Goal: Task Accomplishment & Management: Use online tool/utility

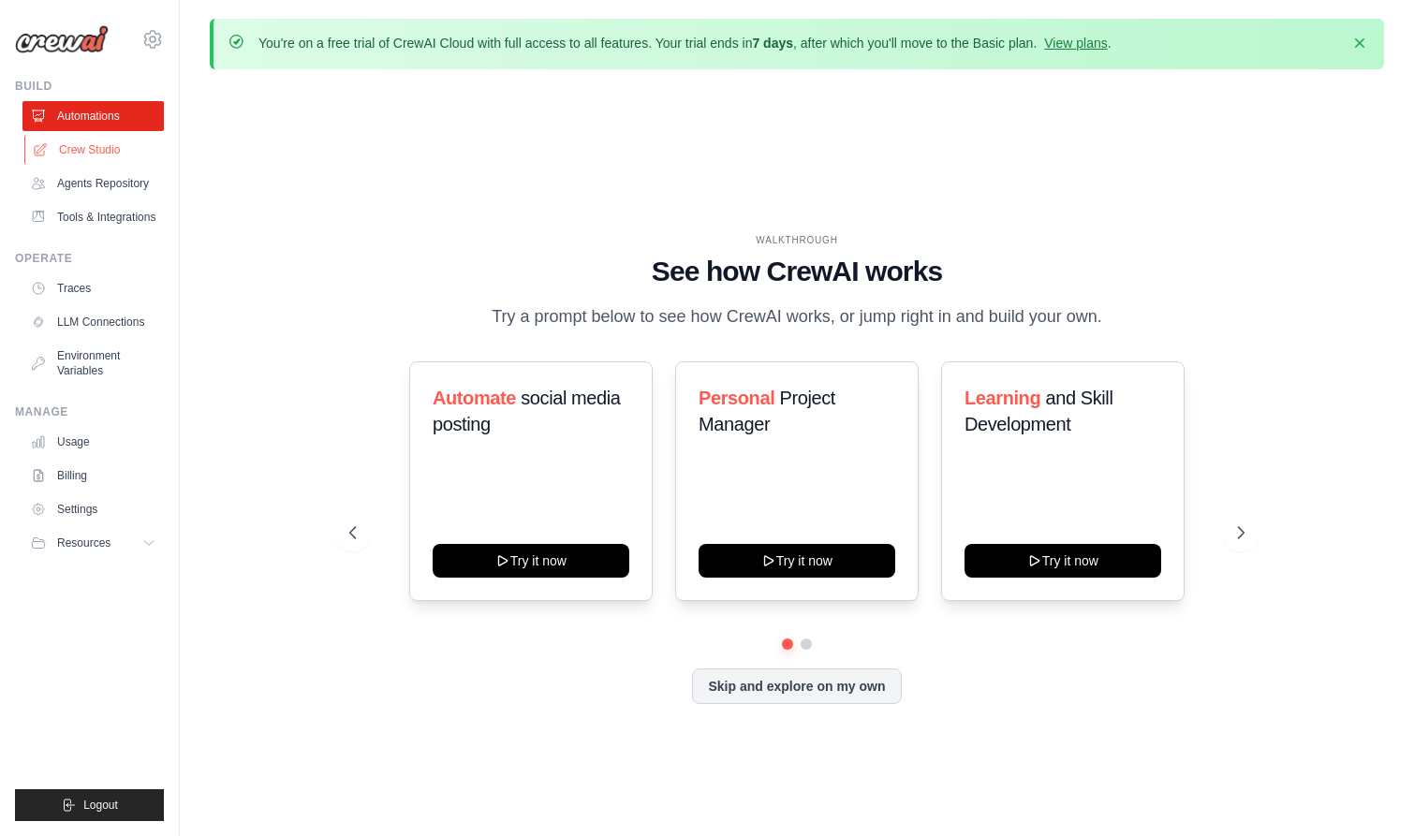
click at [119, 150] on link "Crew Studio" at bounding box center [94, 150] width 141 height 30
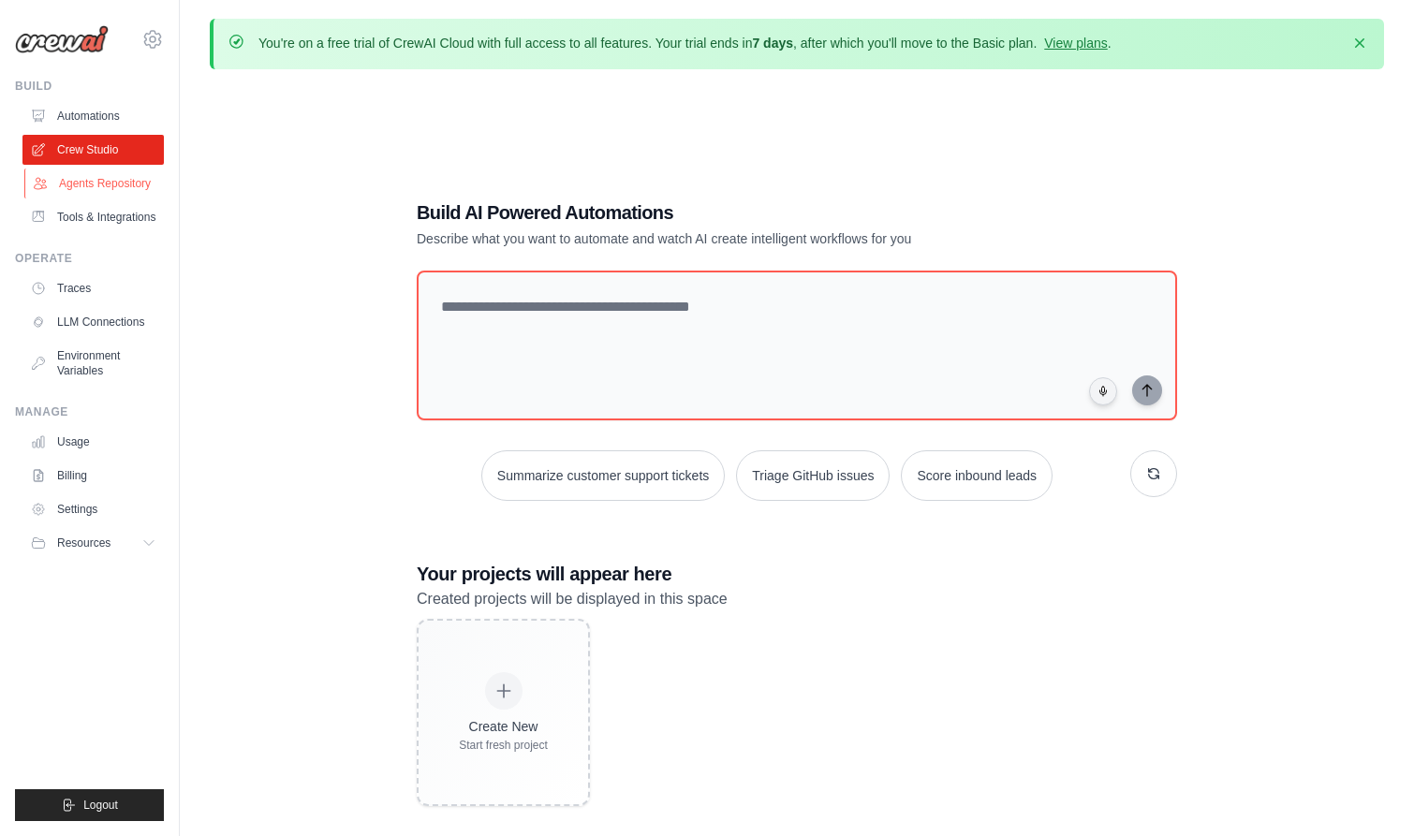
click at [122, 190] on link "Agents Repository" at bounding box center [94, 184] width 141 height 30
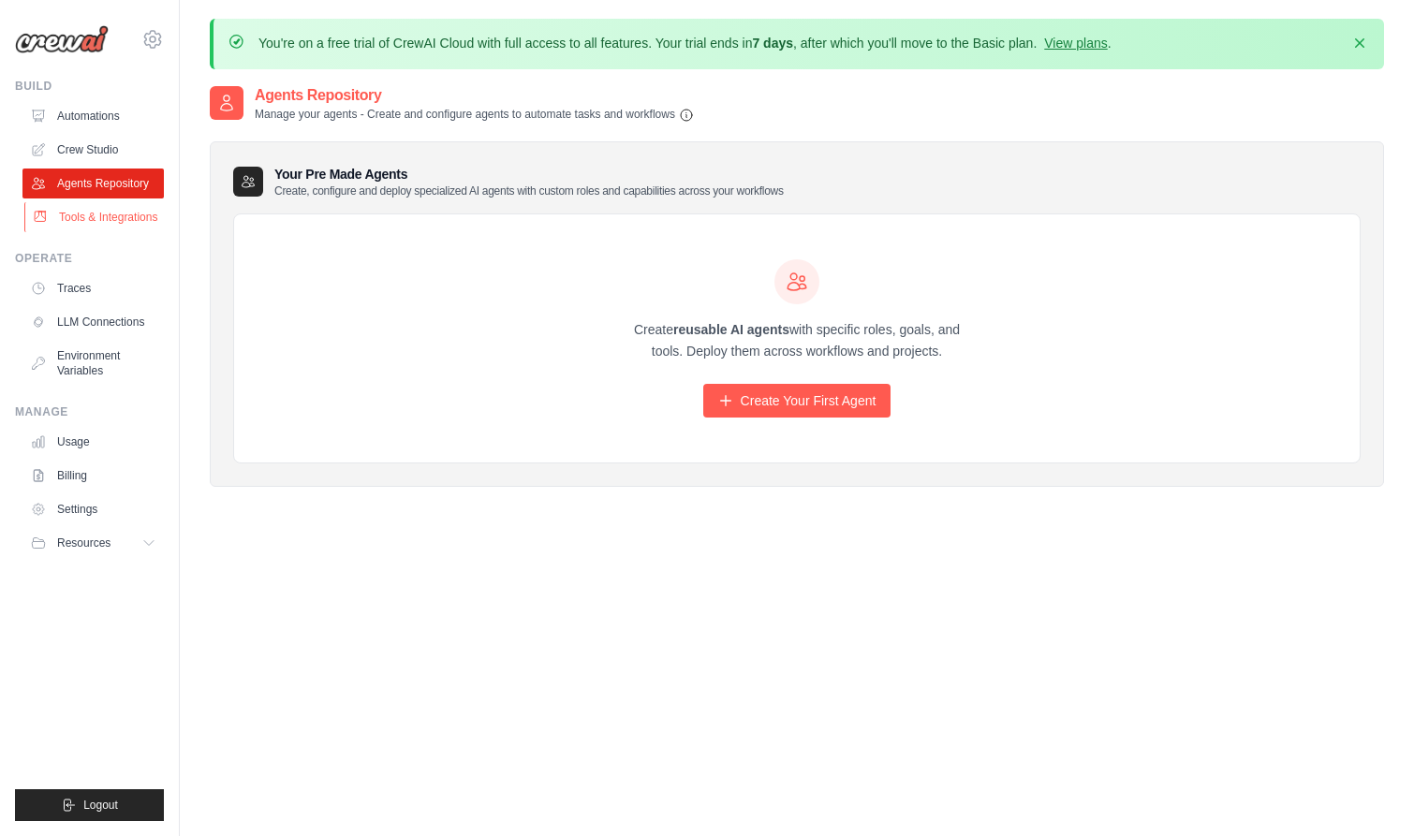
click at [128, 226] on link "Tools & Integrations" at bounding box center [94, 217] width 141 height 30
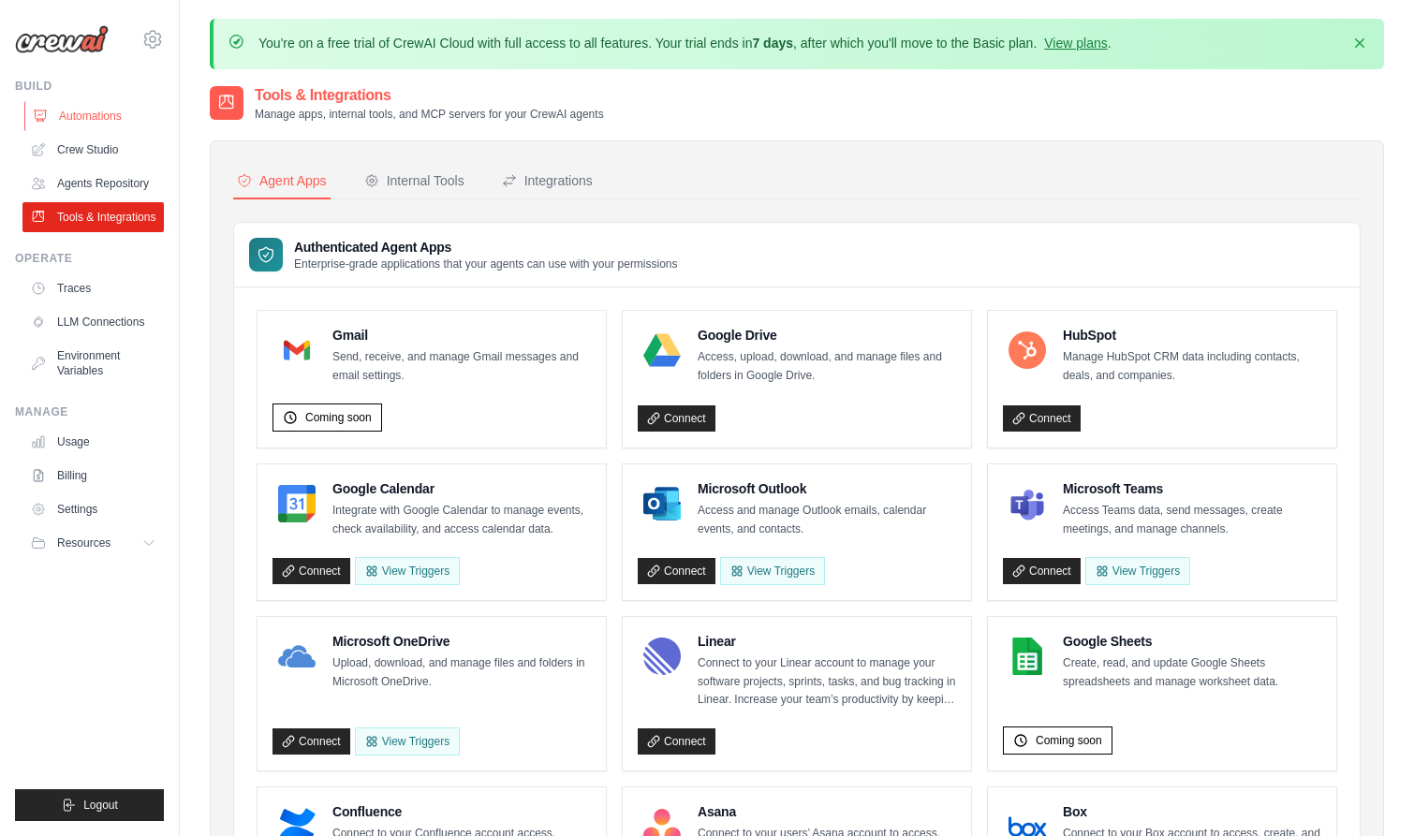
click at [114, 107] on link "Automations" at bounding box center [94, 116] width 141 height 30
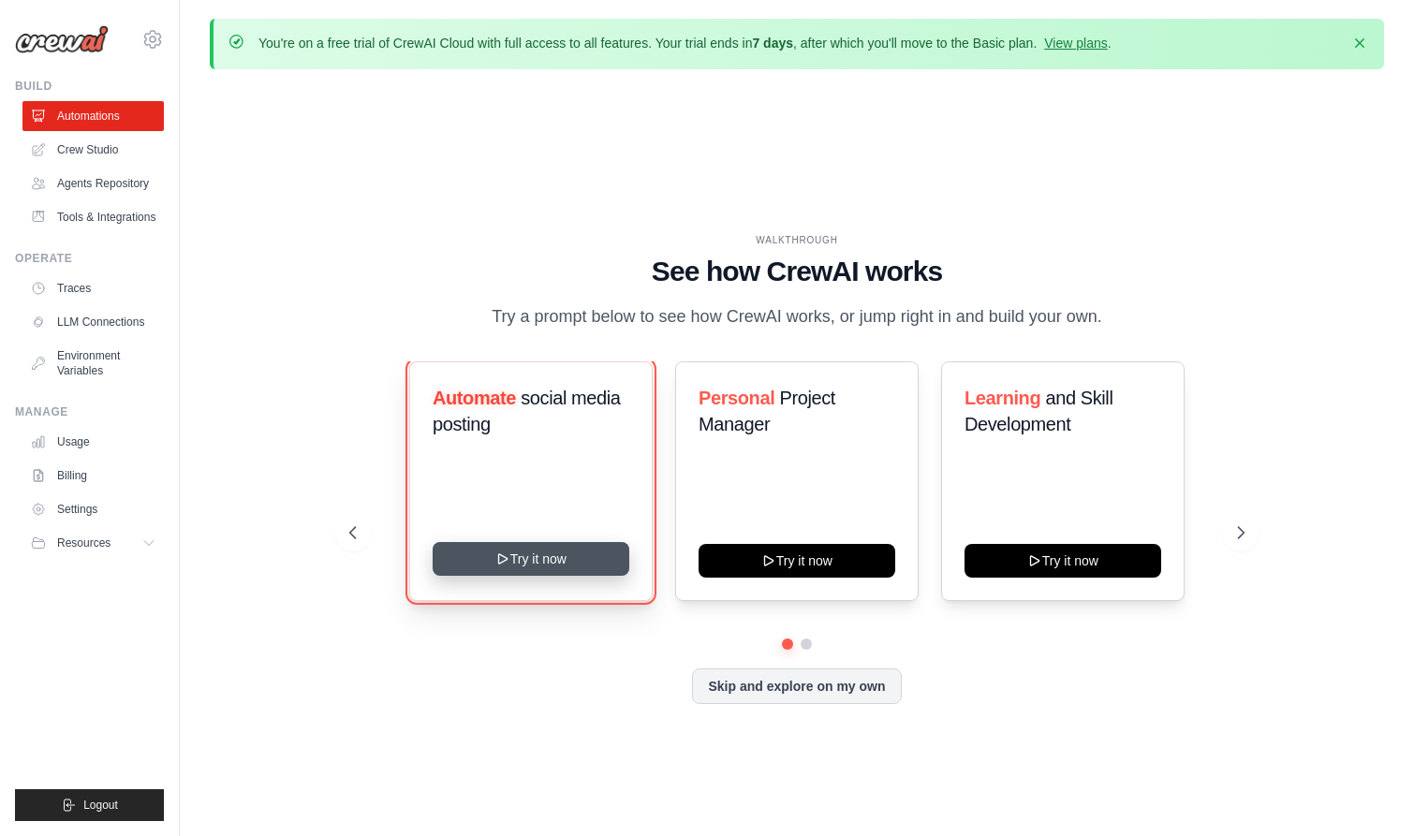
click at [570, 562] on button "Try it now" at bounding box center [530, 559] width 197 height 34
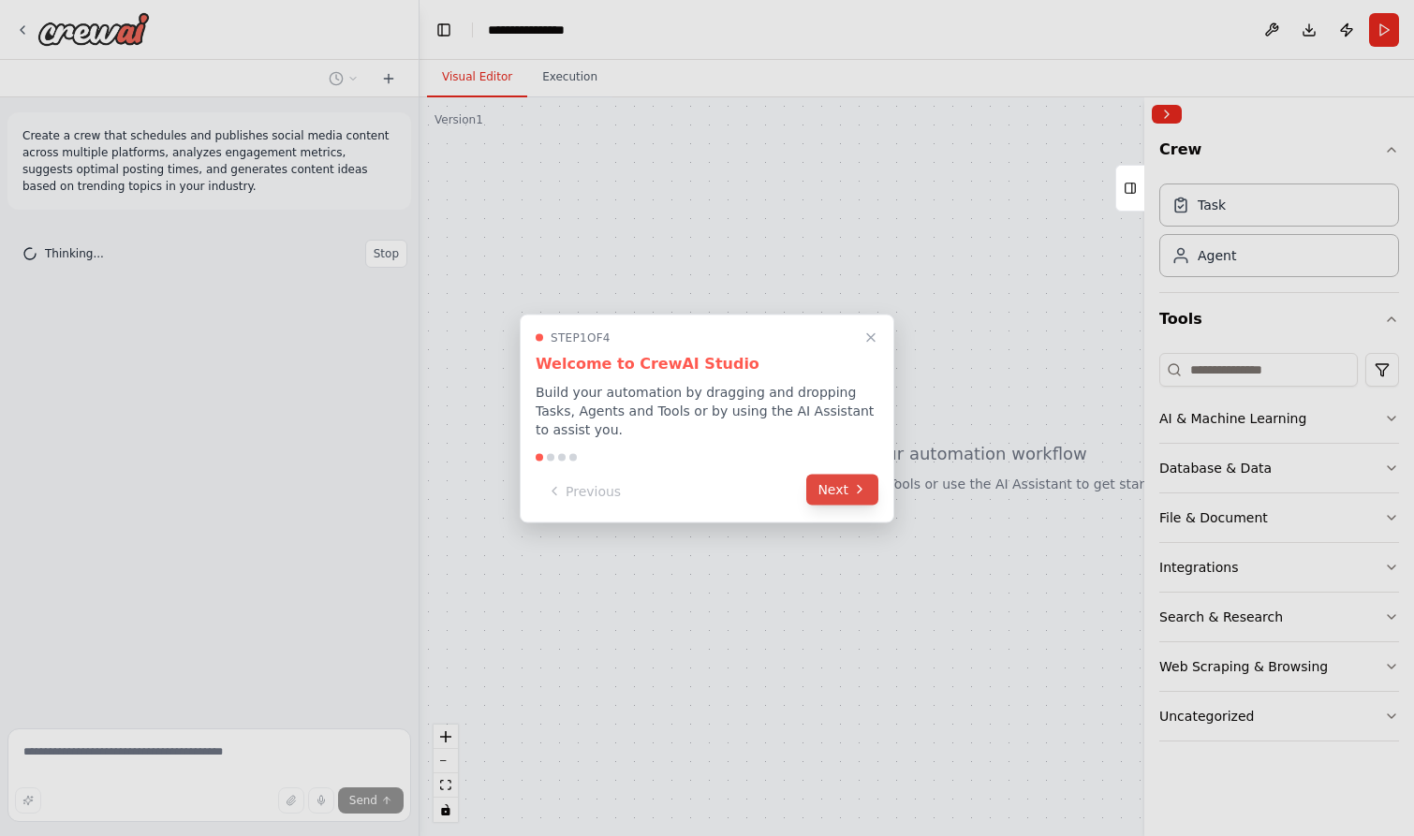
click at [846, 492] on button "Next" at bounding box center [842, 489] width 72 height 31
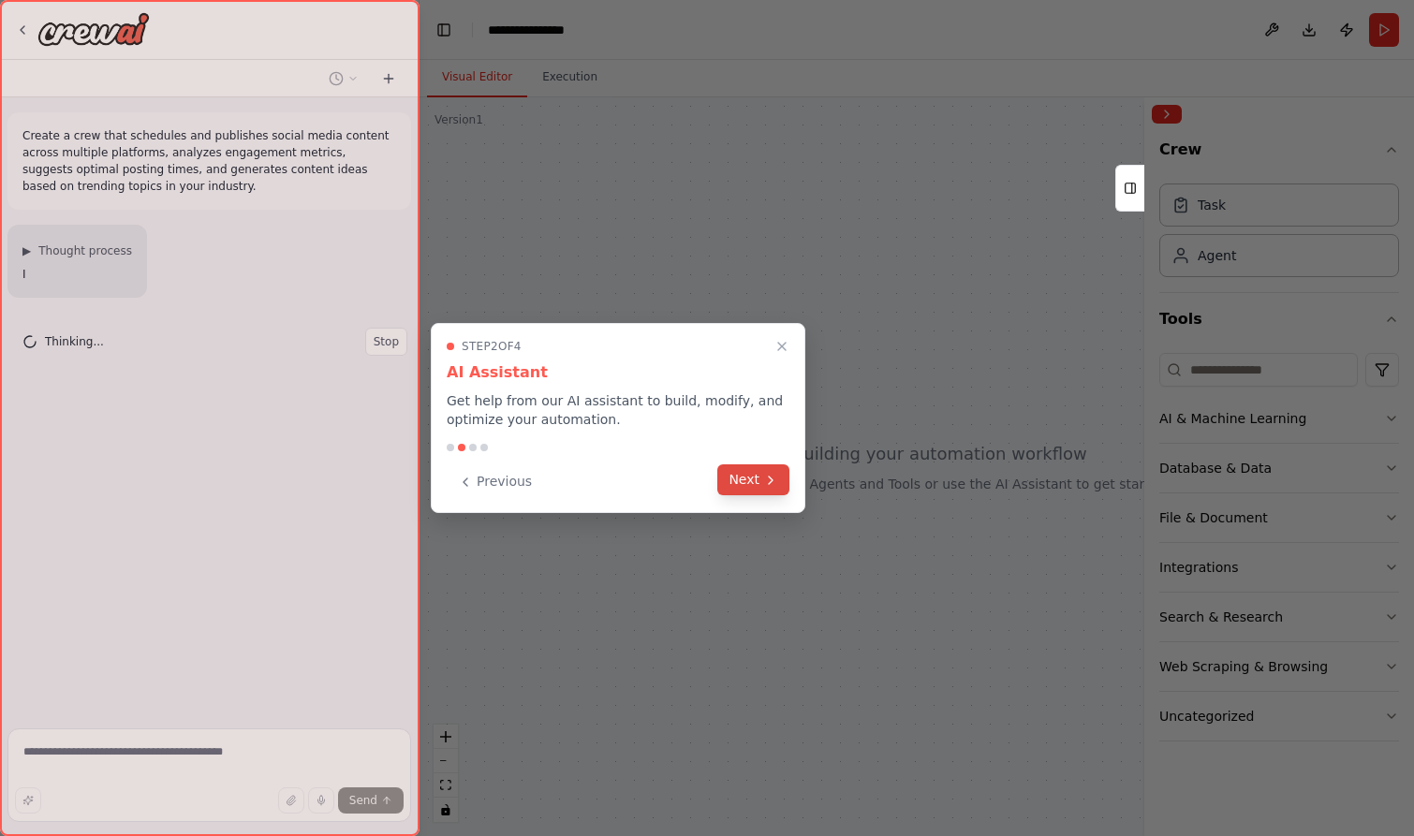
click at [764, 473] on icon at bounding box center [770, 480] width 15 height 15
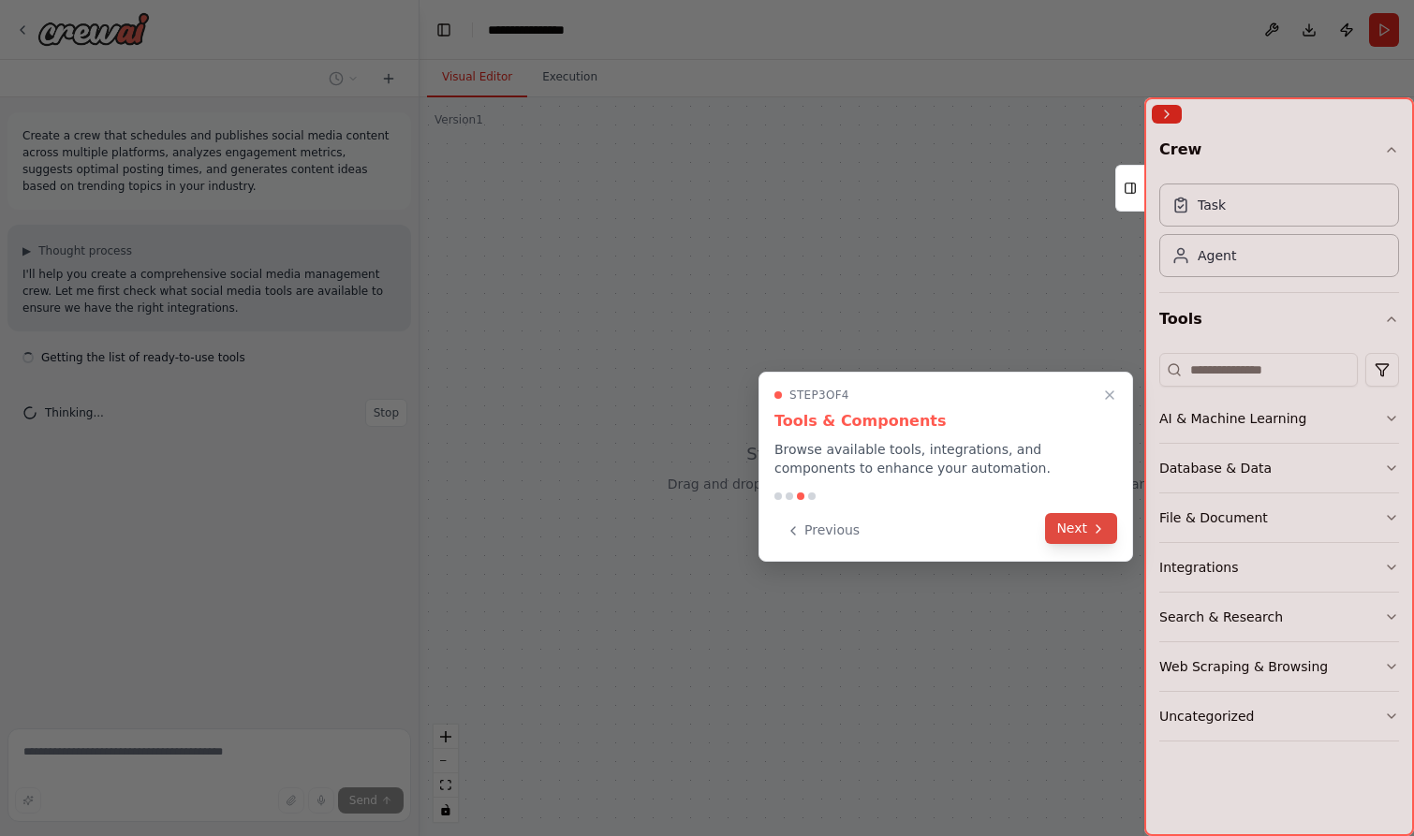
click at [1064, 524] on button "Next" at bounding box center [1081, 528] width 72 height 31
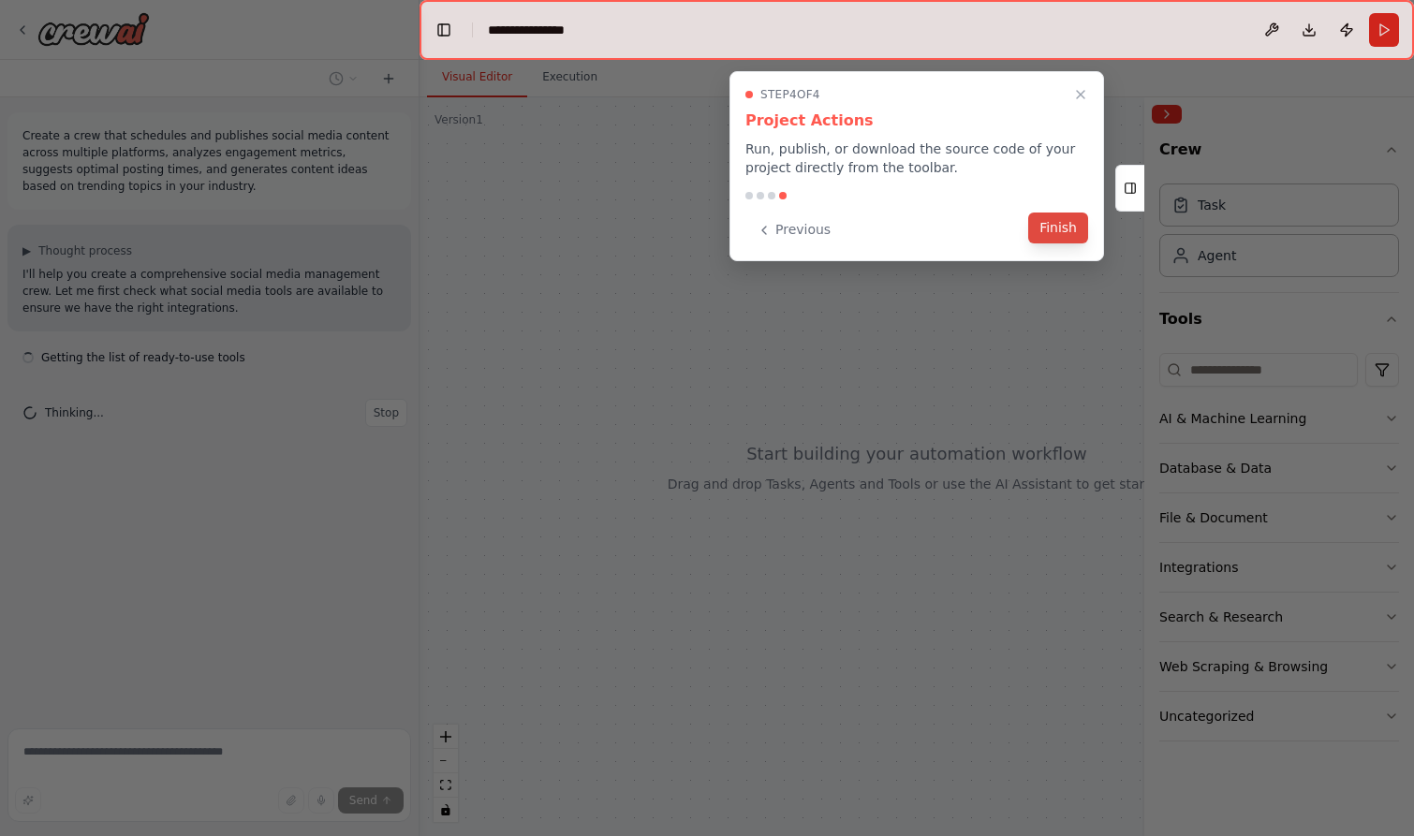
click at [1050, 224] on button "Finish" at bounding box center [1058, 227] width 60 height 31
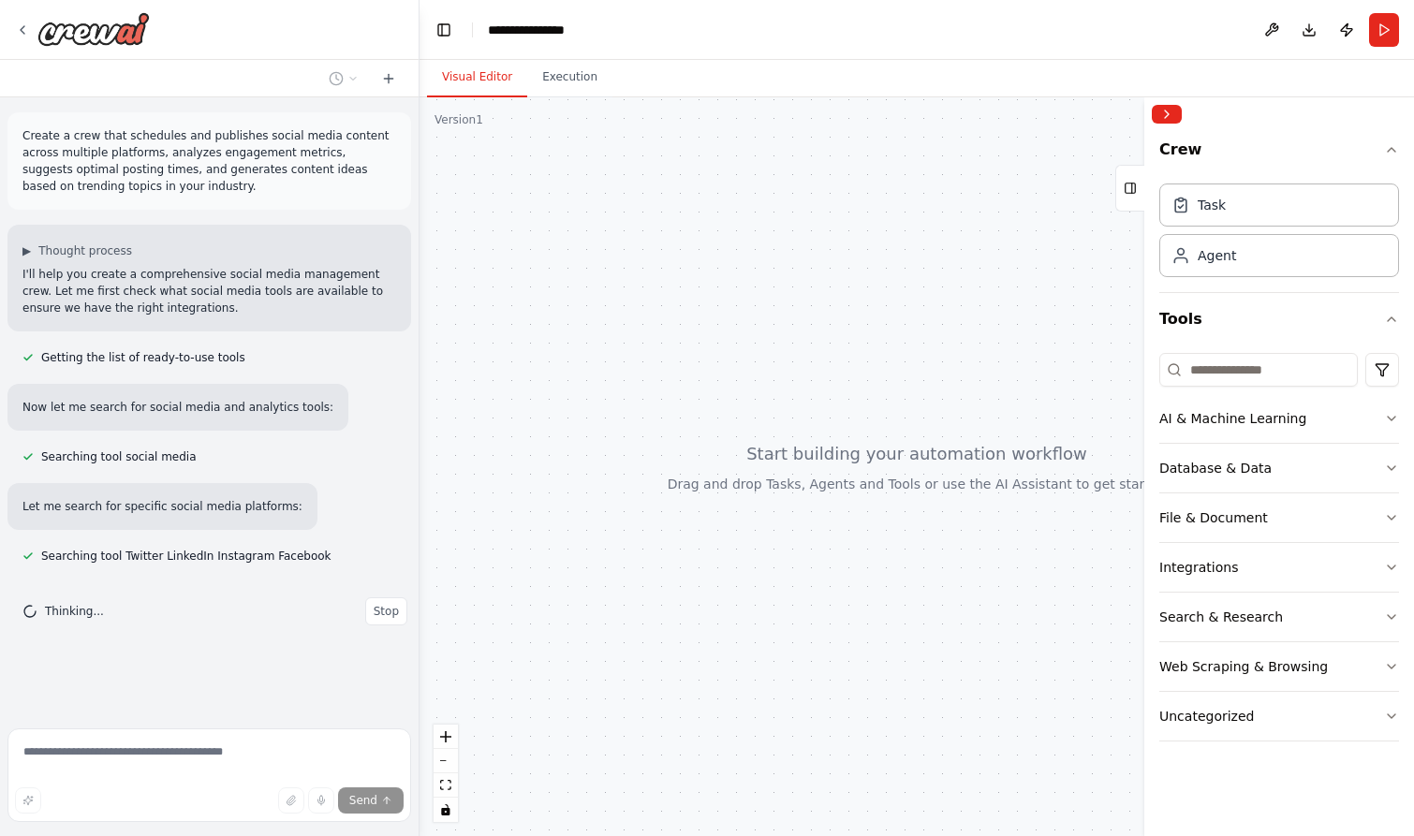
drag, startPoint x: 855, startPoint y: 405, endPoint x: 769, endPoint y: 399, distance: 86.4
click at [769, 399] on div at bounding box center [916, 466] width 994 height 739
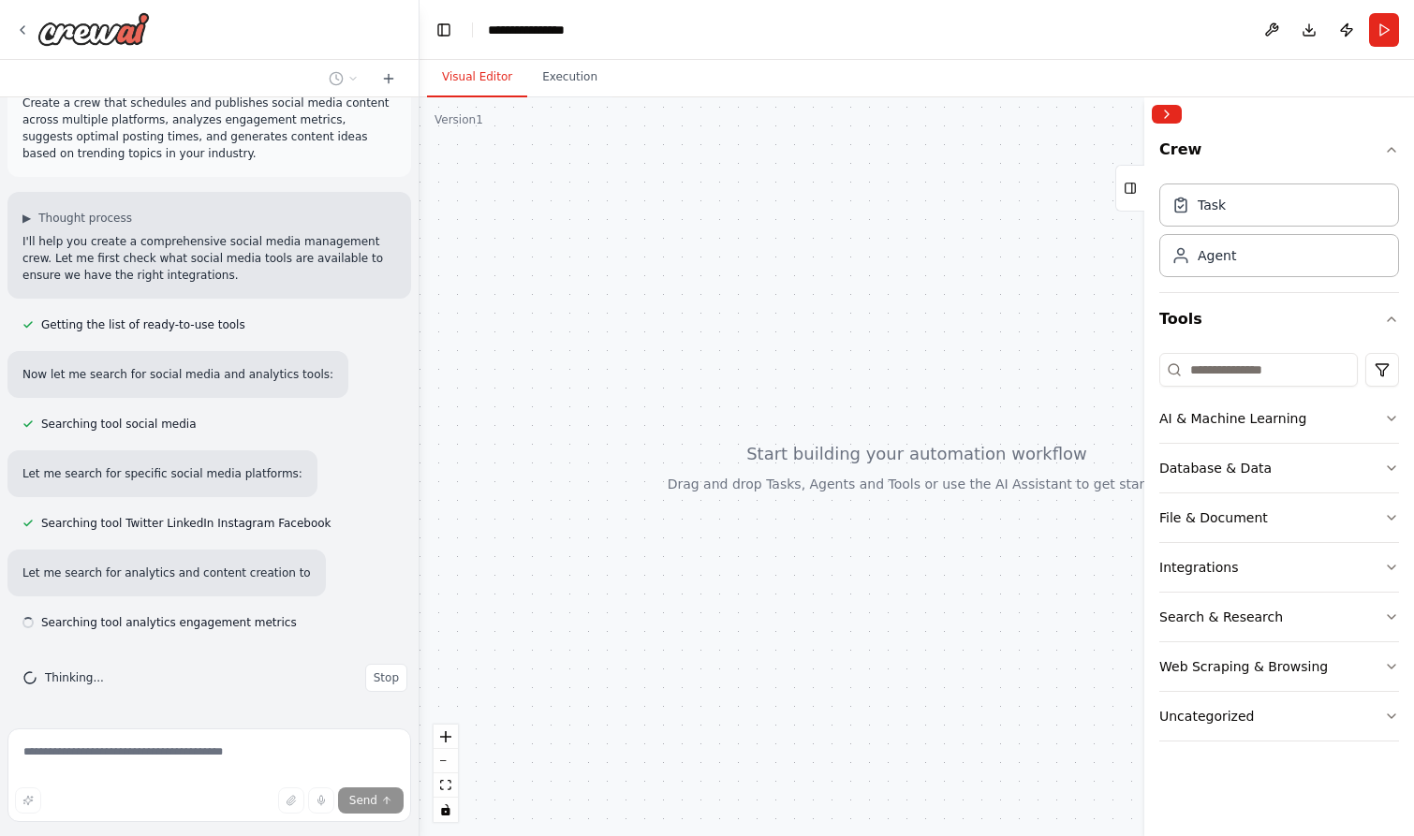
drag, startPoint x: 922, startPoint y: 626, endPoint x: 925, endPoint y: 521, distance: 104.9
click at [925, 521] on div at bounding box center [916, 466] width 994 height 739
drag, startPoint x: 925, startPoint y: 521, endPoint x: 833, endPoint y: 527, distance: 91.9
click at [833, 527] on div at bounding box center [916, 466] width 994 height 739
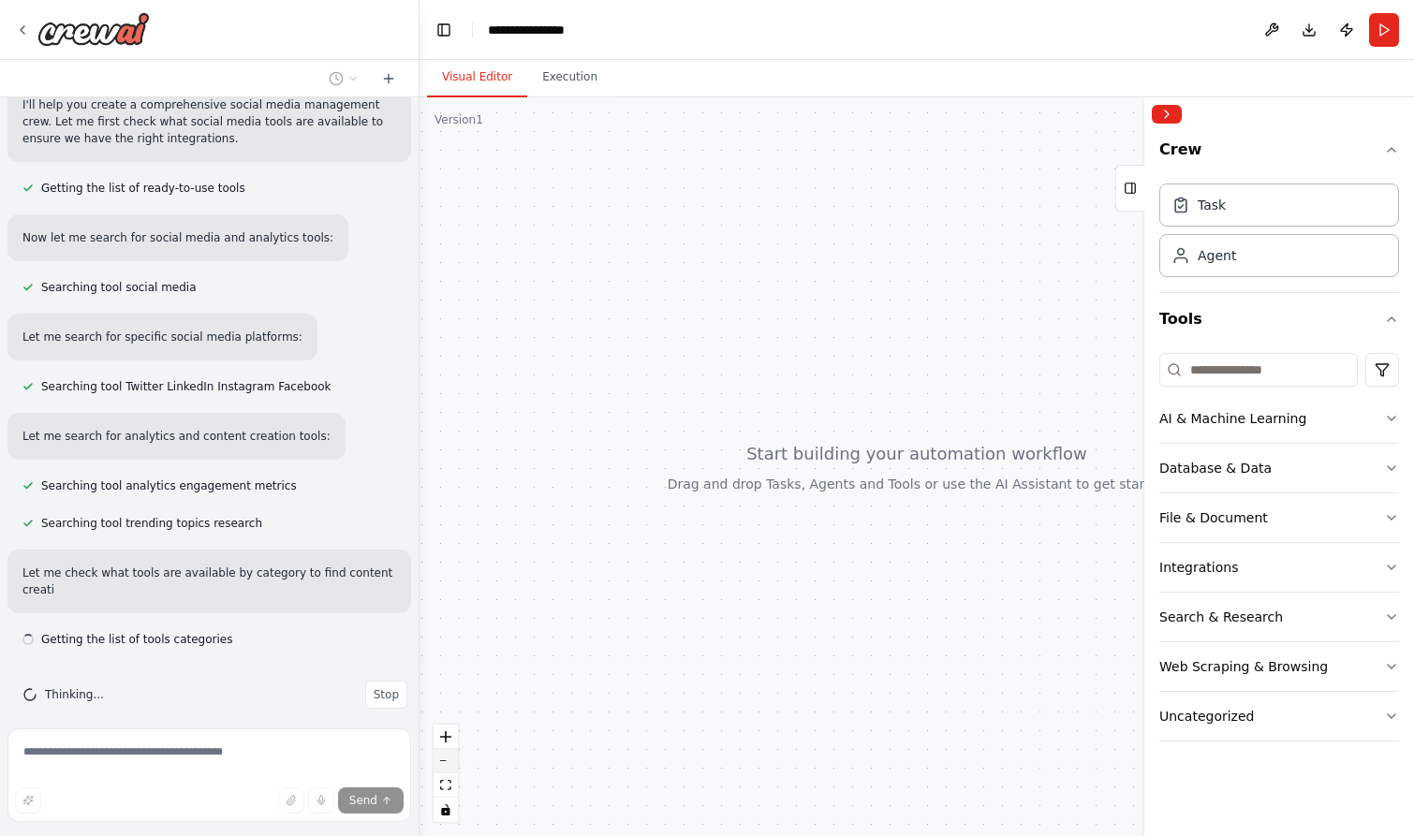
scroll to position [186, 0]
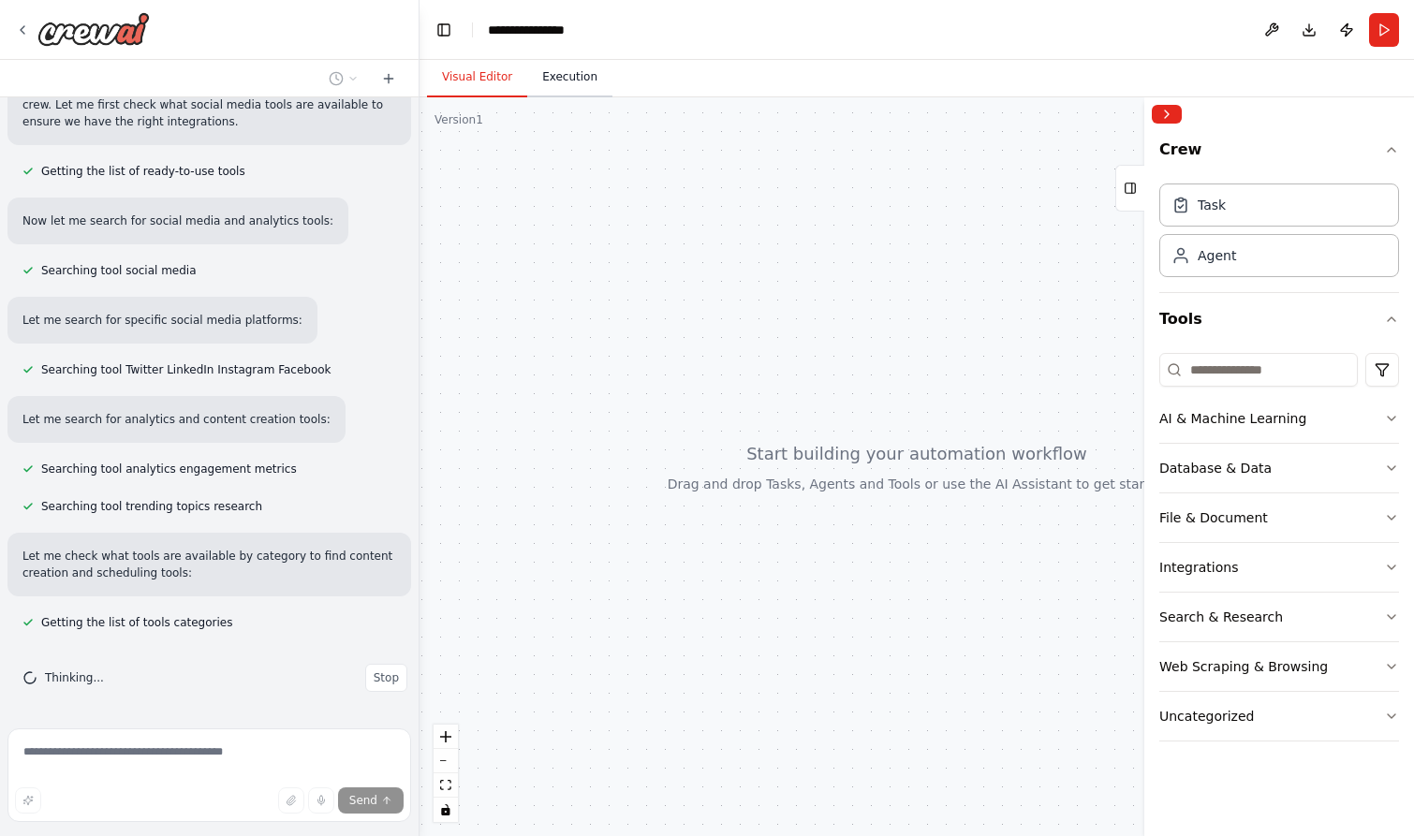
click at [585, 81] on button "Execution" at bounding box center [569, 77] width 85 height 39
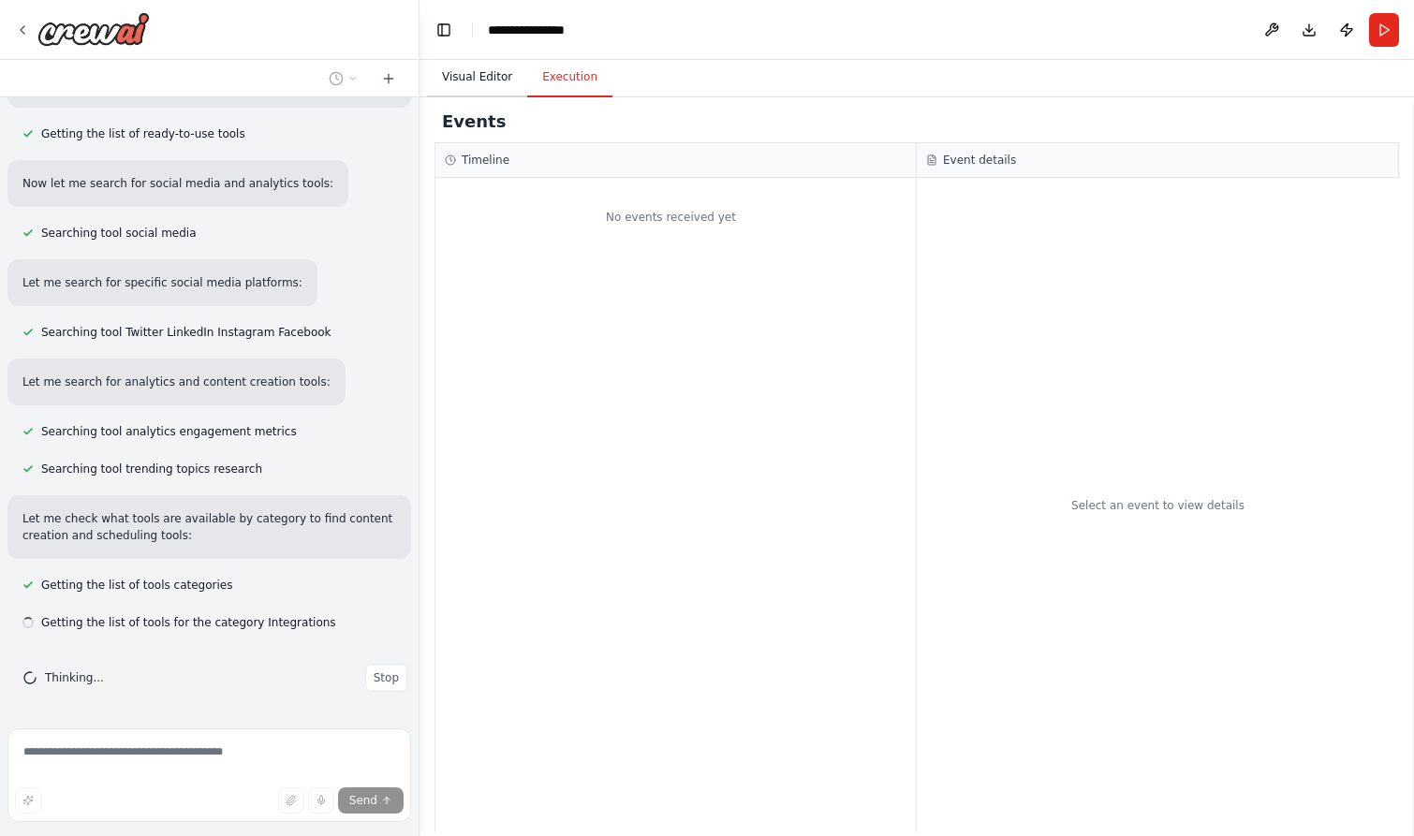
click at [483, 71] on button "Visual Editor" at bounding box center [477, 77] width 100 height 39
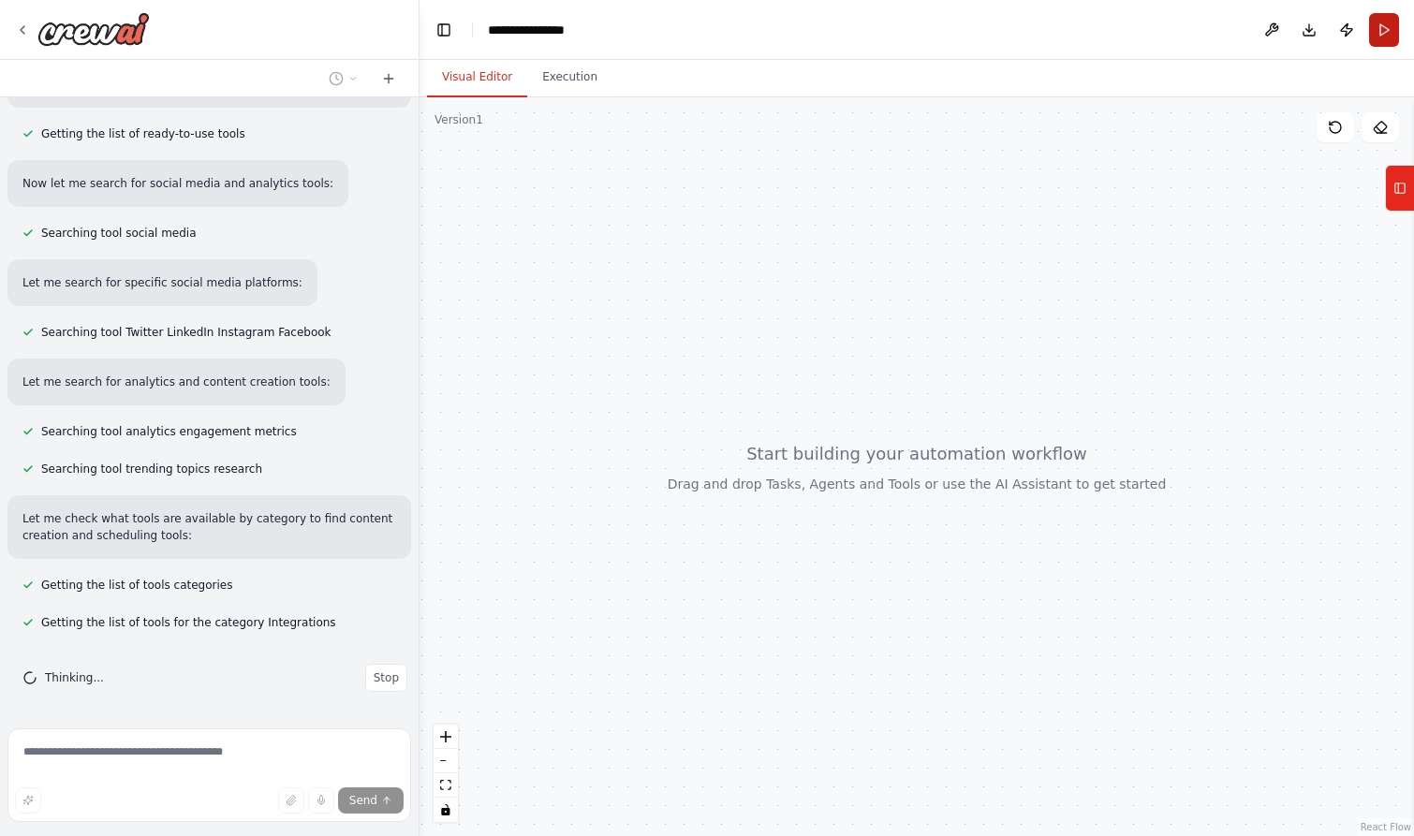
click at [1380, 34] on button "Run" at bounding box center [1384, 30] width 30 height 34
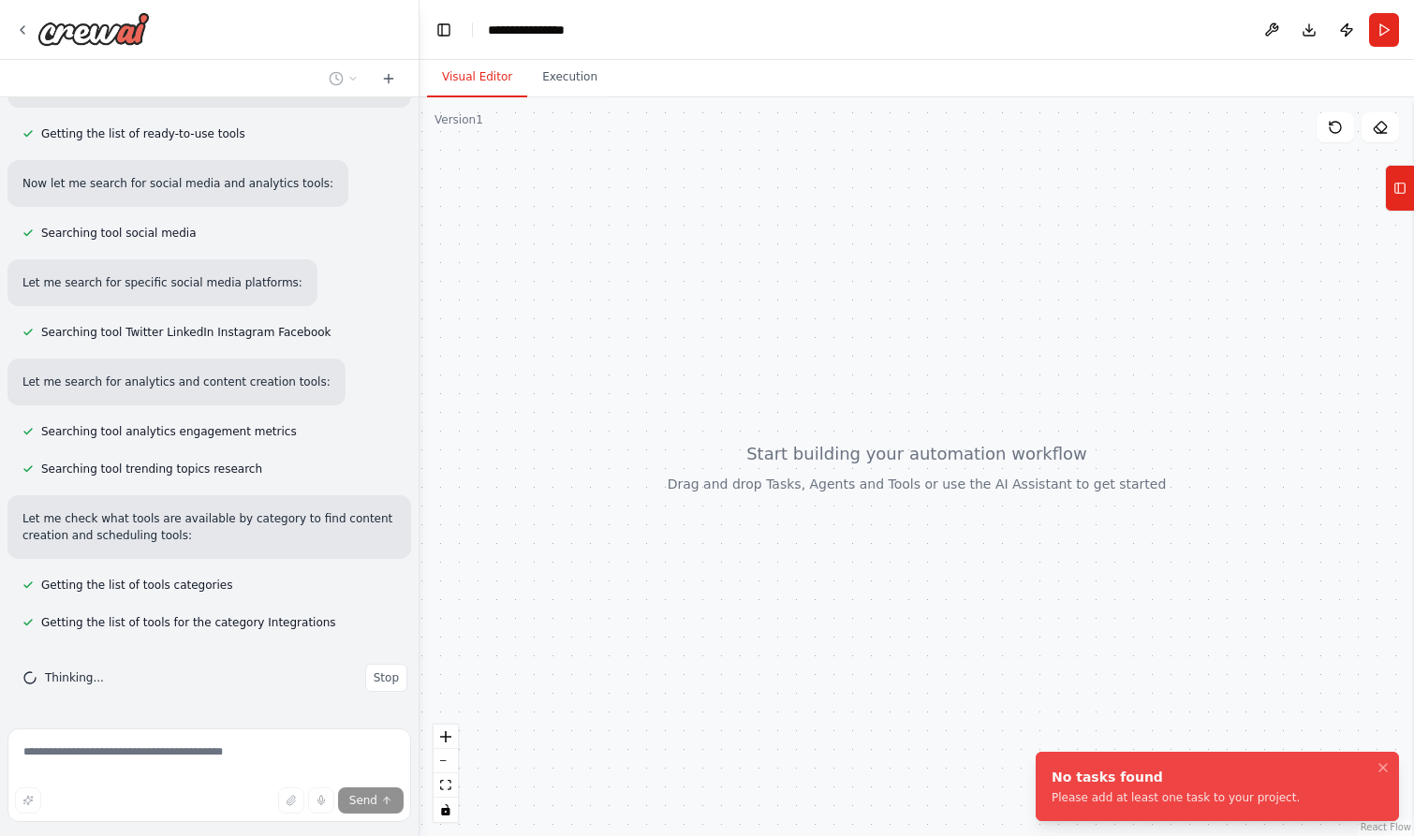
click at [1337, 258] on div at bounding box center [916, 466] width 994 height 739
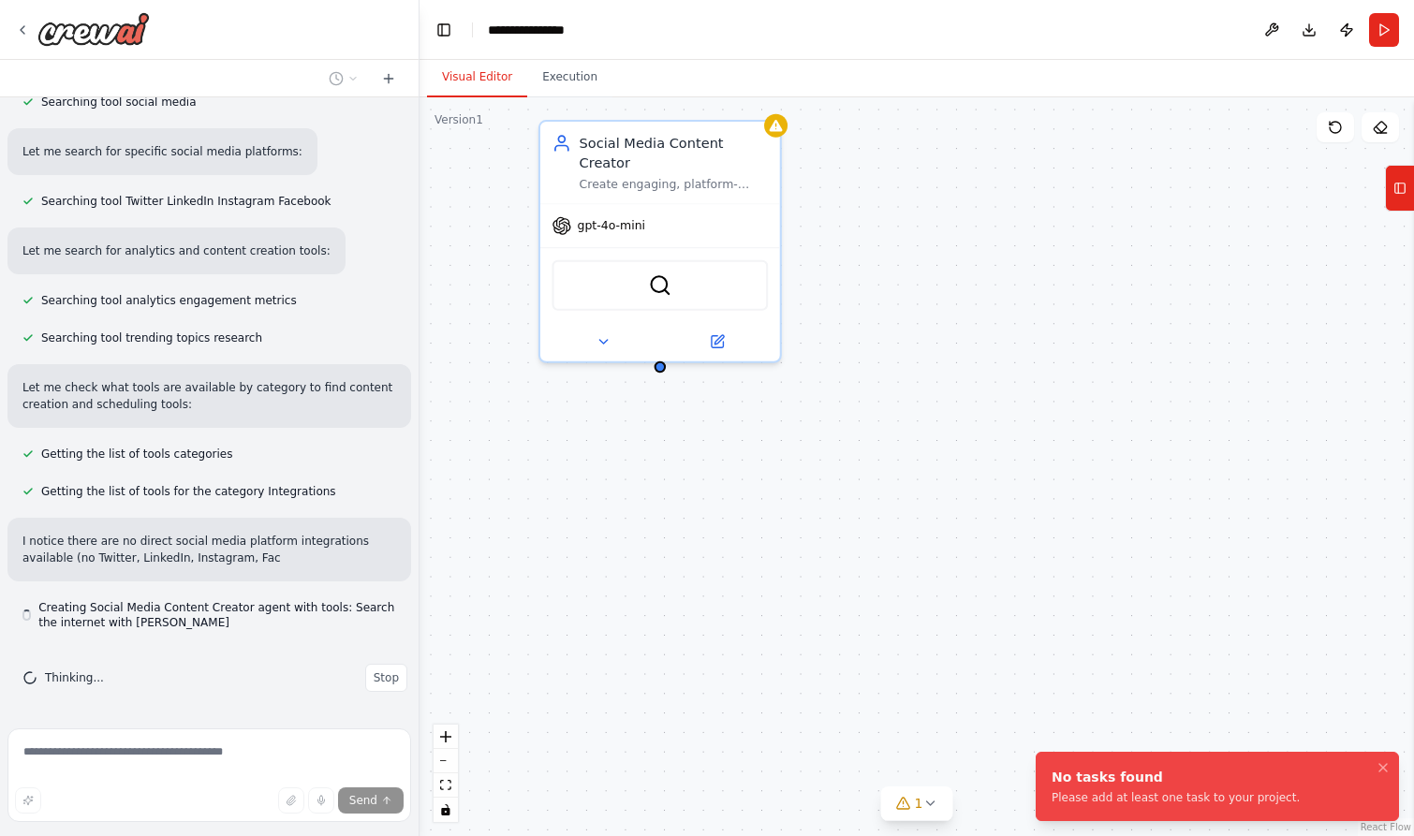
drag, startPoint x: 1232, startPoint y: 438, endPoint x: 1161, endPoint y: 520, distance: 108.1
click at [1161, 519] on div "Social Media Content Creator Create engaging, platform-specific social media co…" at bounding box center [916, 466] width 994 height 739
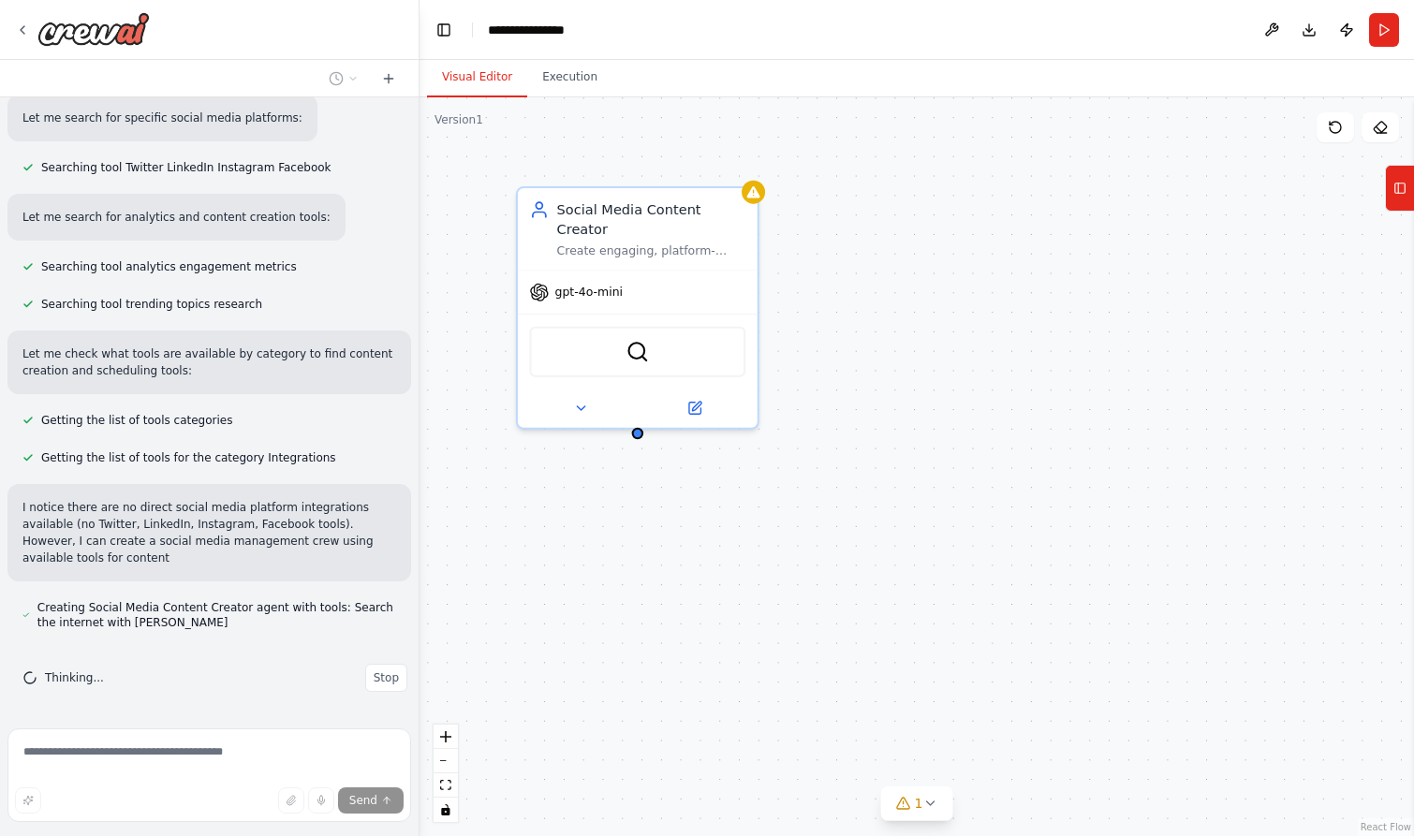
drag, startPoint x: 1161, startPoint y: 524, endPoint x: 1152, endPoint y: 555, distance: 32.0
click at [1152, 555] on div "Social Media Content Creator Create engaging, platform-specific social media co…" at bounding box center [916, 466] width 994 height 739
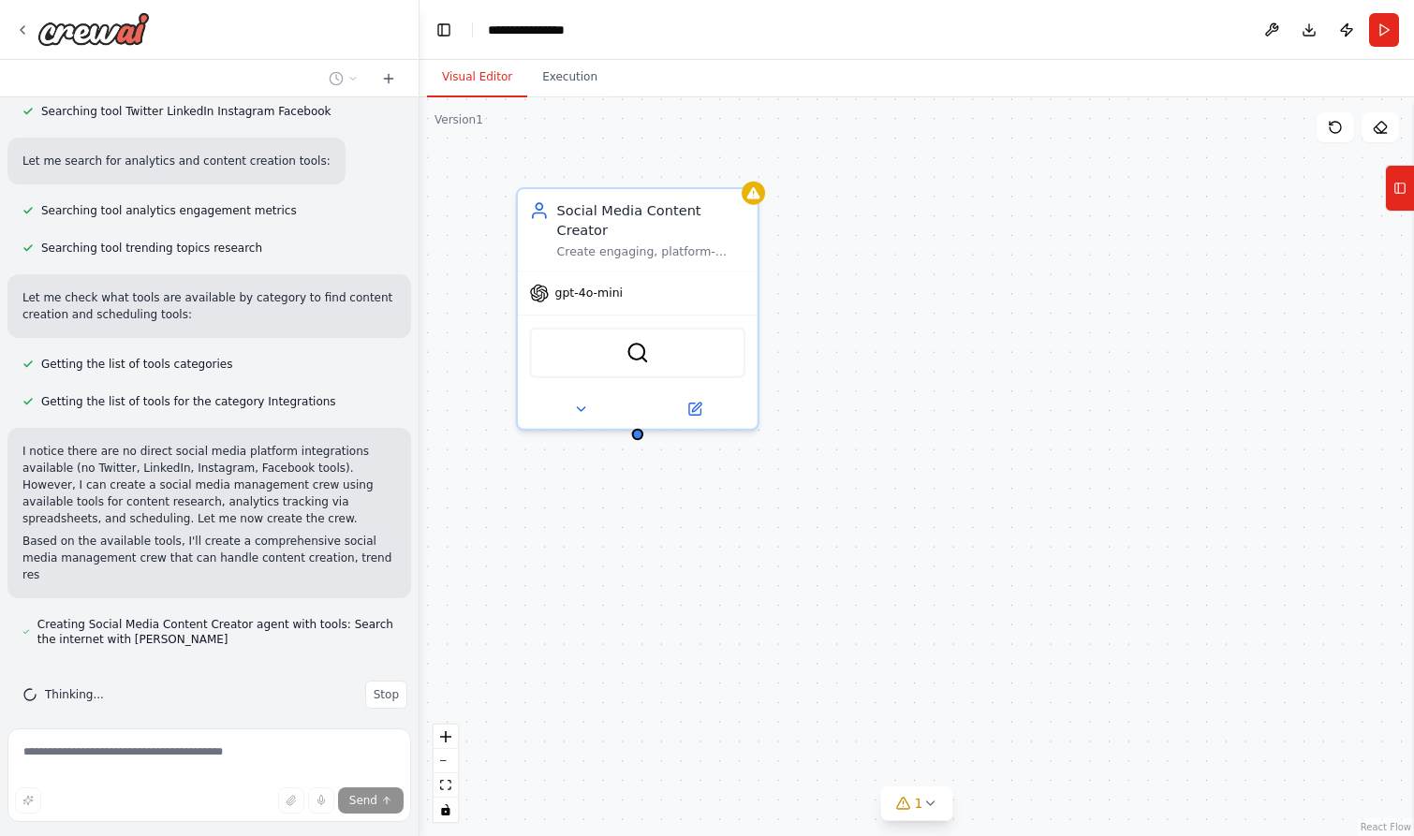
click at [810, 422] on div "Social Media Content Creator Create engaging, platform-specific social media co…" at bounding box center [916, 466] width 994 height 739
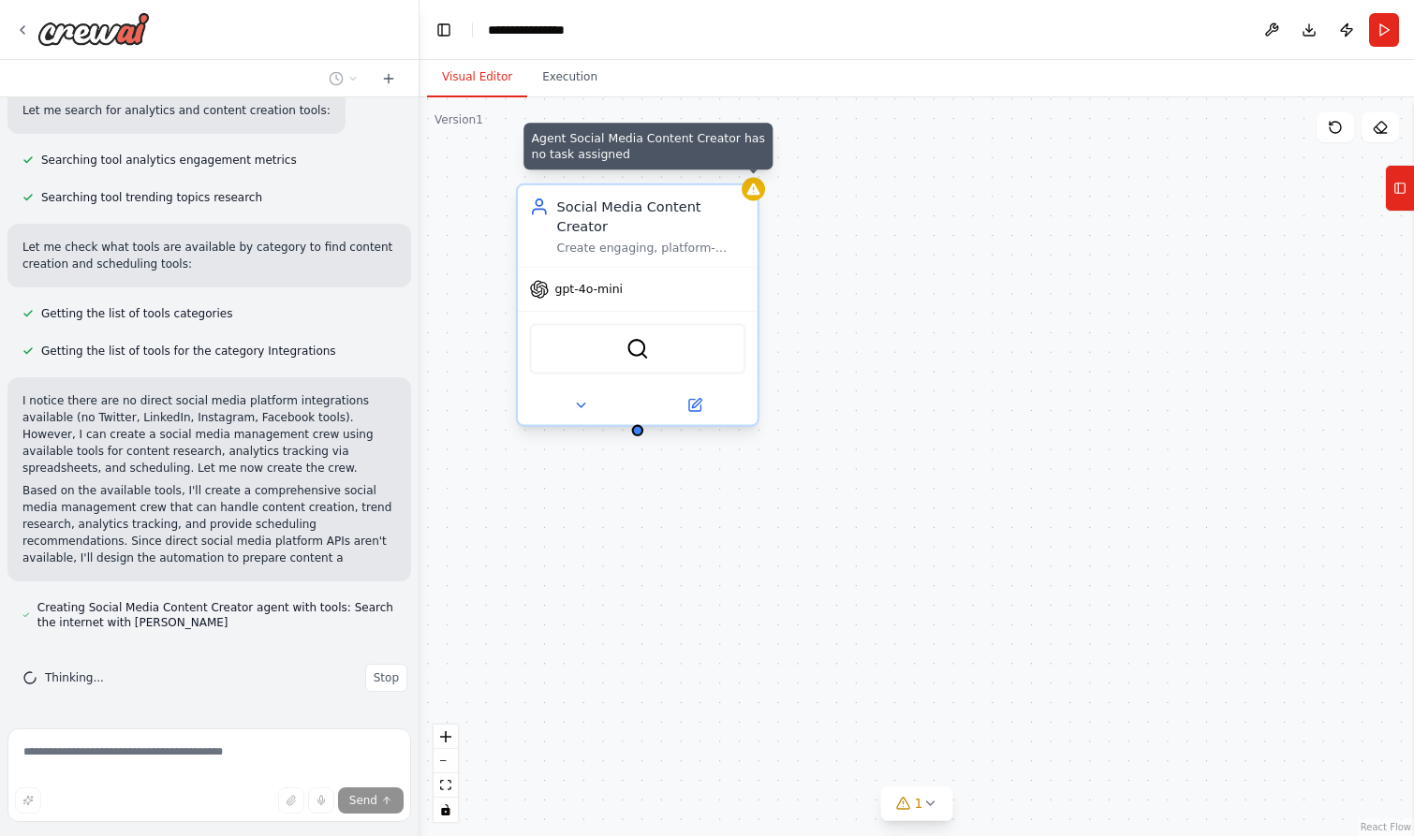
click at [755, 197] on div at bounding box center [752, 189] width 23 height 23
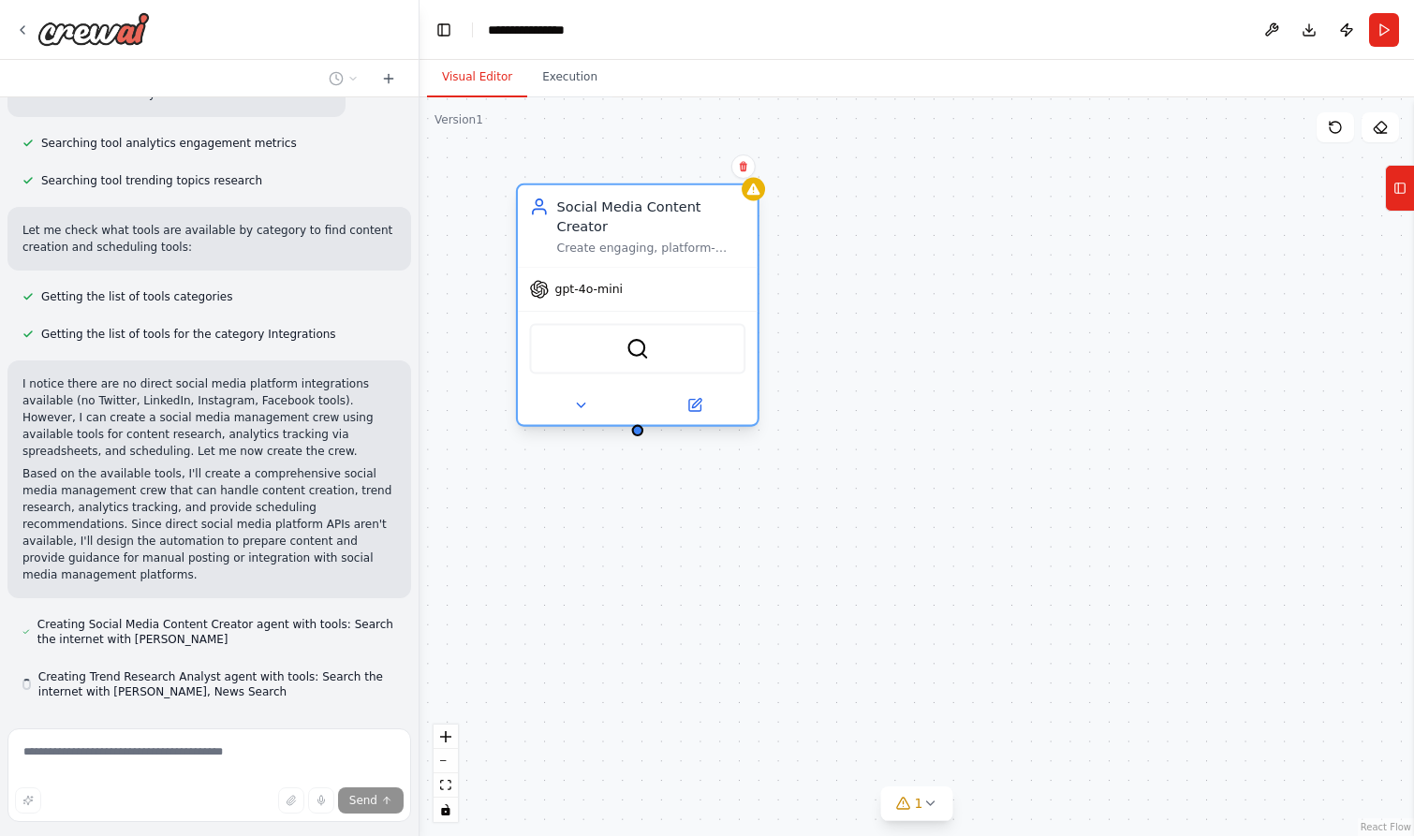
scroll to position [564, 0]
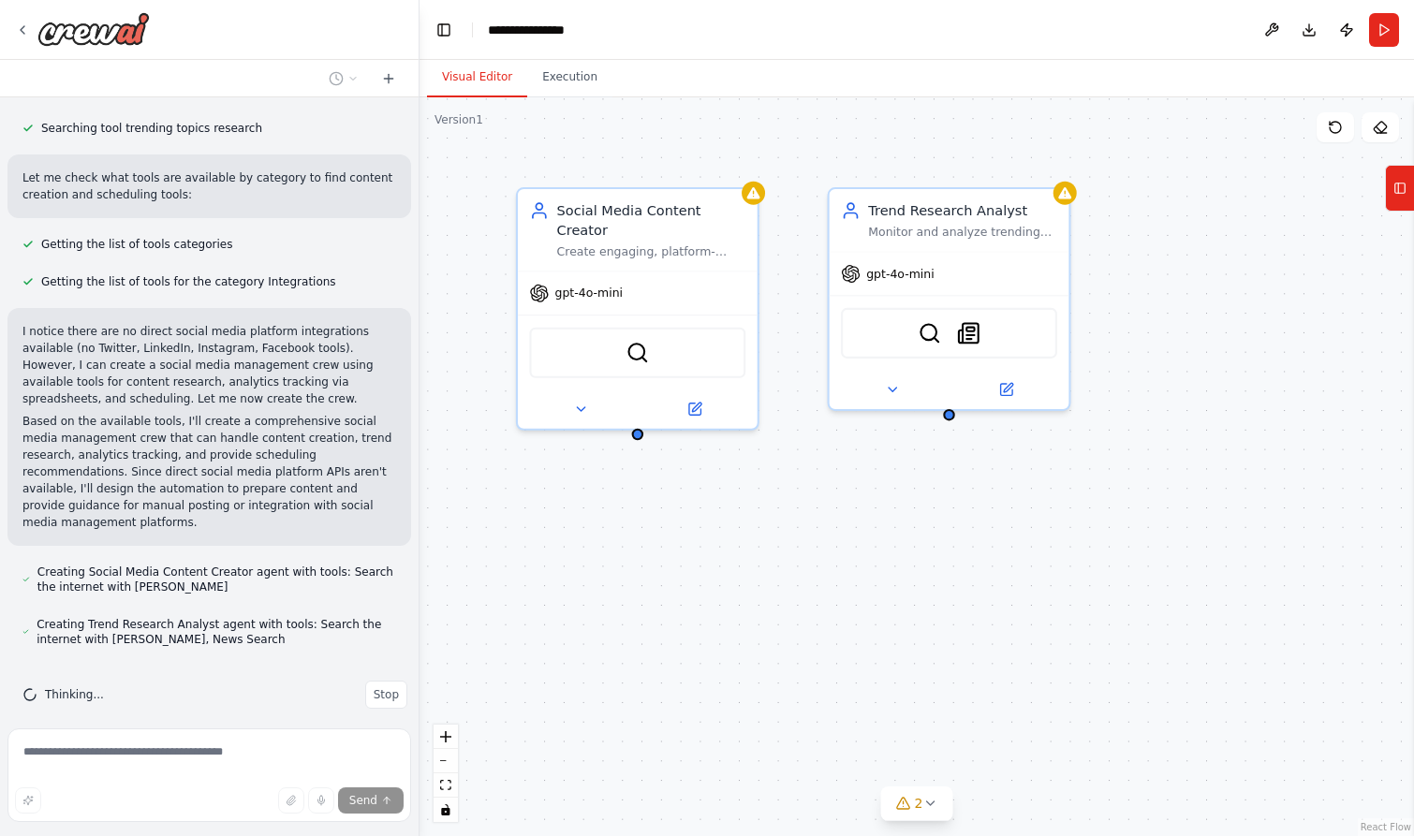
click at [1122, 377] on div "Social Media Content Creator Create engaging, platform-specific social media co…" at bounding box center [916, 466] width 994 height 739
click at [1148, 471] on div "Social Media Content Creator Create engaging, platform-specific social media co…" at bounding box center [916, 466] width 994 height 739
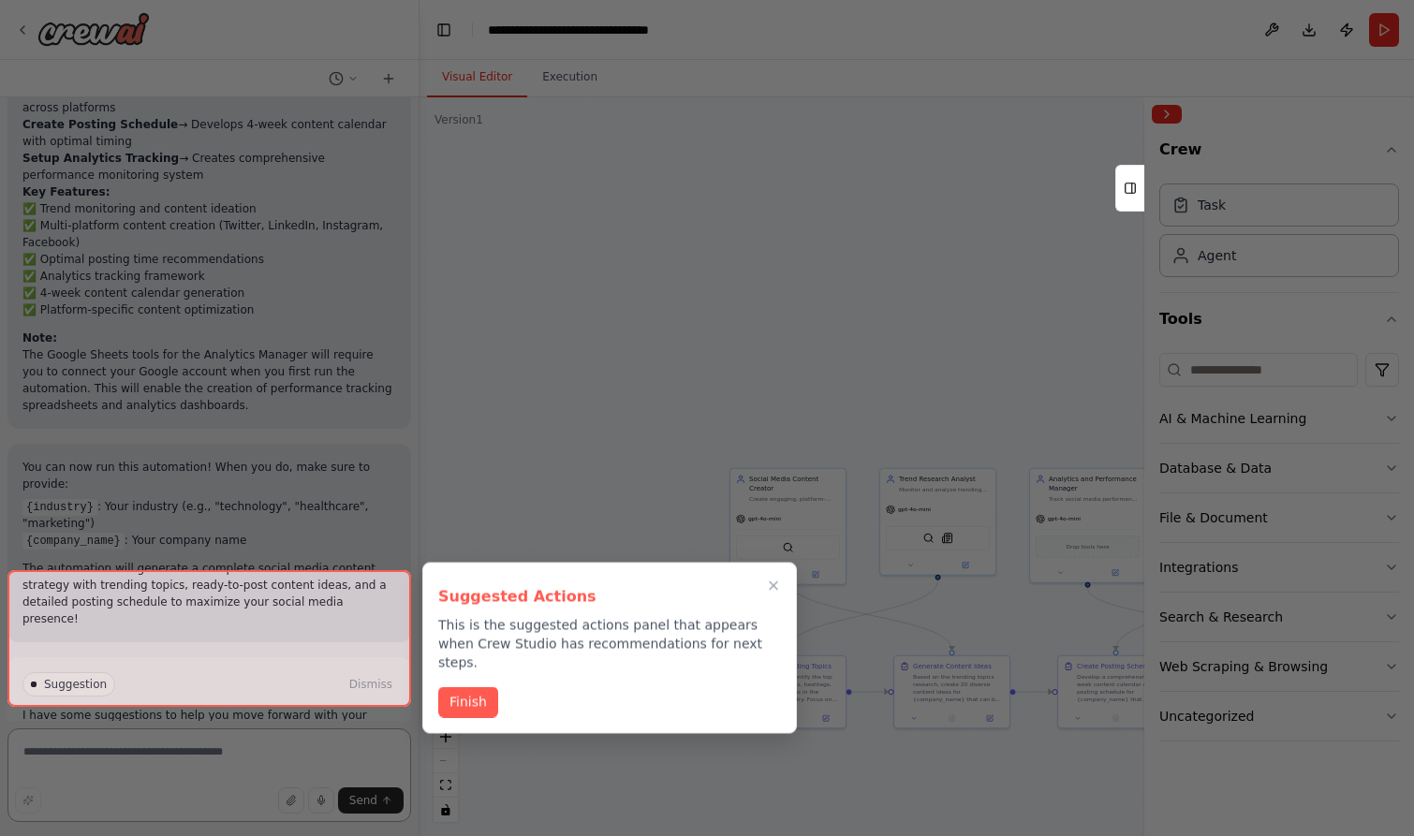
scroll to position [2525, 0]
click at [776, 585] on icon "Close walkthrough" at bounding box center [773, 586] width 17 height 17
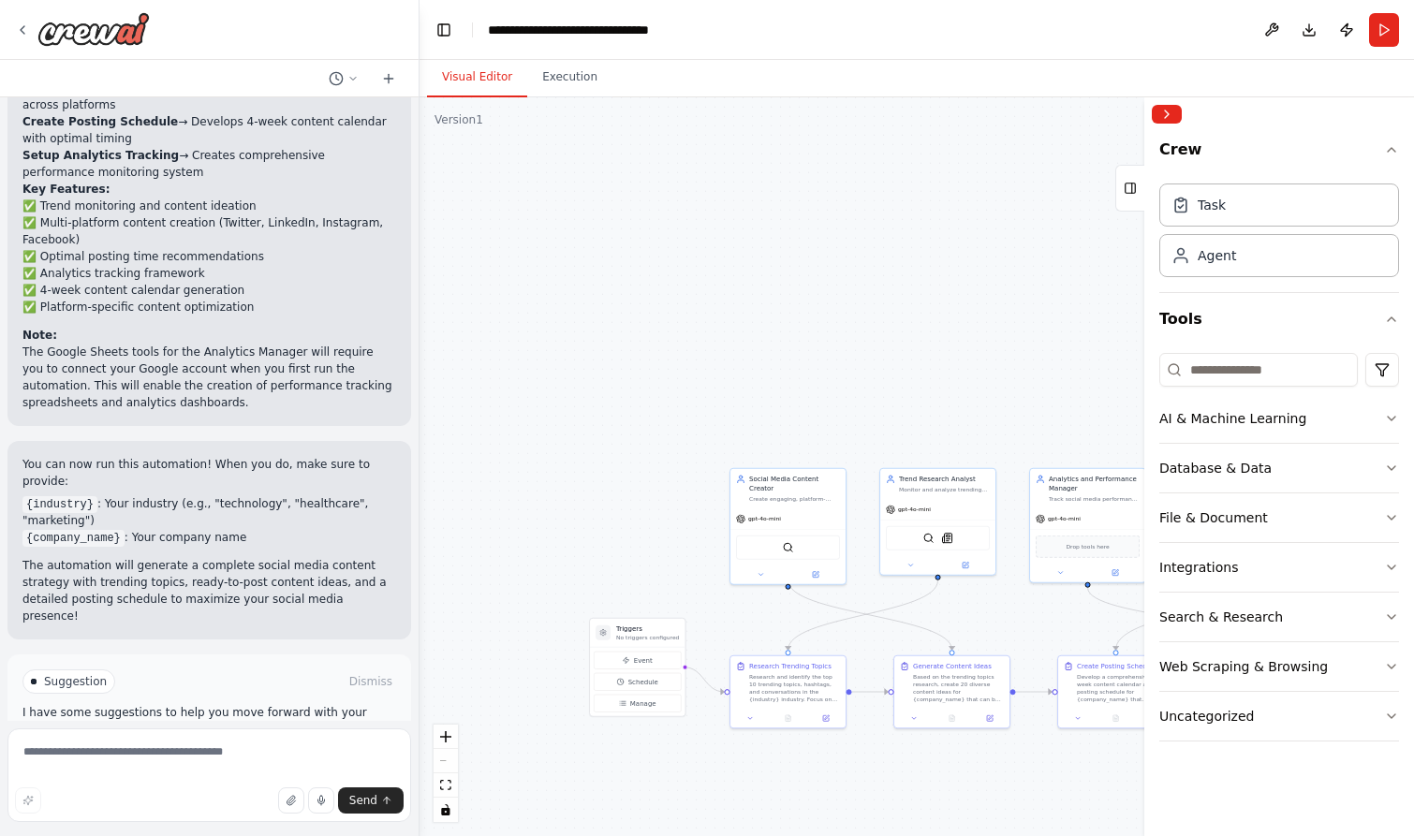
click at [333, 746] on button "Run Automation" at bounding box center [209, 761] width 374 height 30
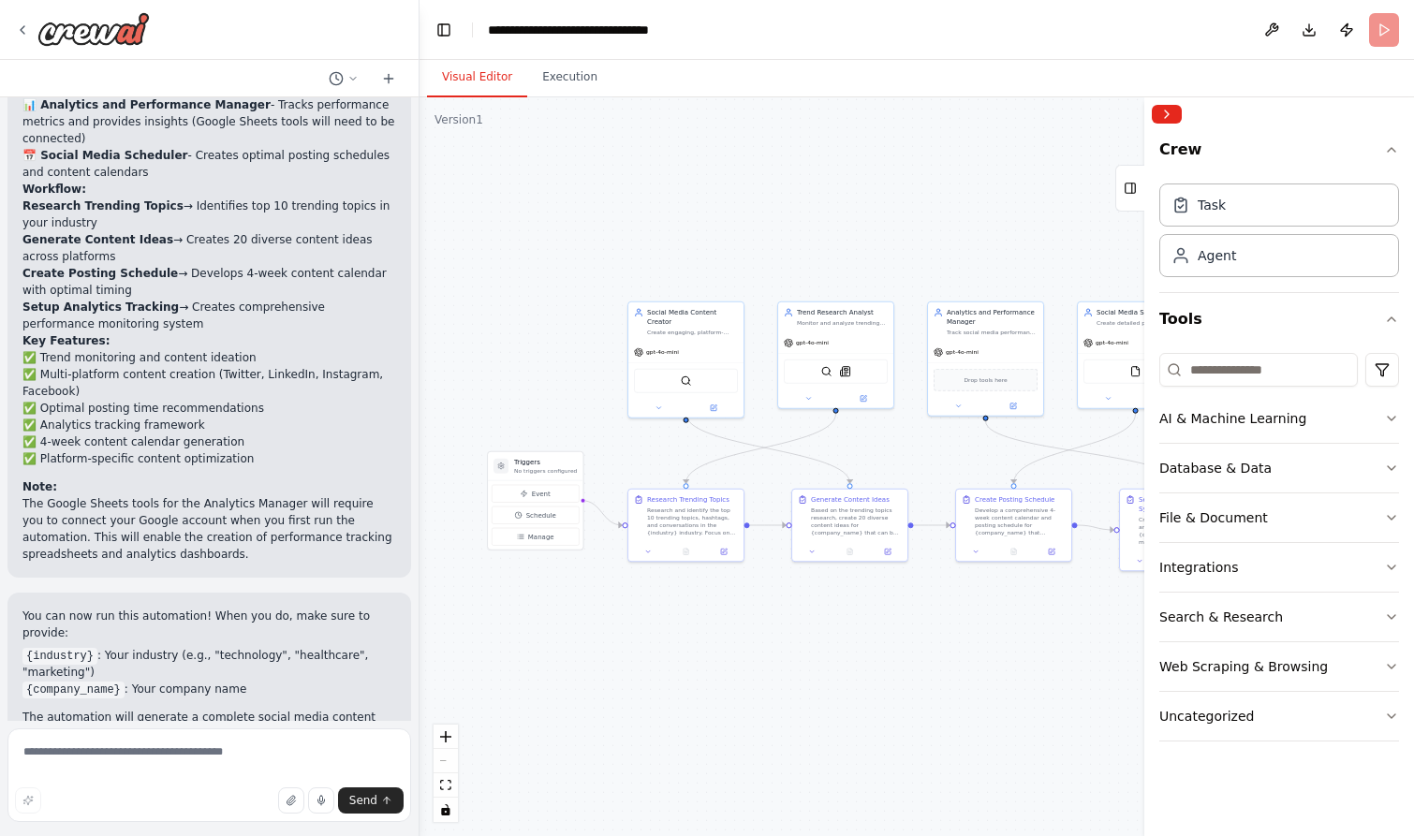
drag, startPoint x: 843, startPoint y: 377, endPoint x: 742, endPoint y: 190, distance: 212.8
click at [742, 189] on div ".deletable-edge-delete-btn { width: 20px; height: 20px; border: 0px solid #ffff…" at bounding box center [916, 466] width 994 height 739
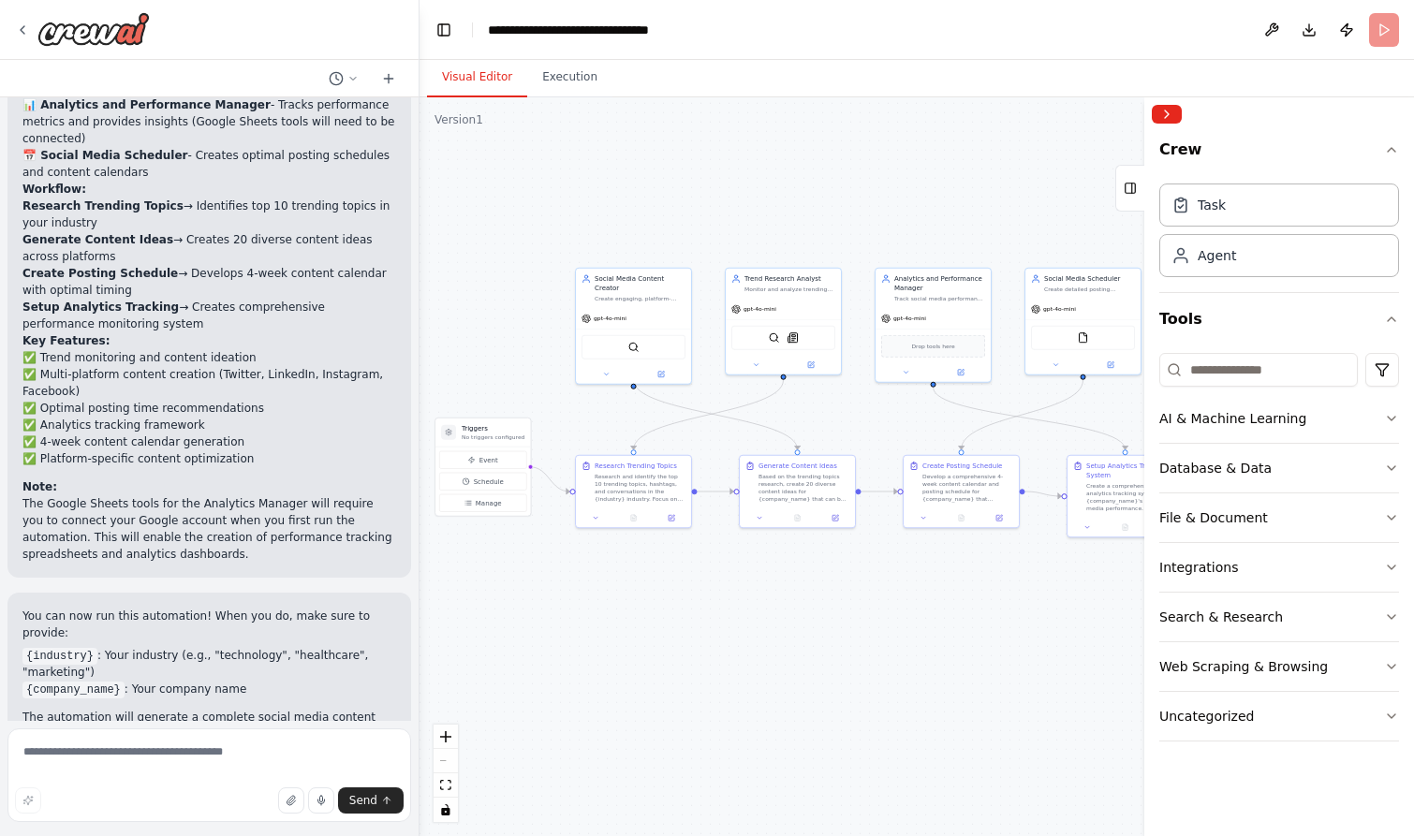
drag, startPoint x: 999, startPoint y: 667, endPoint x: 945, endPoint y: 655, distance: 54.7
click at [945, 655] on div ".deletable-edge-delete-btn { width: 20px; height: 20px; border: 0px solid #ffff…" at bounding box center [916, 466] width 994 height 739
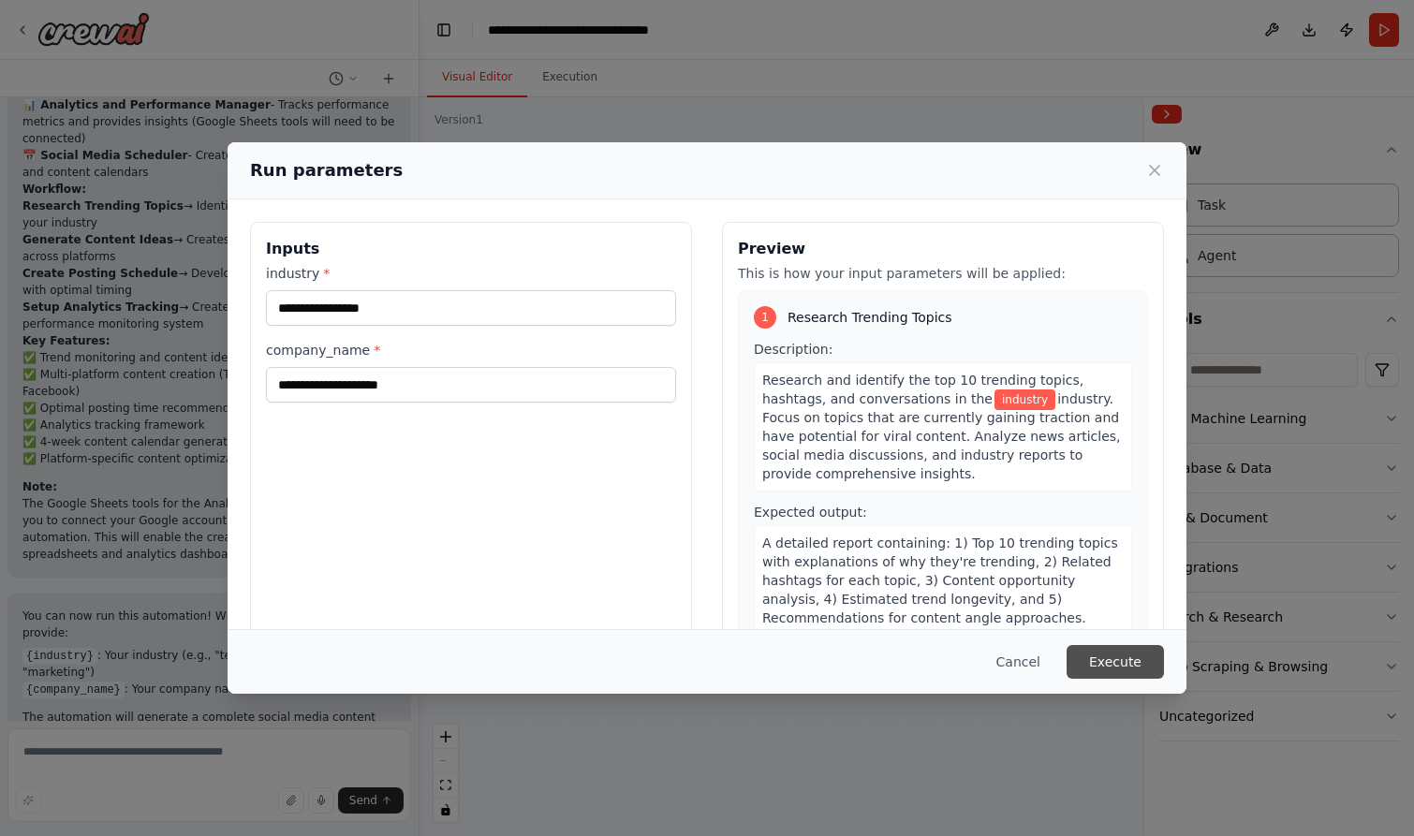
click at [1114, 665] on button "Execute" at bounding box center [1114, 662] width 97 height 34
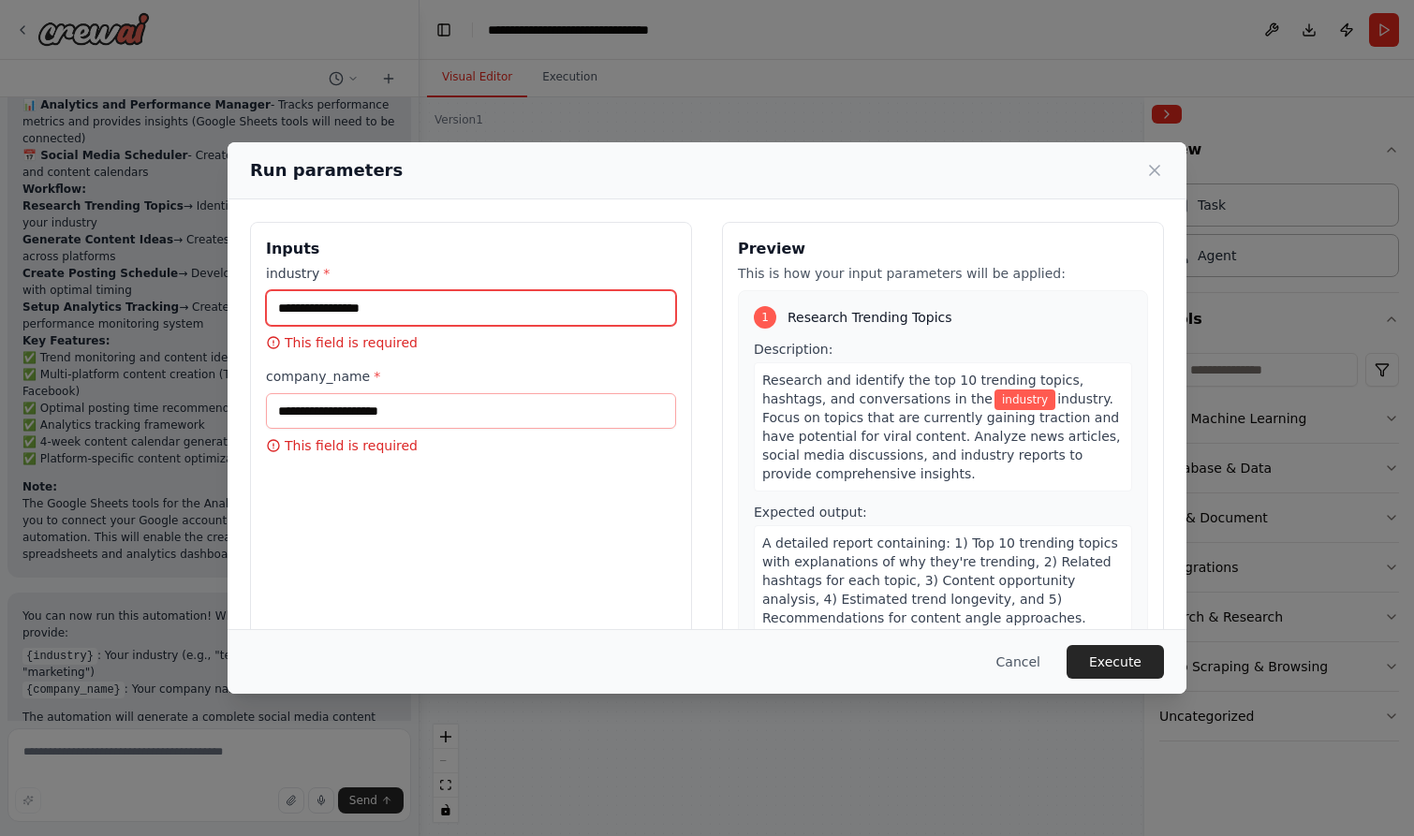
click at [515, 300] on input "industry *" at bounding box center [471, 308] width 410 height 36
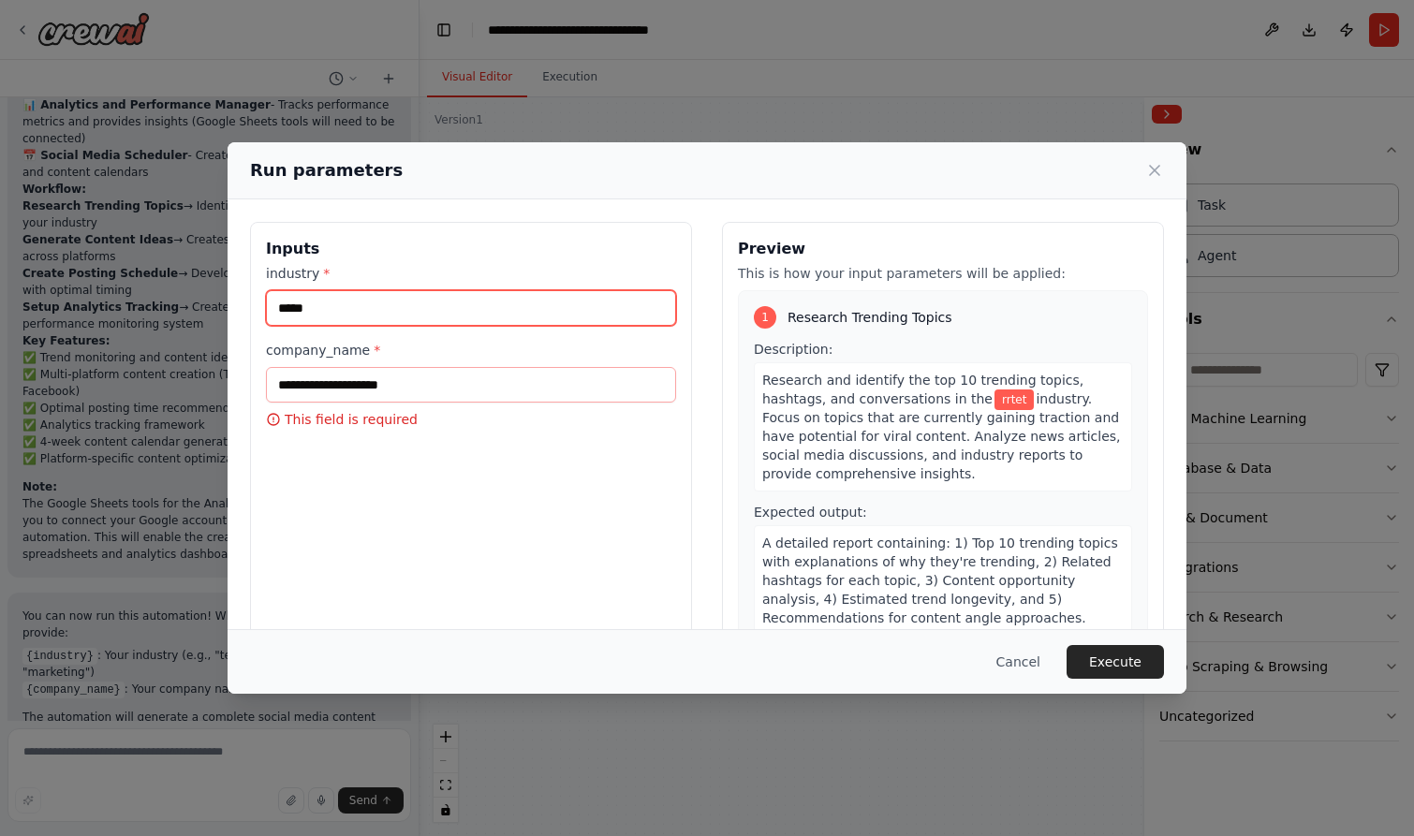
type input "*****"
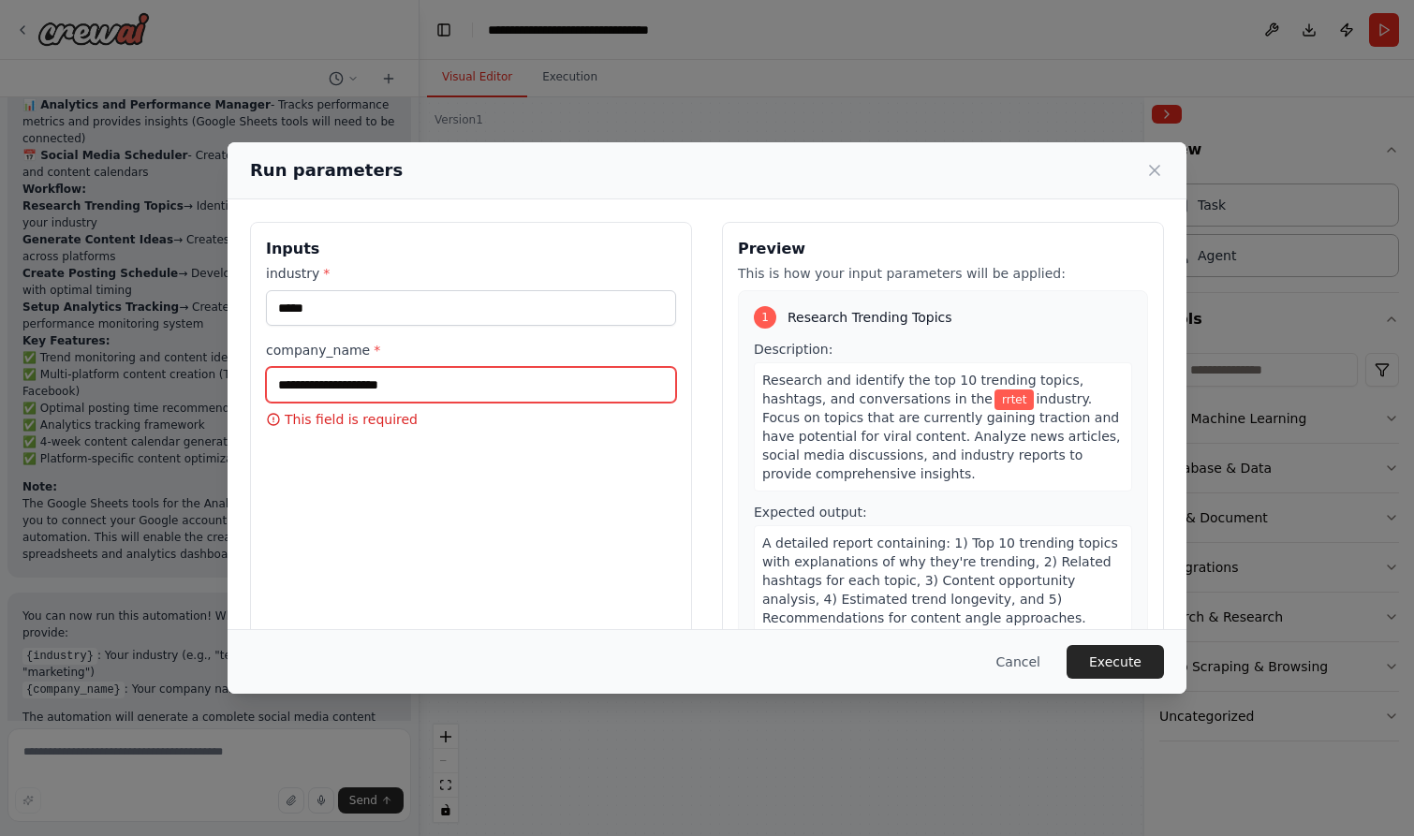
click at [498, 376] on input "company_name *" at bounding box center [471, 385] width 410 height 36
type input "******"
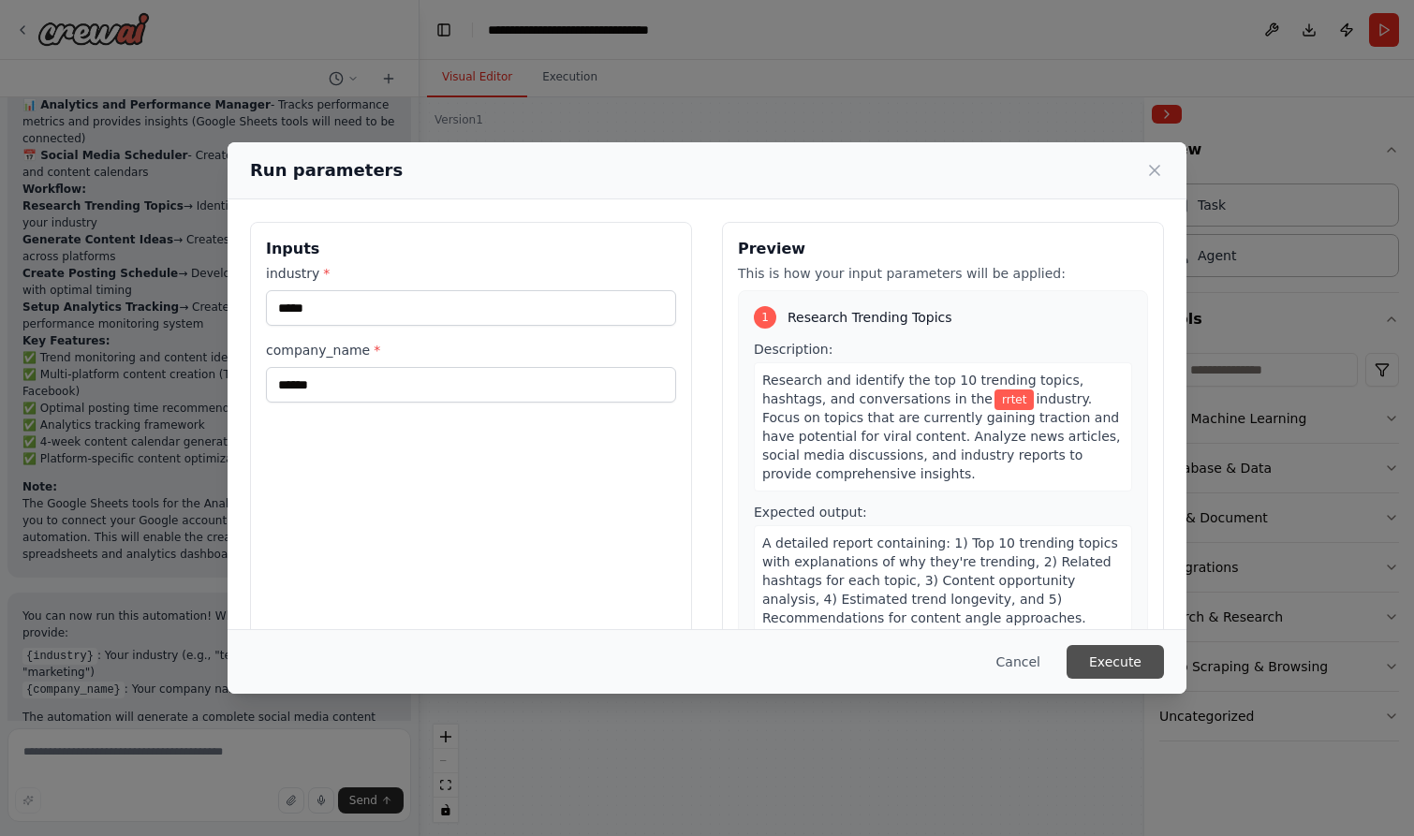
click at [1105, 663] on button "Execute" at bounding box center [1114, 662] width 97 height 34
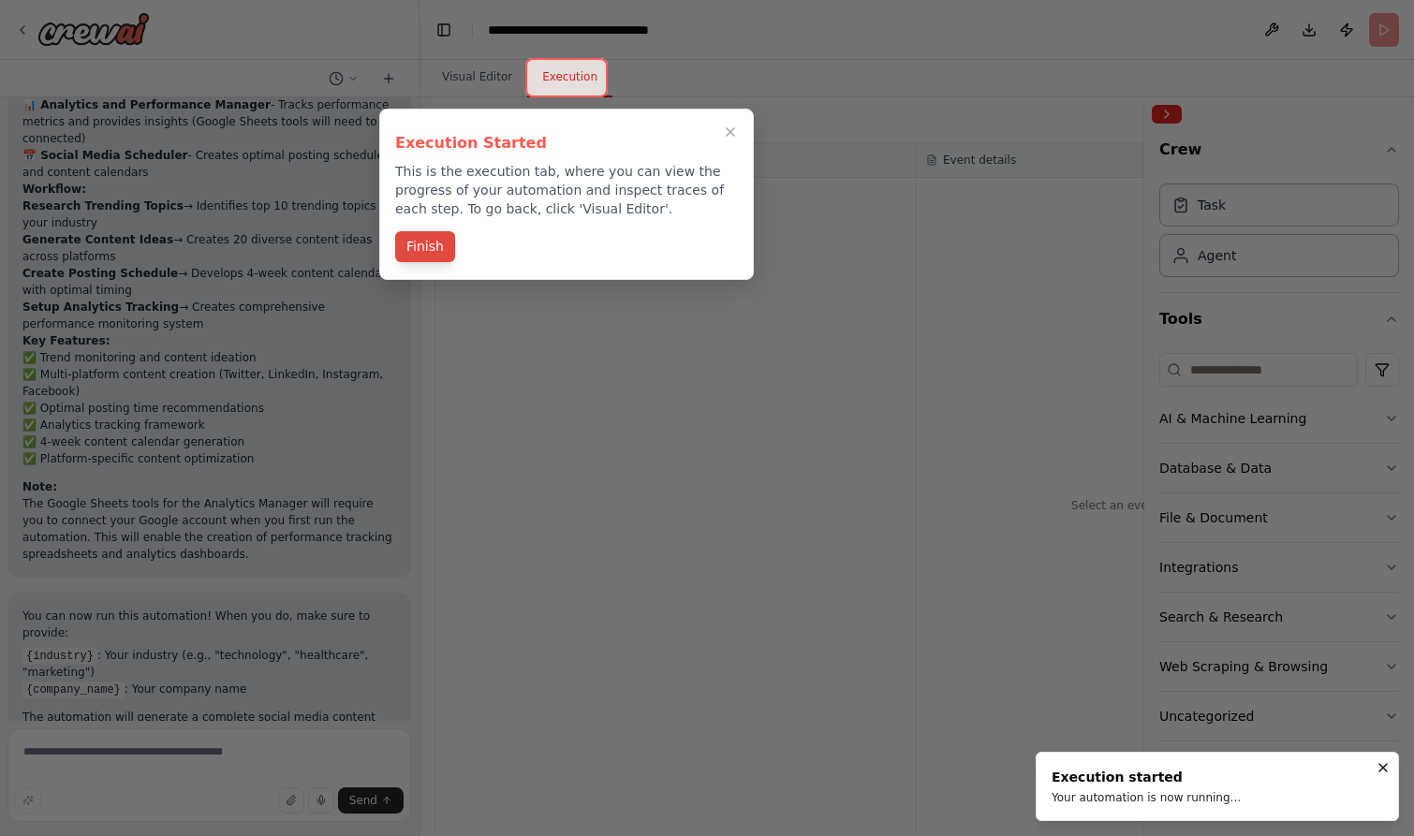
click at [430, 248] on button "Finish" at bounding box center [425, 246] width 60 height 31
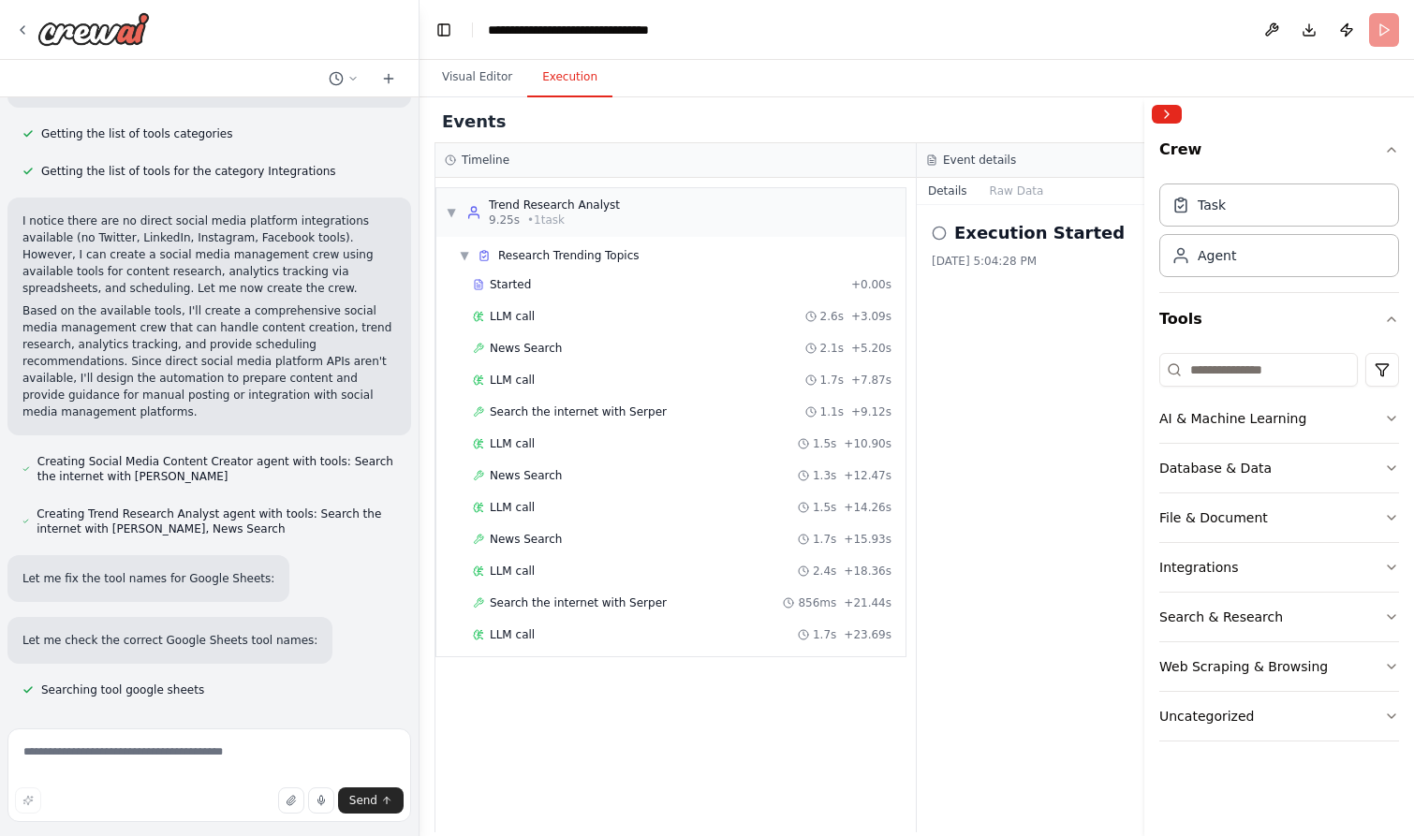
scroll to position [673, 0]
click at [941, 234] on icon at bounding box center [938, 233] width 15 height 15
click at [939, 228] on icon at bounding box center [938, 233] width 15 height 15
click at [1285, 252] on div "Agent" at bounding box center [1279, 254] width 240 height 43
click at [1227, 255] on div "Agent" at bounding box center [1216, 254] width 38 height 19
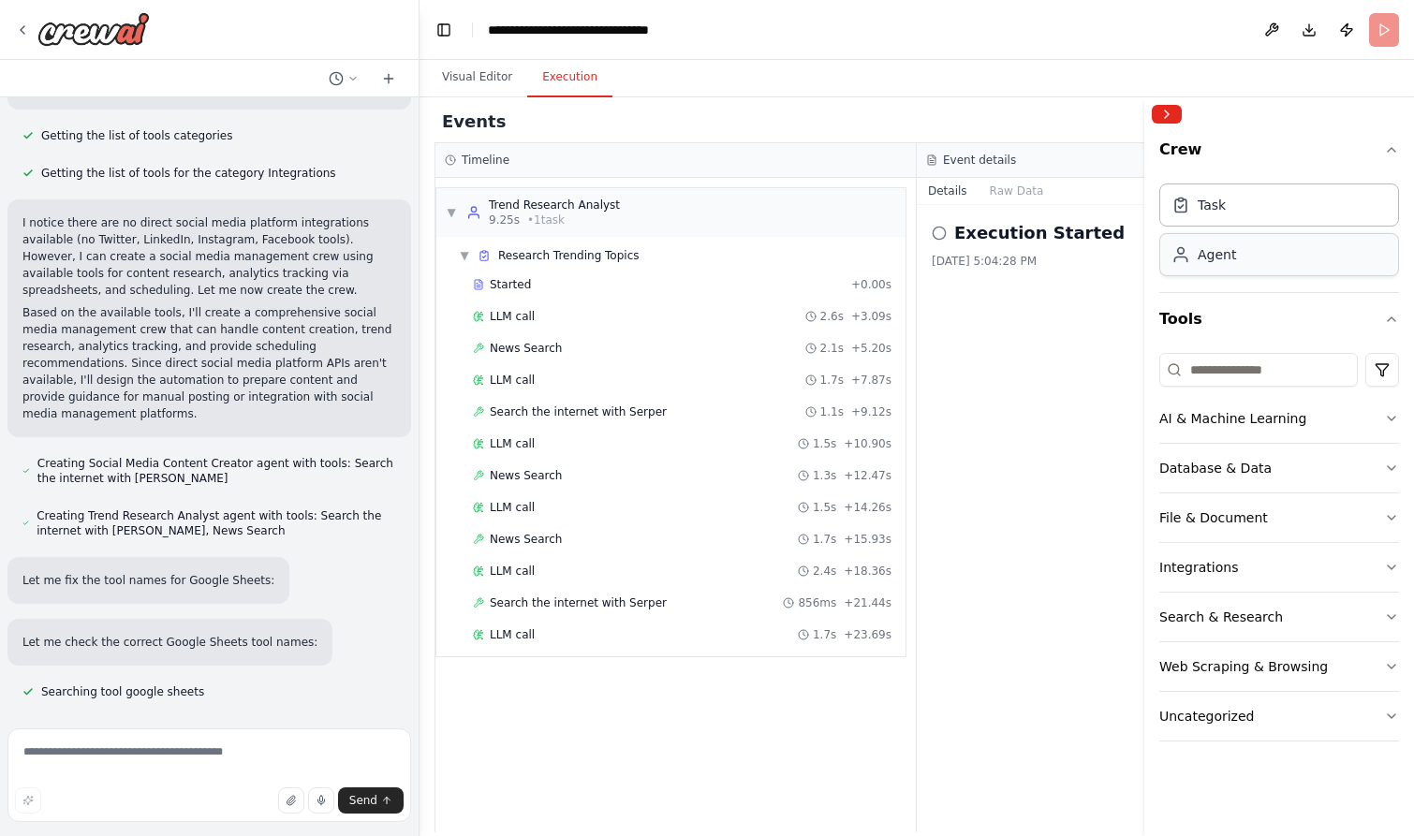
drag, startPoint x: 1239, startPoint y: 210, endPoint x: 1197, endPoint y: 271, distance: 74.8
click at [1197, 271] on div "Agent" at bounding box center [1279, 254] width 240 height 43
drag, startPoint x: 1197, startPoint y: 271, endPoint x: 829, endPoint y: 365, distance: 379.6
click at [832, 365] on div "Create a crew that schedules and publishes social media content across multiple…" at bounding box center [707, 418] width 1414 height 836
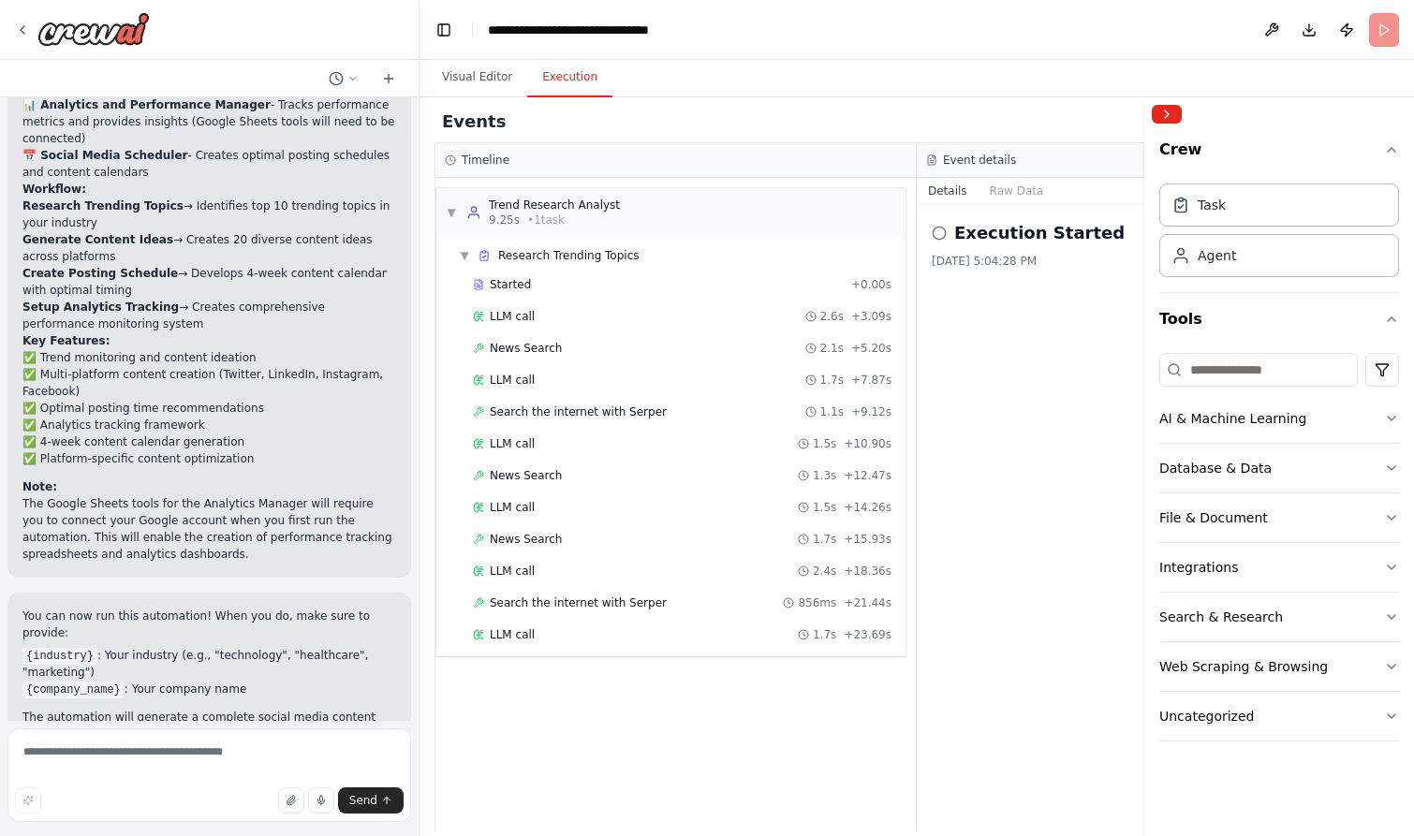
scroll to position [0, 0]
click at [836, 42] on header "**********" at bounding box center [916, 30] width 994 height 60
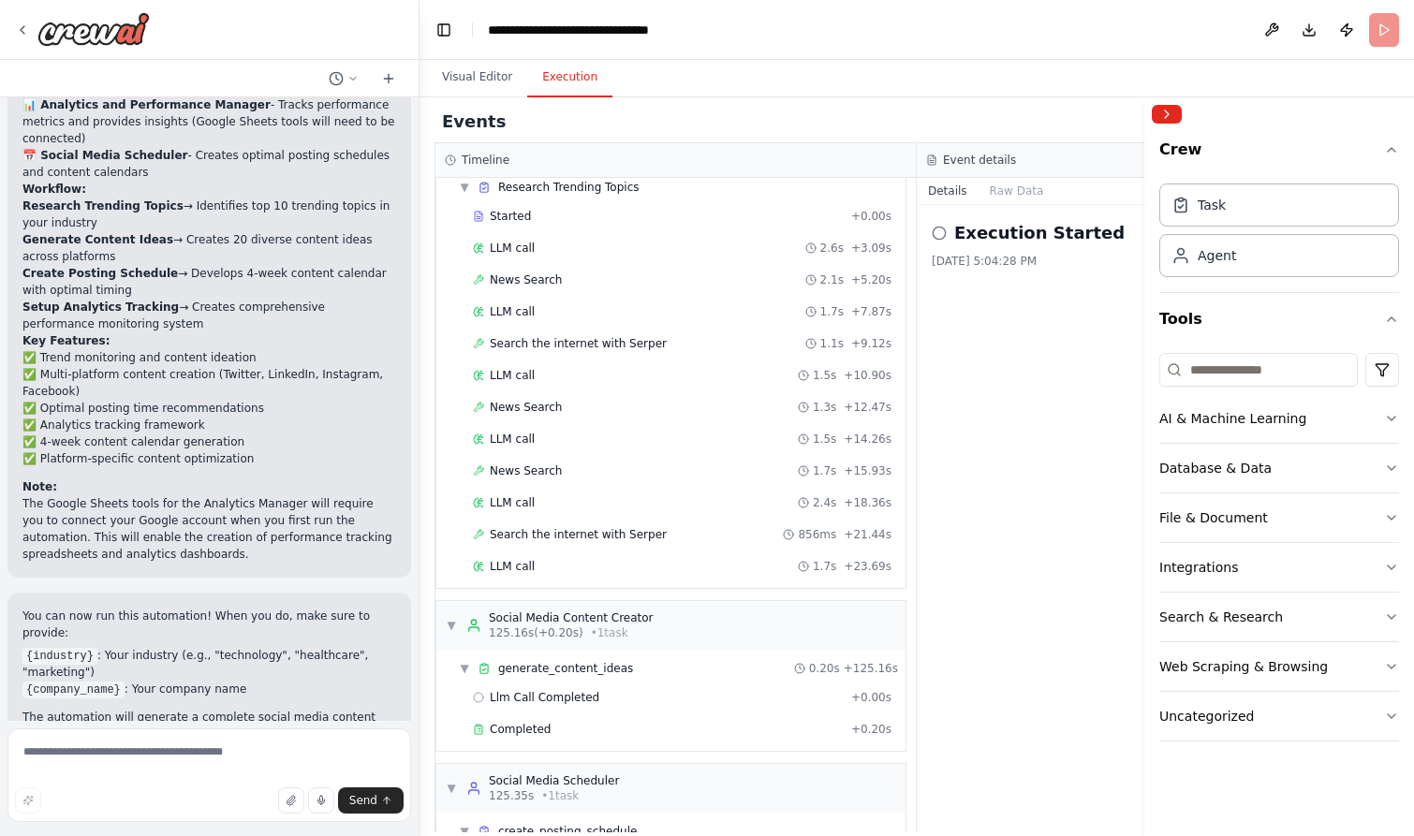
scroll to position [70, 0]
click at [873, 16] on header "**********" at bounding box center [916, 30] width 994 height 60
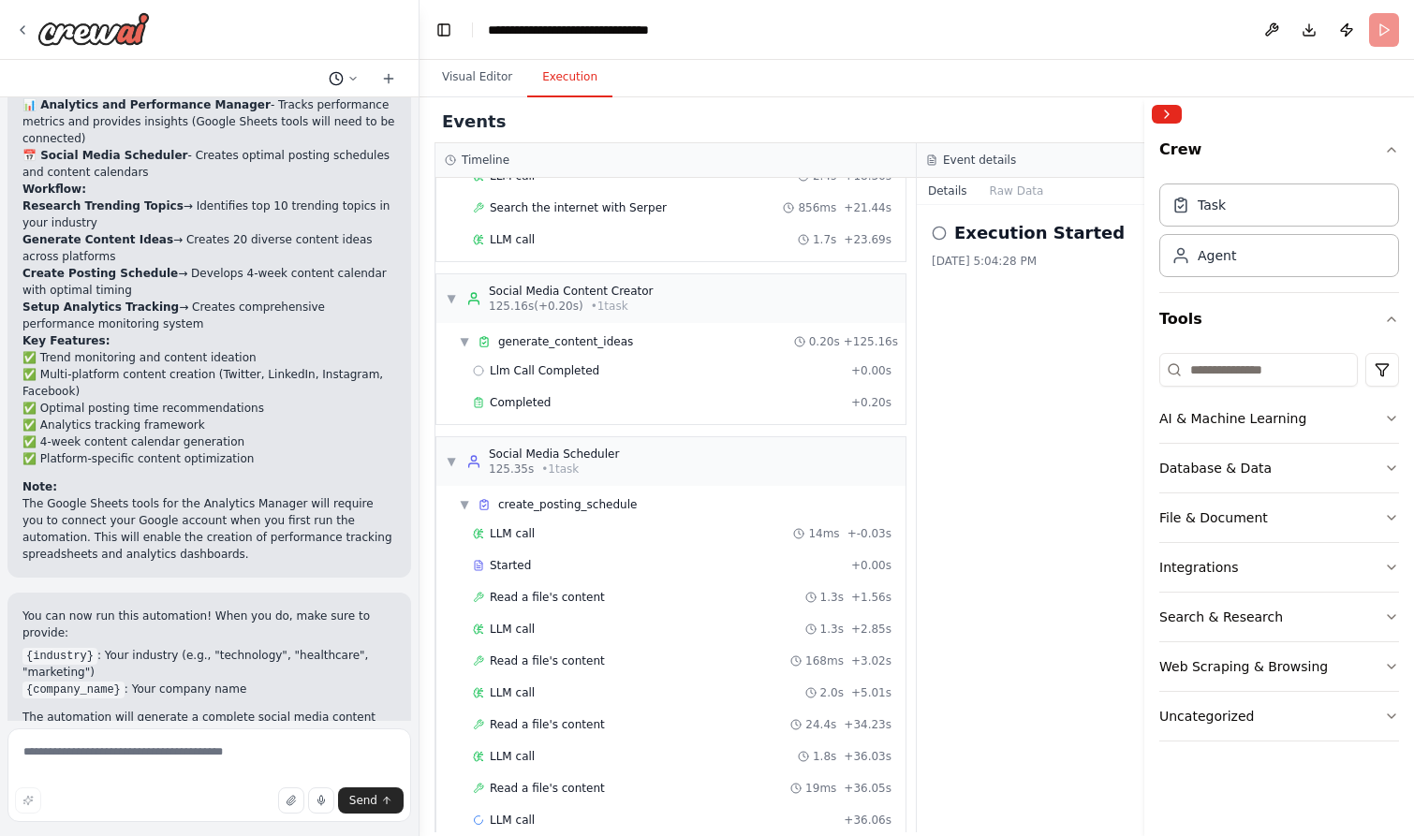
scroll to position [426, 0]
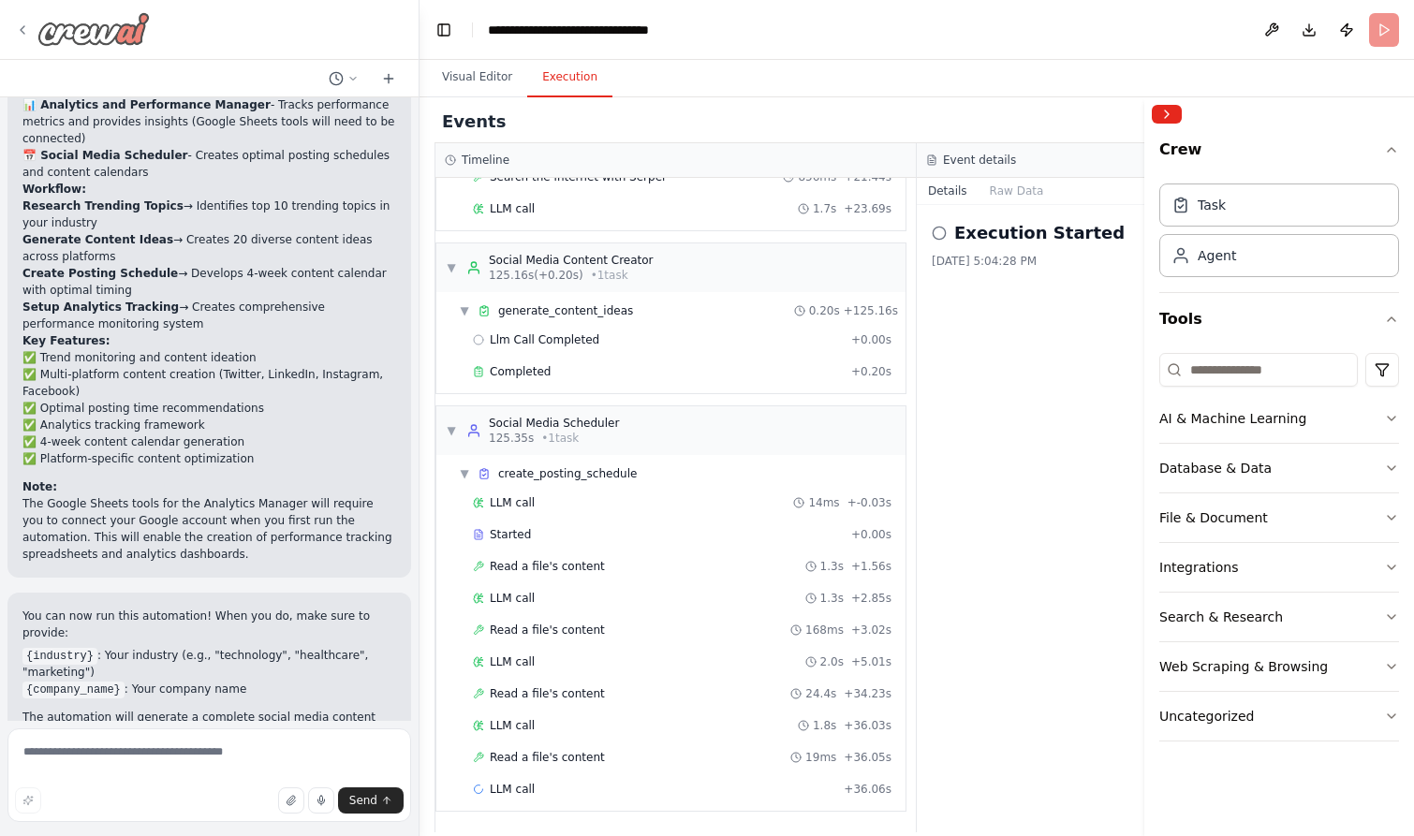
click at [26, 22] on icon at bounding box center [22, 29] width 15 height 15
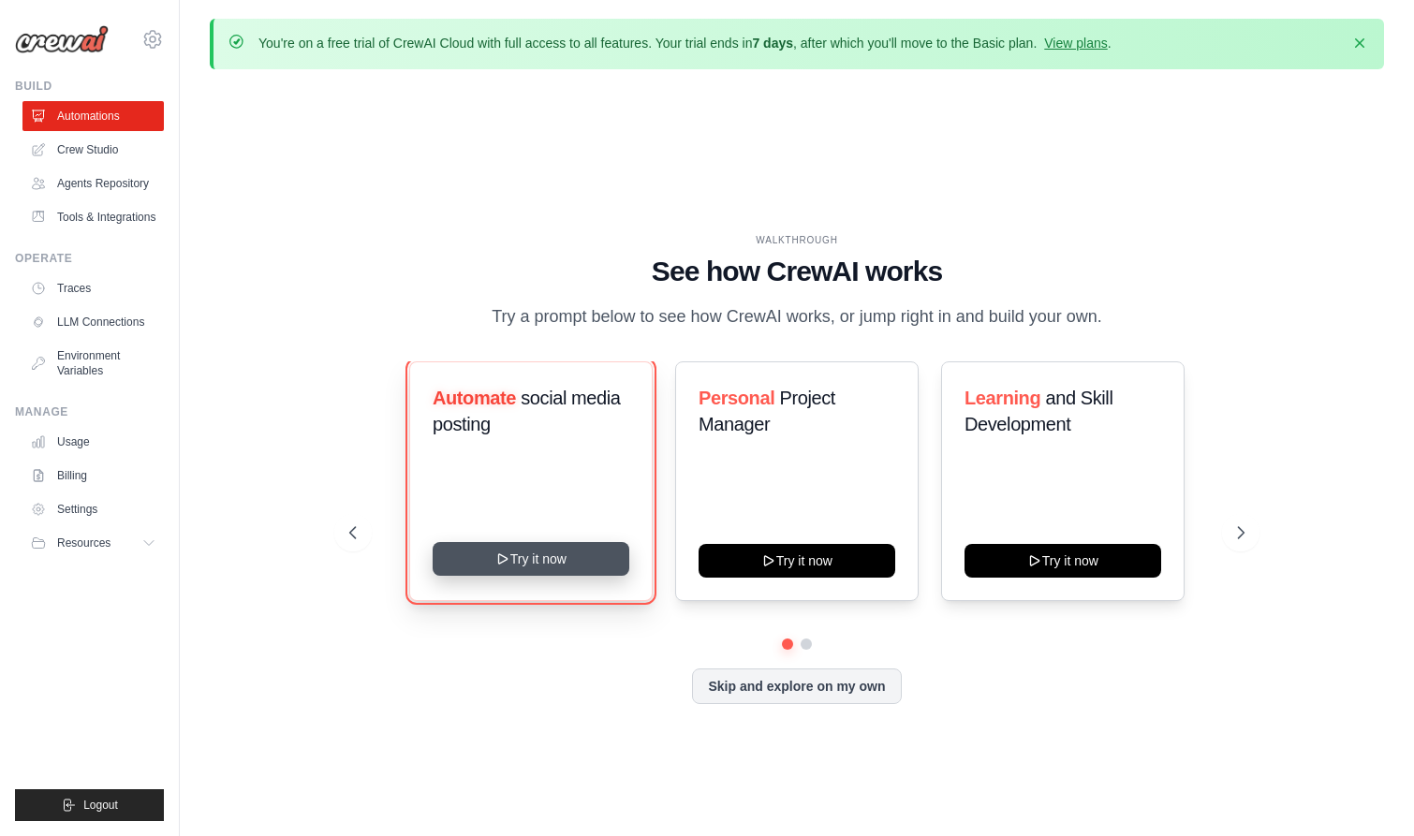
click at [544, 561] on button "Try it now" at bounding box center [530, 559] width 197 height 34
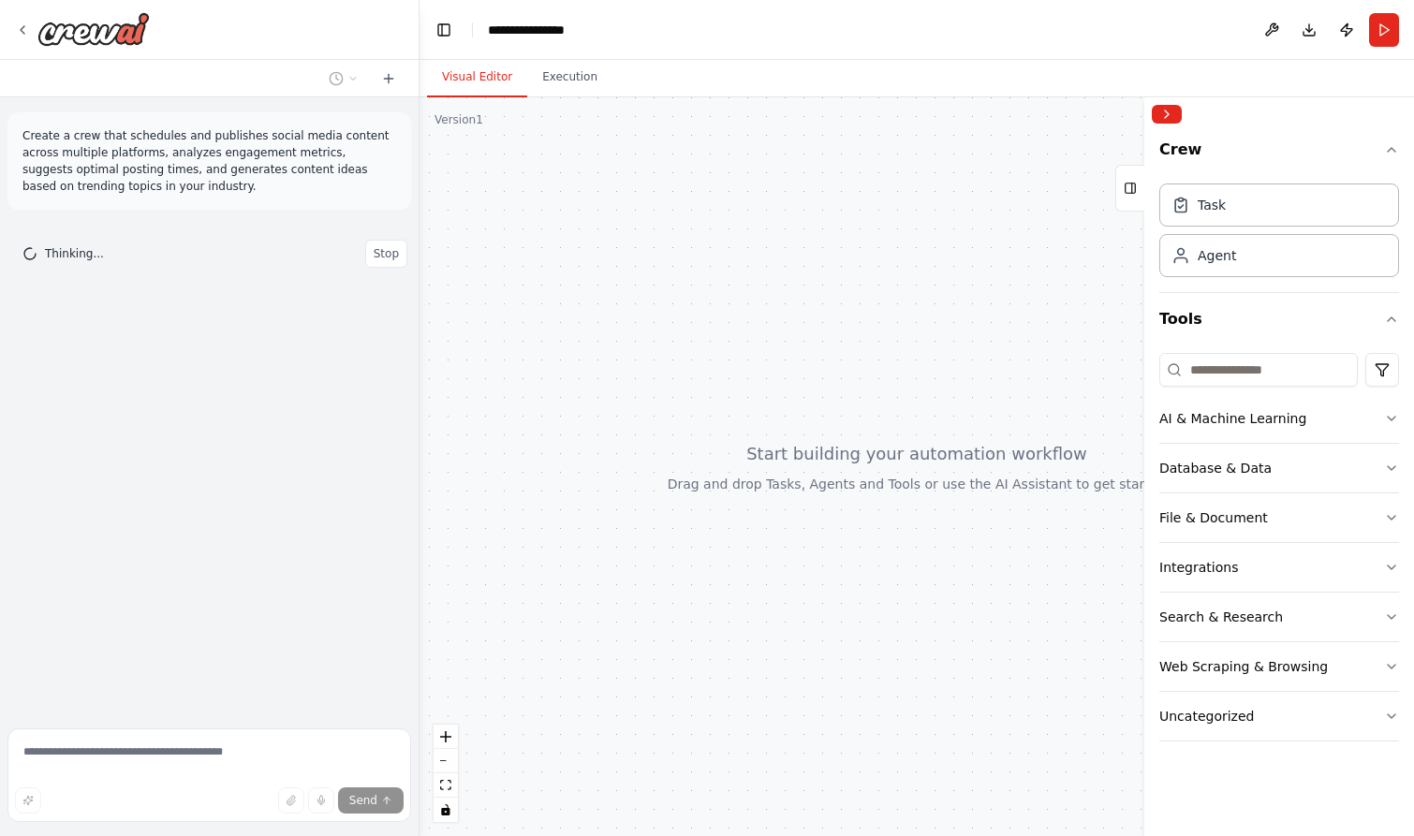
drag, startPoint x: 893, startPoint y: 495, endPoint x: 743, endPoint y: 459, distance: 154.2
click at [743, 459] on div at bounding box center [916, 466] width 994 height 739
drag, startPoint x: 828, startPoint y: 362, endPoint x: 650, endPoint y: 371, distance: 178.1
click at [650, 372] on div at bounding box center [916, 466] width 994 height 739
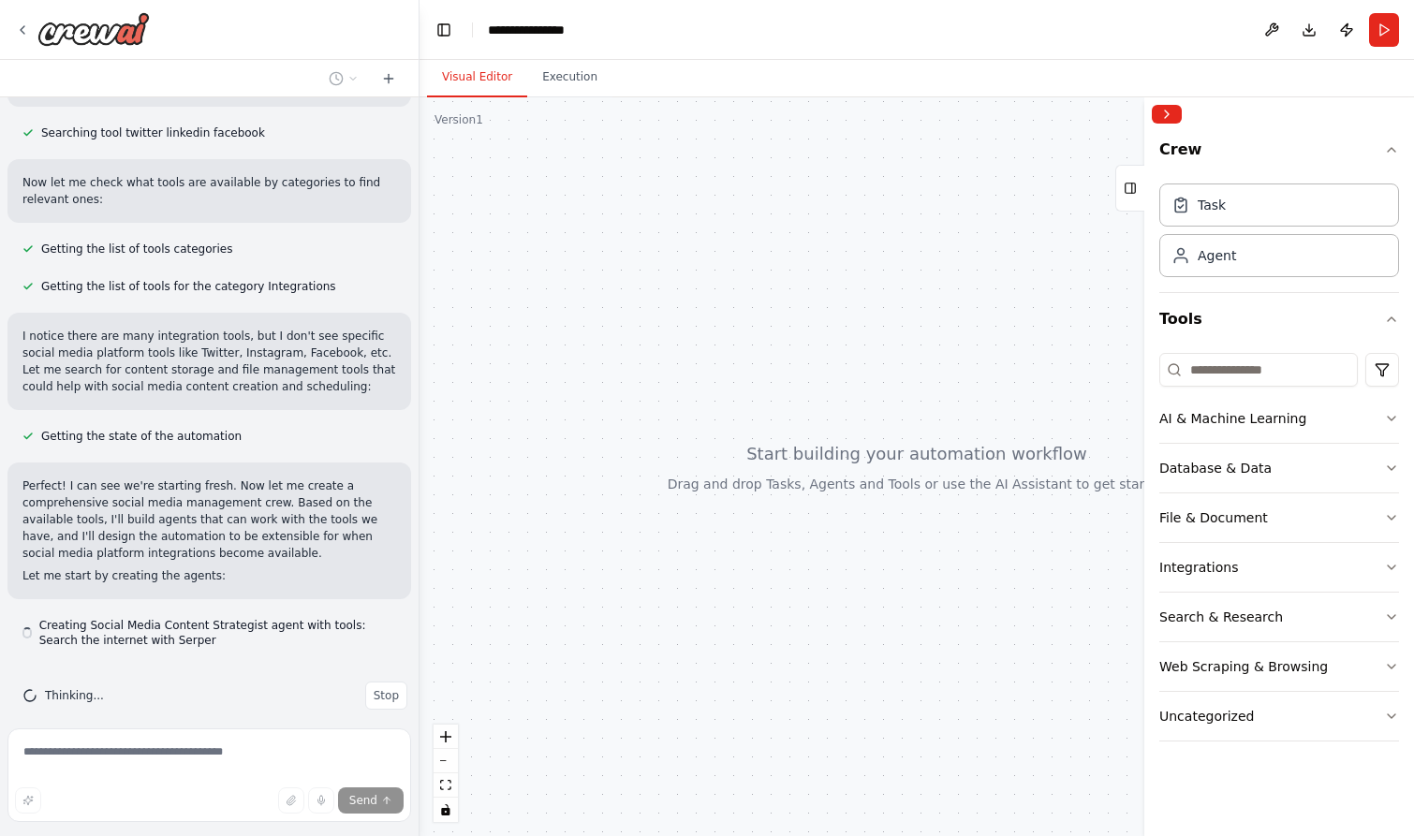
scroll to position [711, 0]
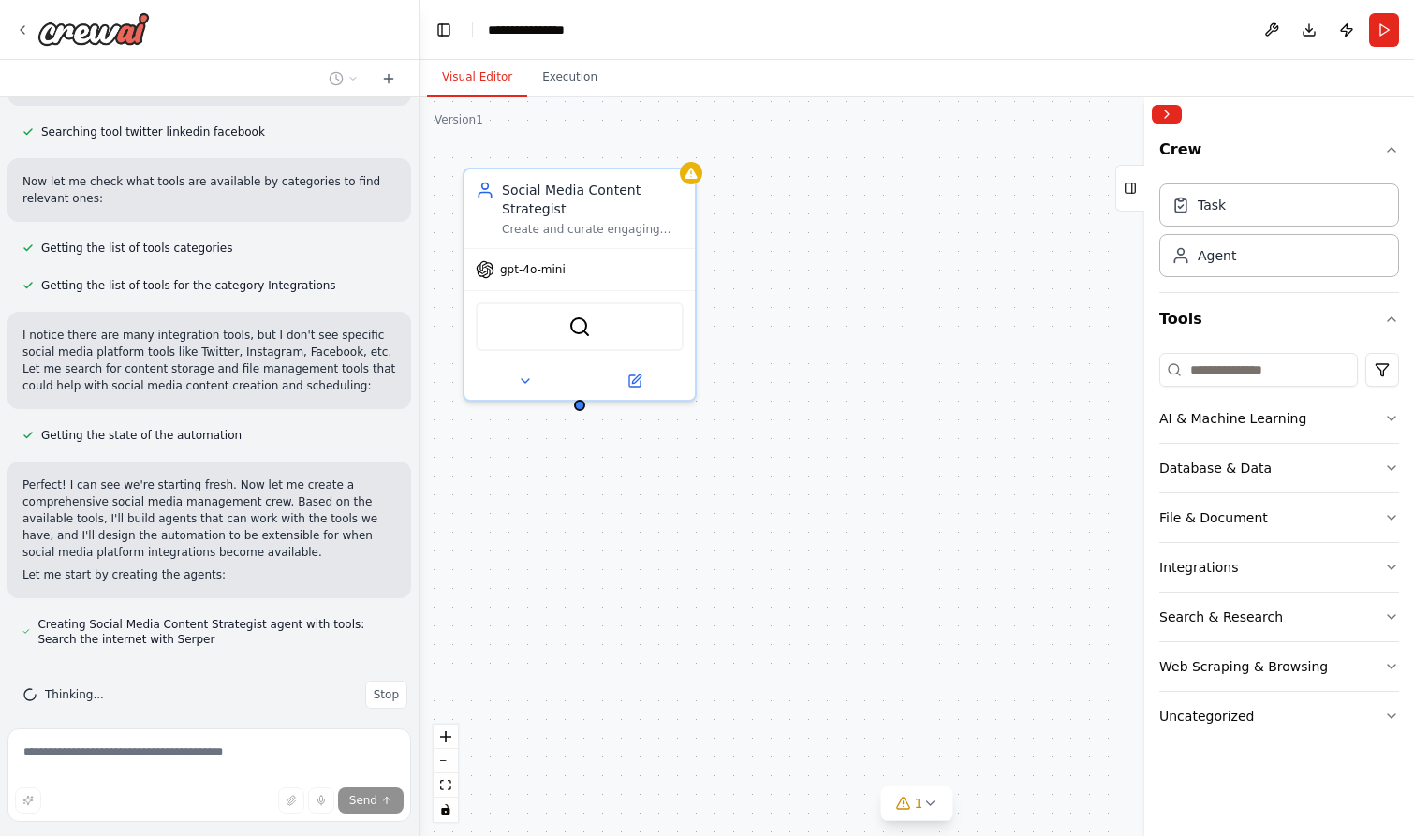
click at [334, 237] on div "Getting the list of tools categories" at bounding box center [208, 248] width 403 height 22
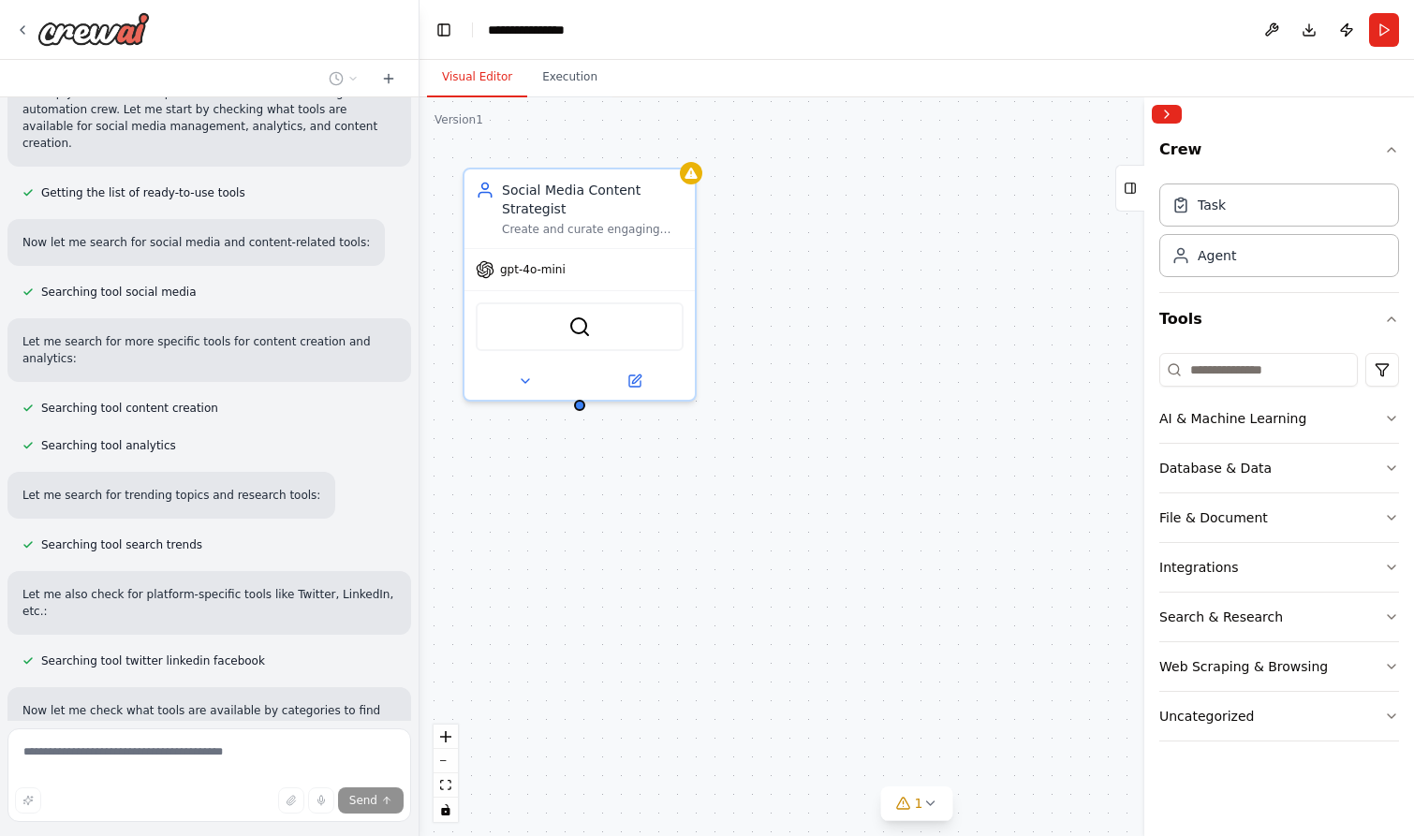
scroll to position [0, 0]
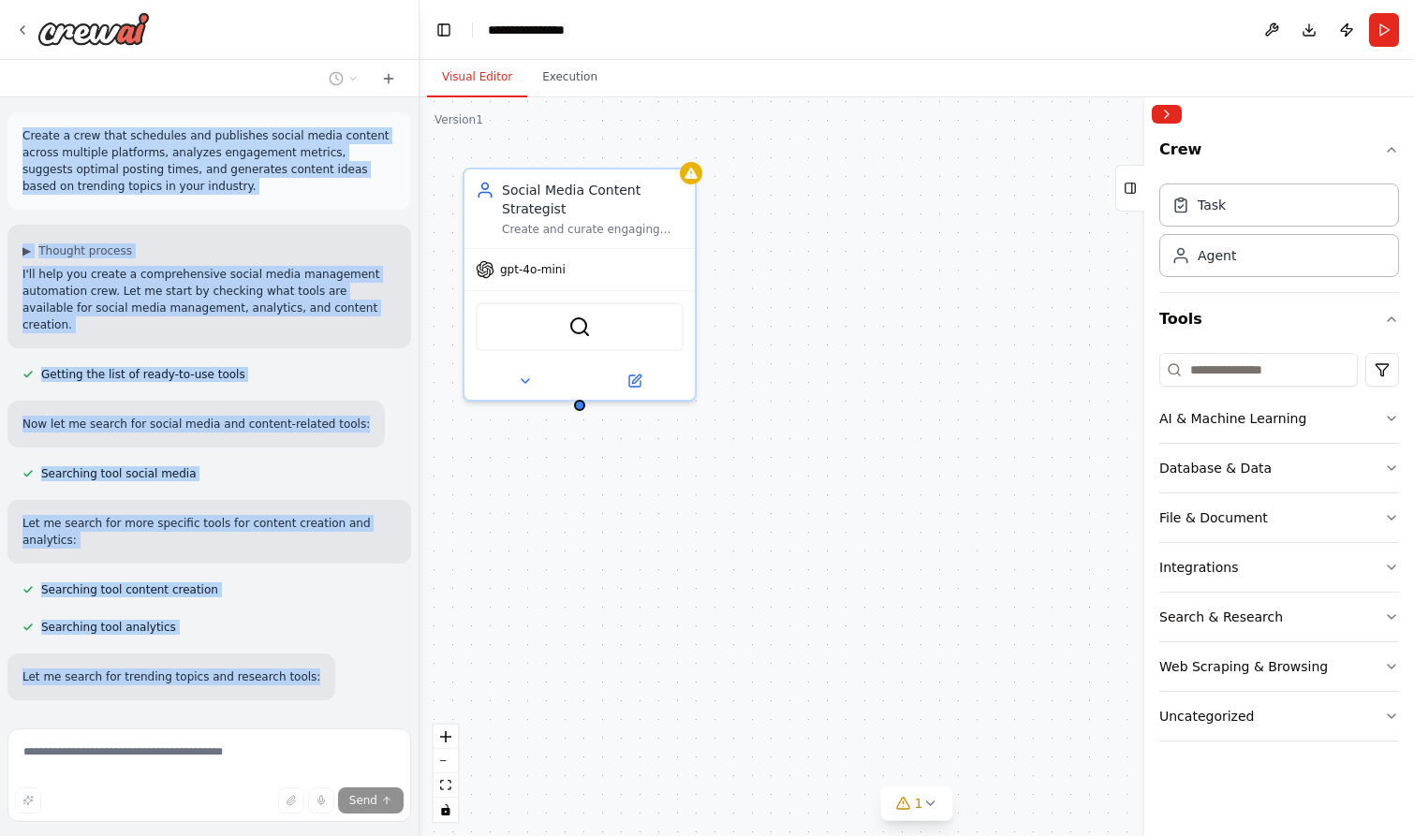
drag, startPoint x: 20, startPoint y: 138, endPoint x: 293, endPoint y: 684, distance: 611.2
click at [293, 684] on div "Create a crew that schedules and publishes social media content across multiple…" at bounding box center [209, 408] width 418 height 623
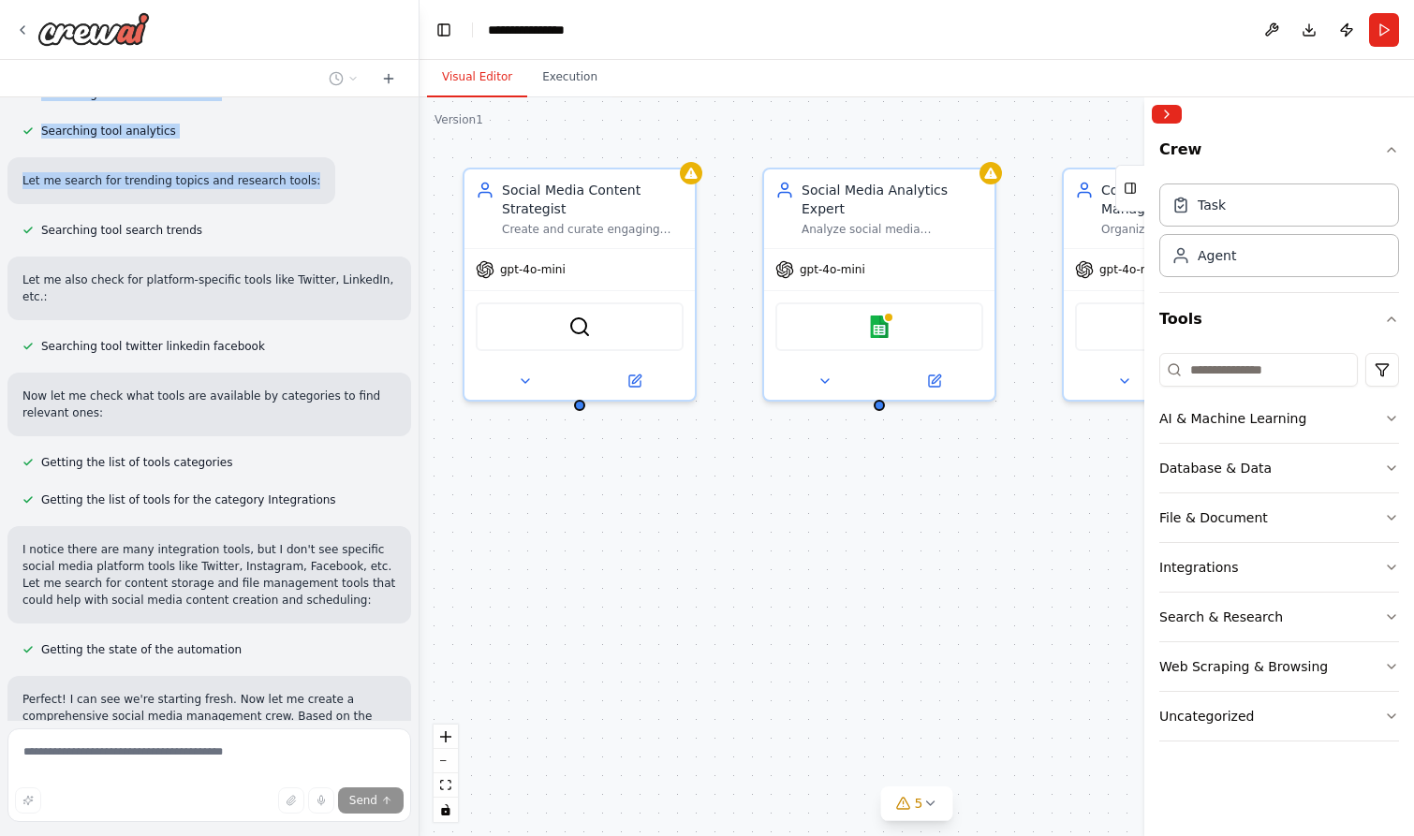
scroll to position [488, 0]
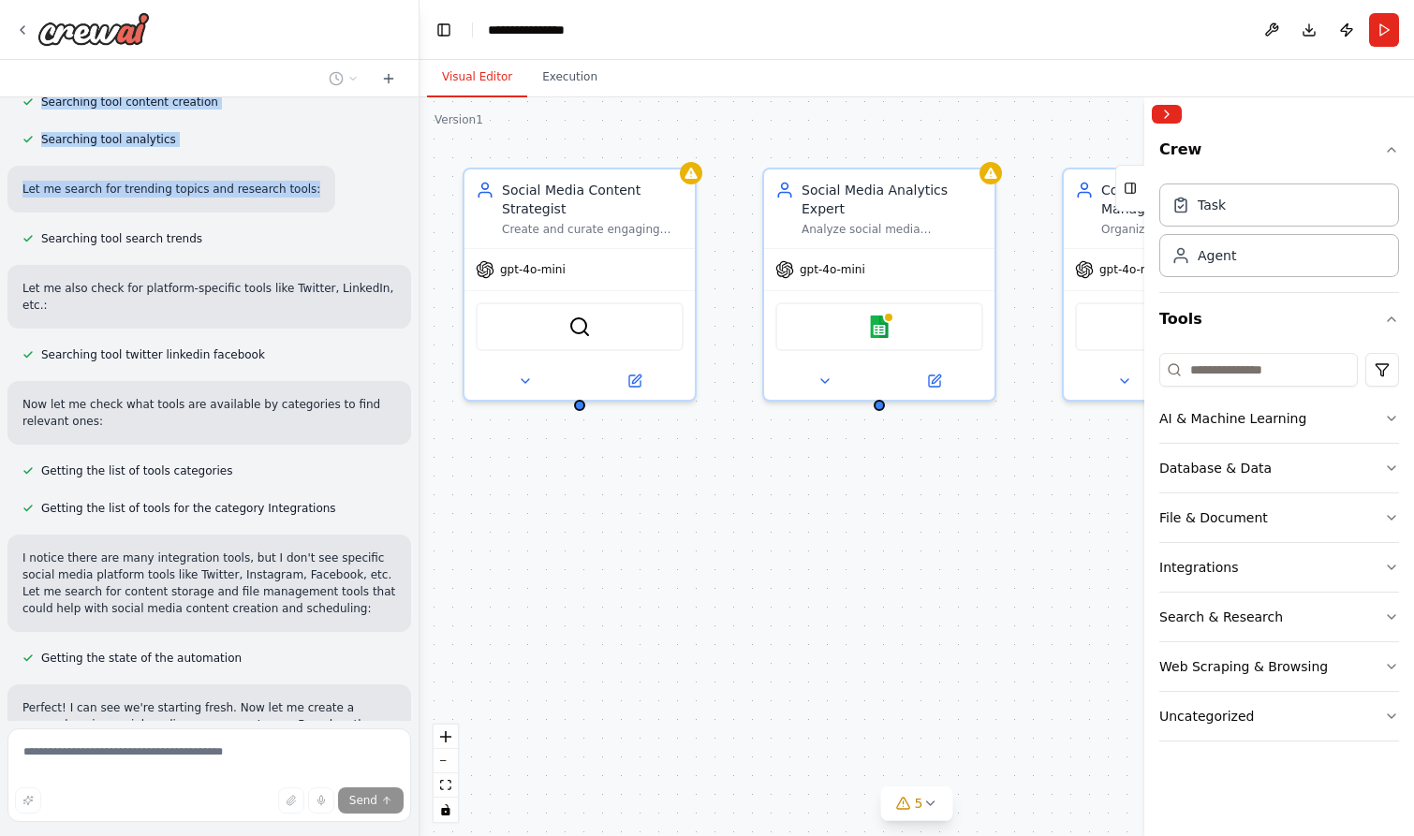
drag, startPoint x: 24, startPoint y: 209, endPoint x: 294, endPoint y: 704, distance: 563.8
click at [115, 243] on div "Create a crew that schedules and publishes social media content across multiple…" at bounding box center [209, 408] width 418 height 623
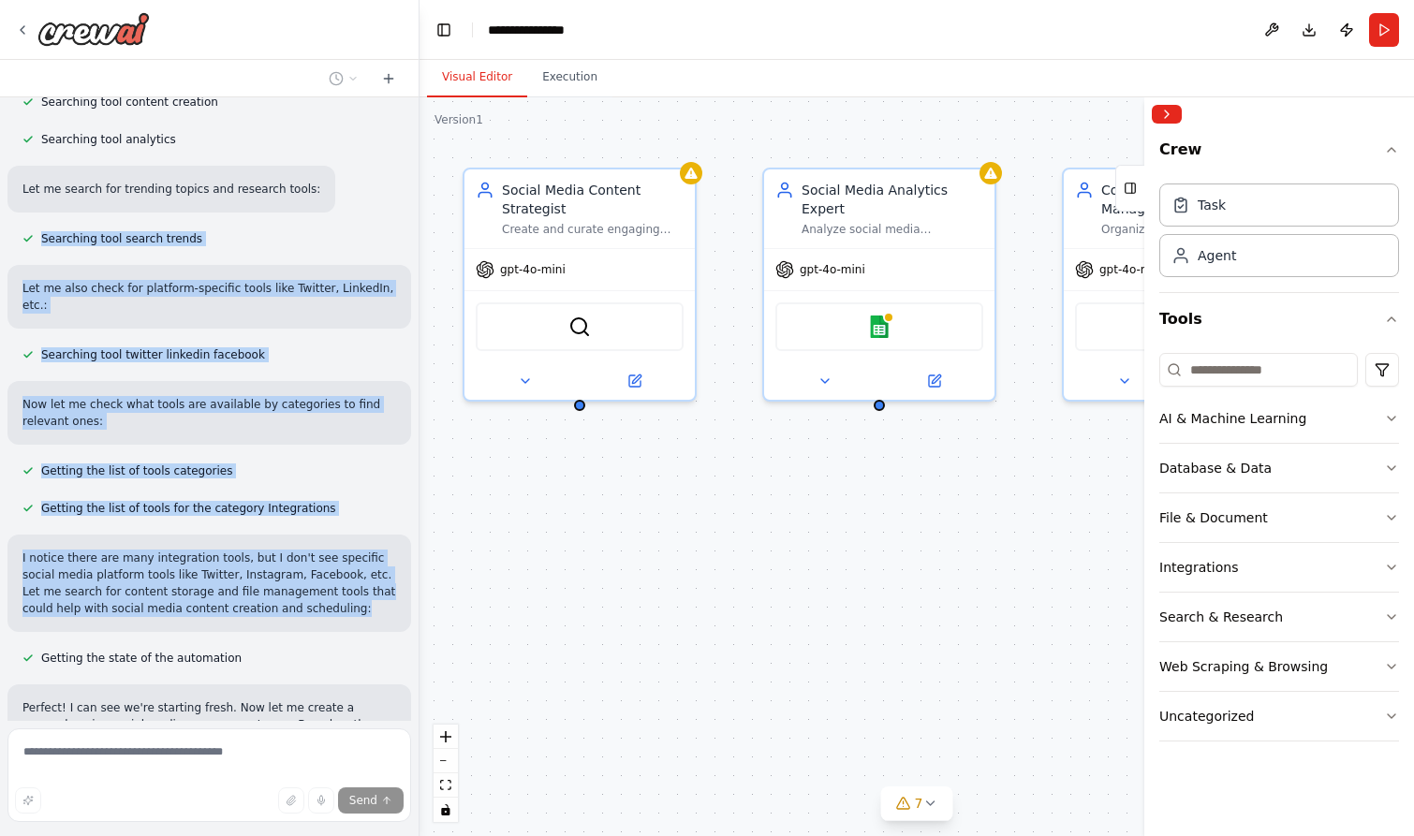
drag, startPoint x: 41, startPoint y: 215, endPoint x: 374, endPoint y: 613, distance: 518.4
click at [374, 613] on div "Create a crew that schedules and publishes social media content across multiple…" at bounding box center [209, 408] width 418 height 623
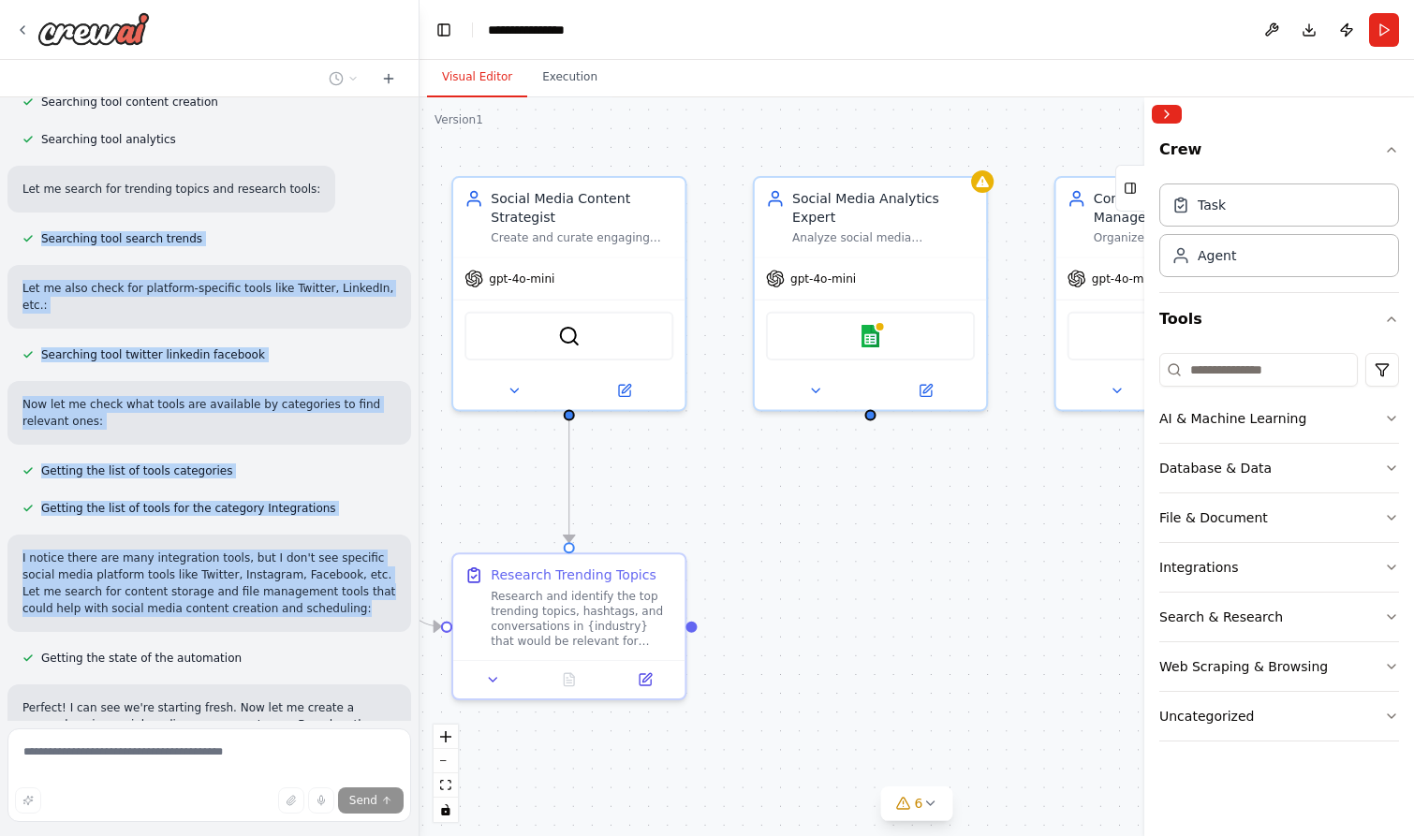
drag, startPoint x: 962, startPoint y: 519, endPoint x: 814, endPoint y: 548, distance: 150.7
click at [825, 549] on div ".deletable-edge-delete-btn { width: 20px; height: 20px; border: 0px solid #ffff…" at bounding box center [916, 466] width 994 height 739
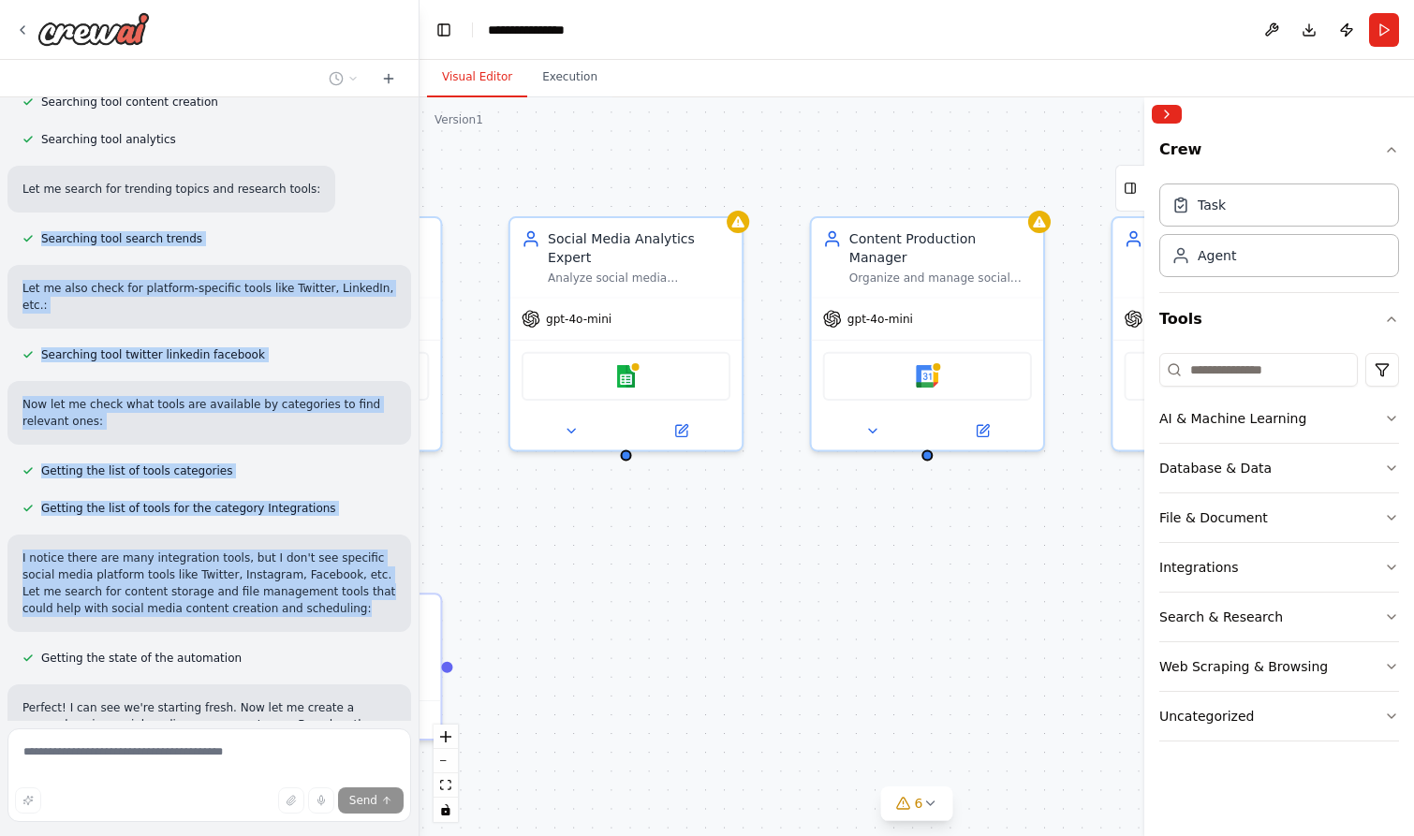
drag, startPoint x: 814, startPoint y: 548, endPoint x: 451, endPoint y: 529, distance: 363.7
click at [451, 529] on div ".deletable-edge-delete-btn { width: 20px; height: 20px; border: 0px solid #ffff…" at bounding box center [916, 466] width 994 height 739
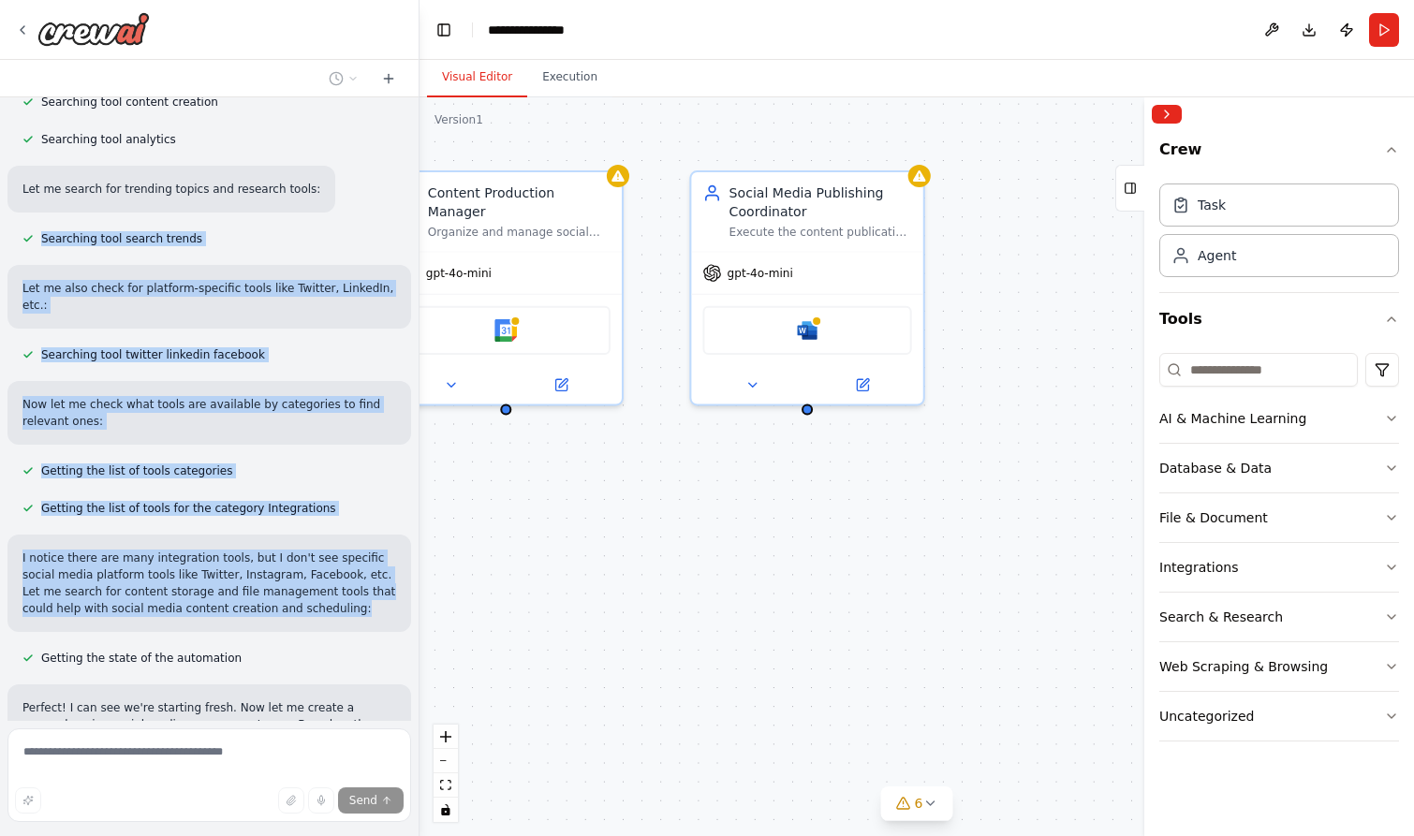
drag, startPoint x: 875, startPoint y: 545, endPoint x: 684, endPoint y: 540, distance: 191.0
click at [684, 540] on div ".deletable-edge-delete-btn { width: 20px; height: 20px; border: 0px solid #ffff…" at bounding box center [916, 466] width 994 height 739
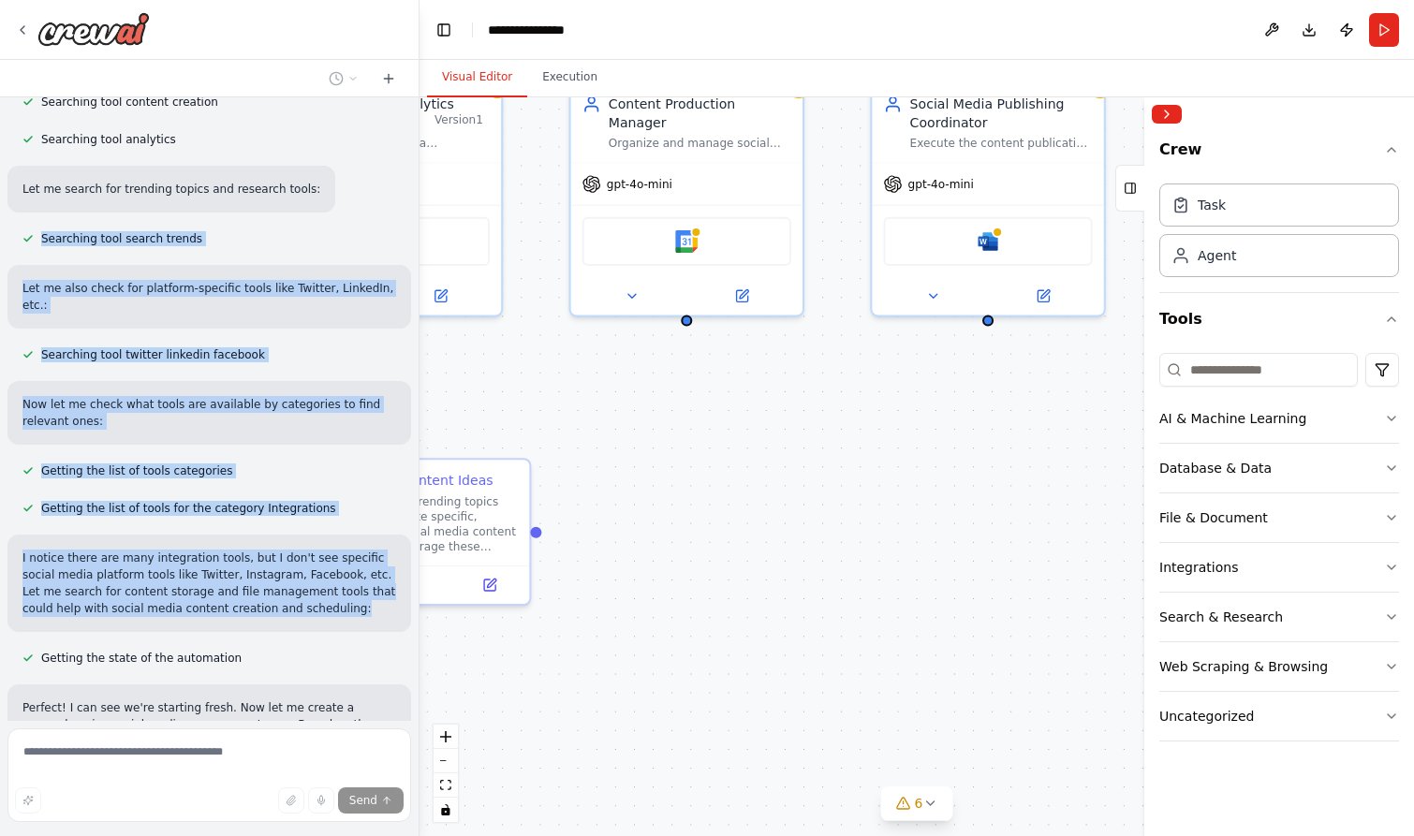
drag, startPoint x: 684, startPoint y: 540, endPoint x: 931, endPoint y: 447, distance: 264.3
click at [930, 446] on div ".deletable-edge-delete-btn { width: 20px; height: 20px; border: 0px solid #ffff…" at bounding box center [916, 466] width 994 height 739
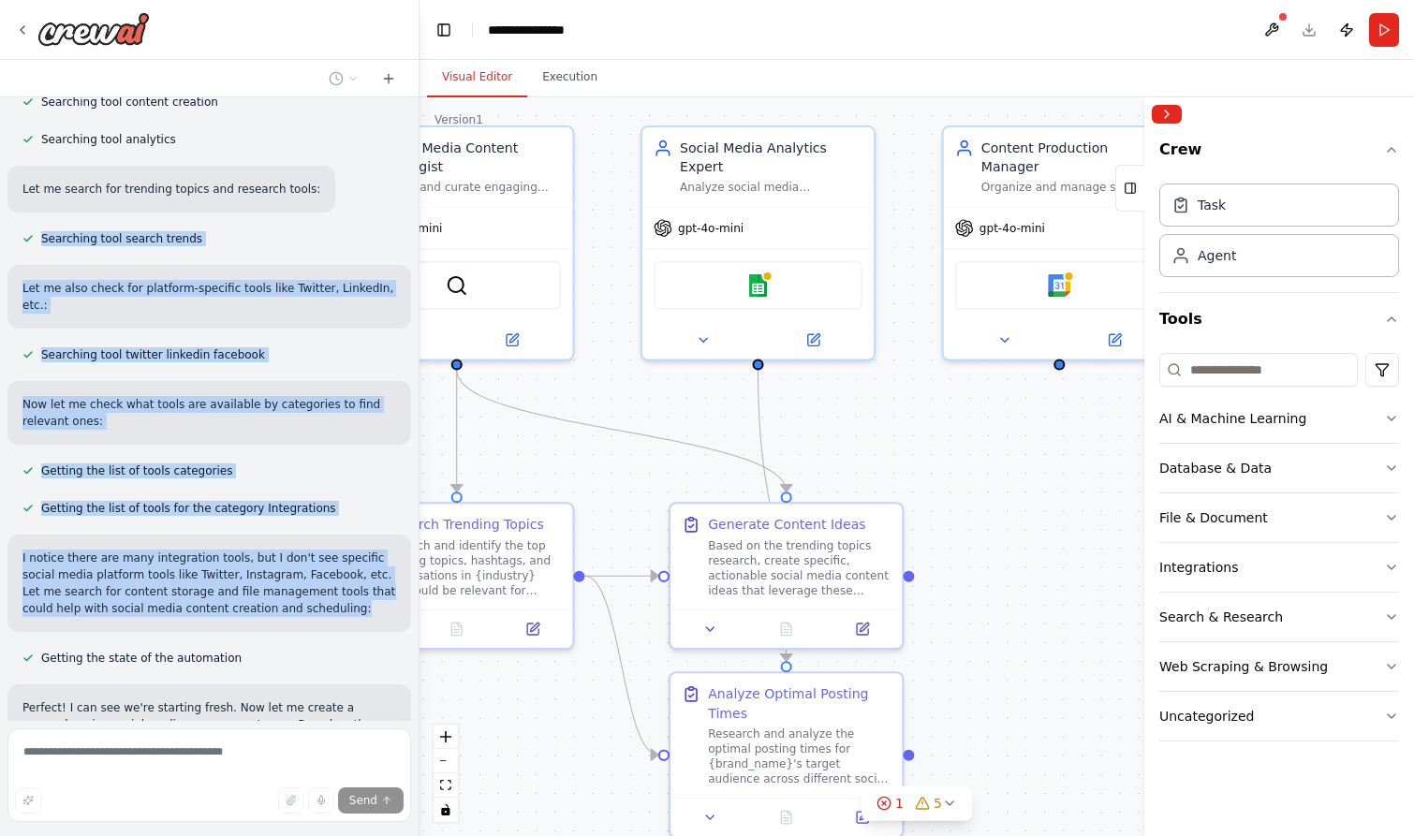
drag, startPoint x: 802, startPoint y: 462, endPoint x: 1134, endPoint y: 503, distance: 333.8
click at [1134, 504] on div ".deletable-edge-delete-btn { width: 20px; height: 20px; border: 0px solid #ffff…" at bounding box center [916, 466] width 994 height 739
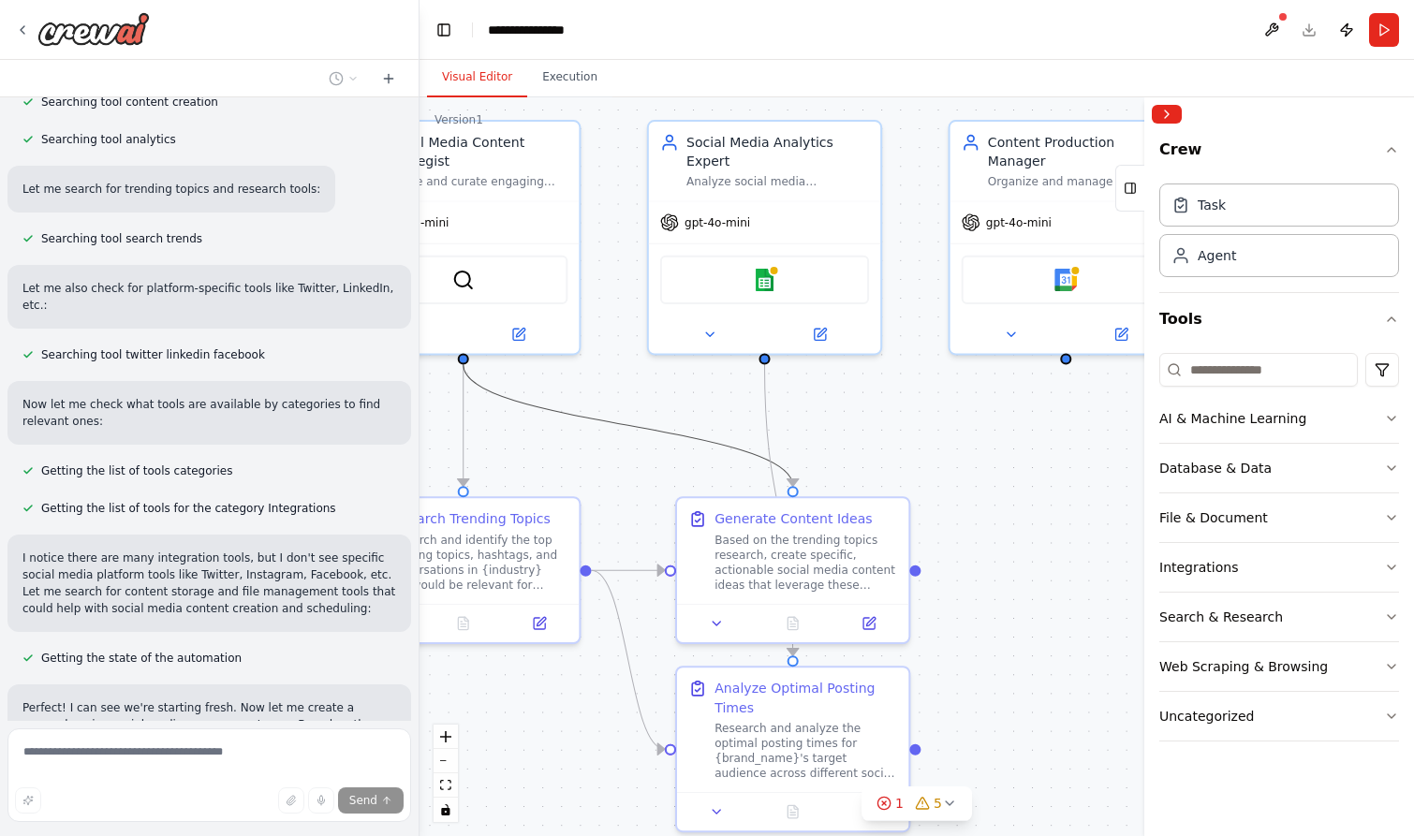
click at [693, 445] on icon "Edge from 1cedb7f3-f4c9-4dd4-9251-1b34162be385 to 46dde1eb-c903-4e4c-abab-7acd1…" at bounding box center [628, 425] width 330 height 122
click at [916, 373] on div ".deletable-edge-delete-btn { width: 20px; height: 20px; border: 0px solid #ffff…" at bounding box center [916, 466] width 994 height 739
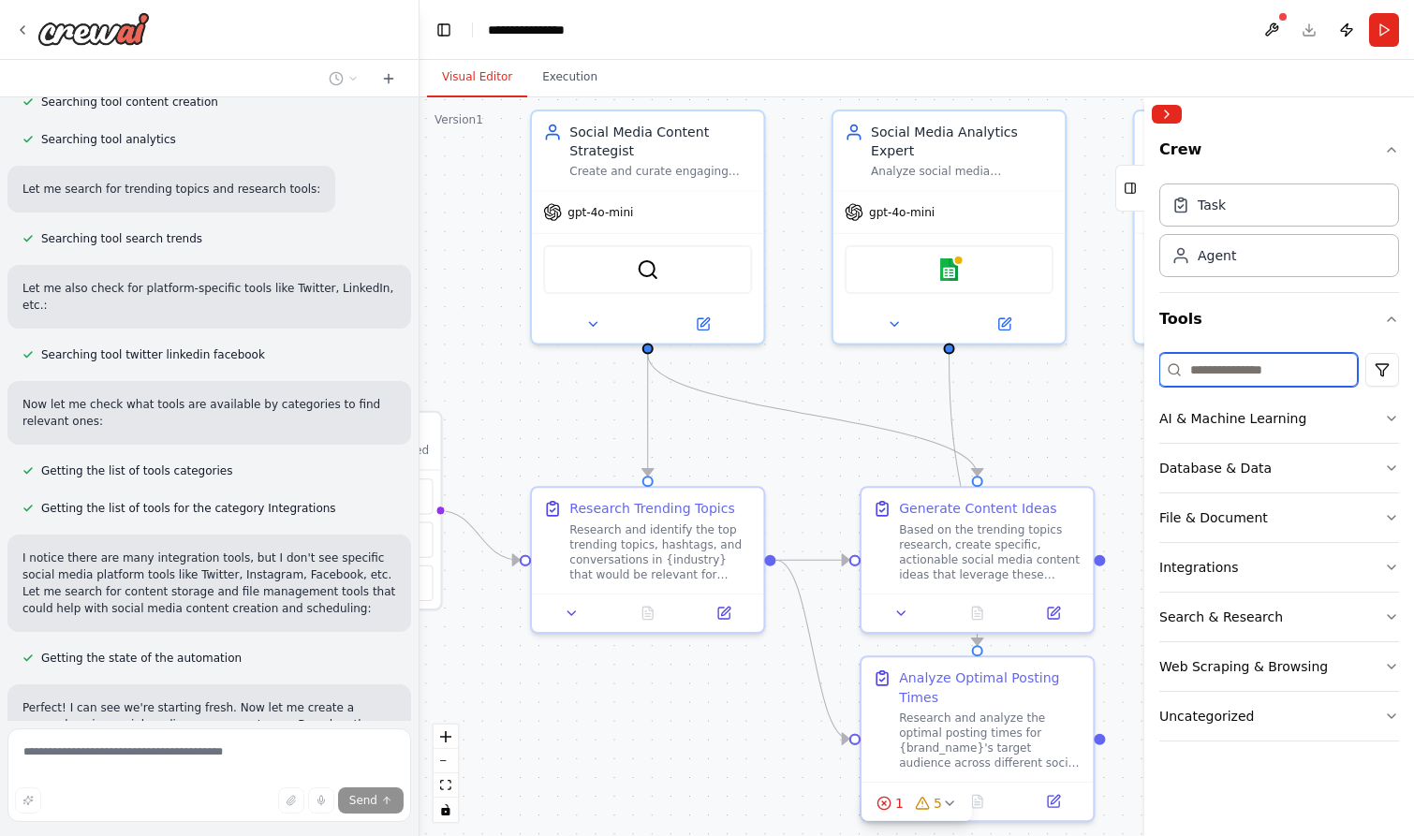
drag, startPoint x: 895, startPoint y: 415, endPoint x: 1193, endPoint y: 378, distance: 299.9
click at [1190, 378] on div "Create a crew that schedules and publishes social media content across multiple…" at bounding box center [707, 418] width 1414 height 836
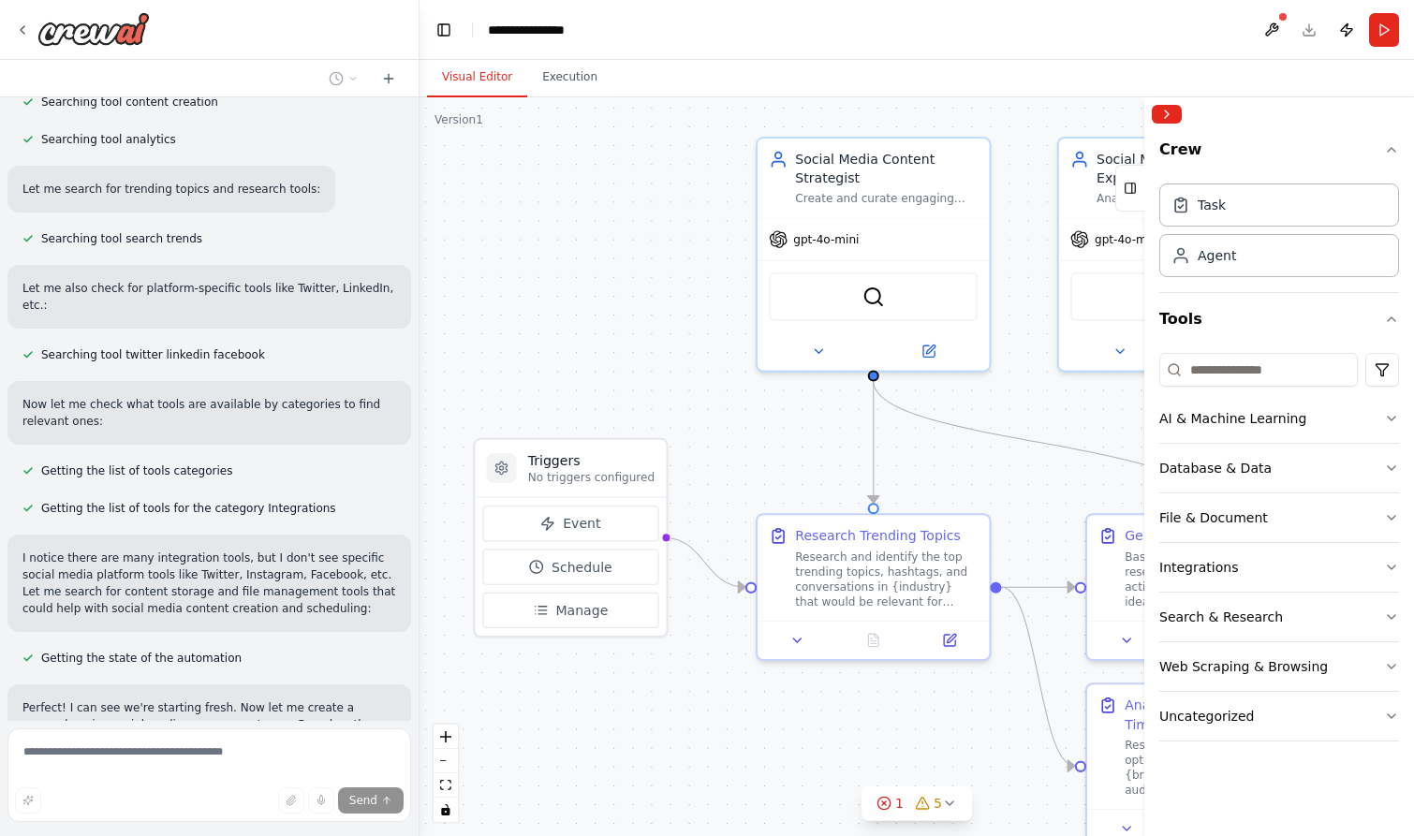
drag, startPoint x: 519, startPoint y: 253, endPoint x: 640, endPoint y: 282, distance: 125.1
click at [639, 283] on div ".deletable-edge-delete-btn { width: 20px; height: 20px; border: 0px solid #ffff…" at bounding box center [916, 466] width 994 height 739
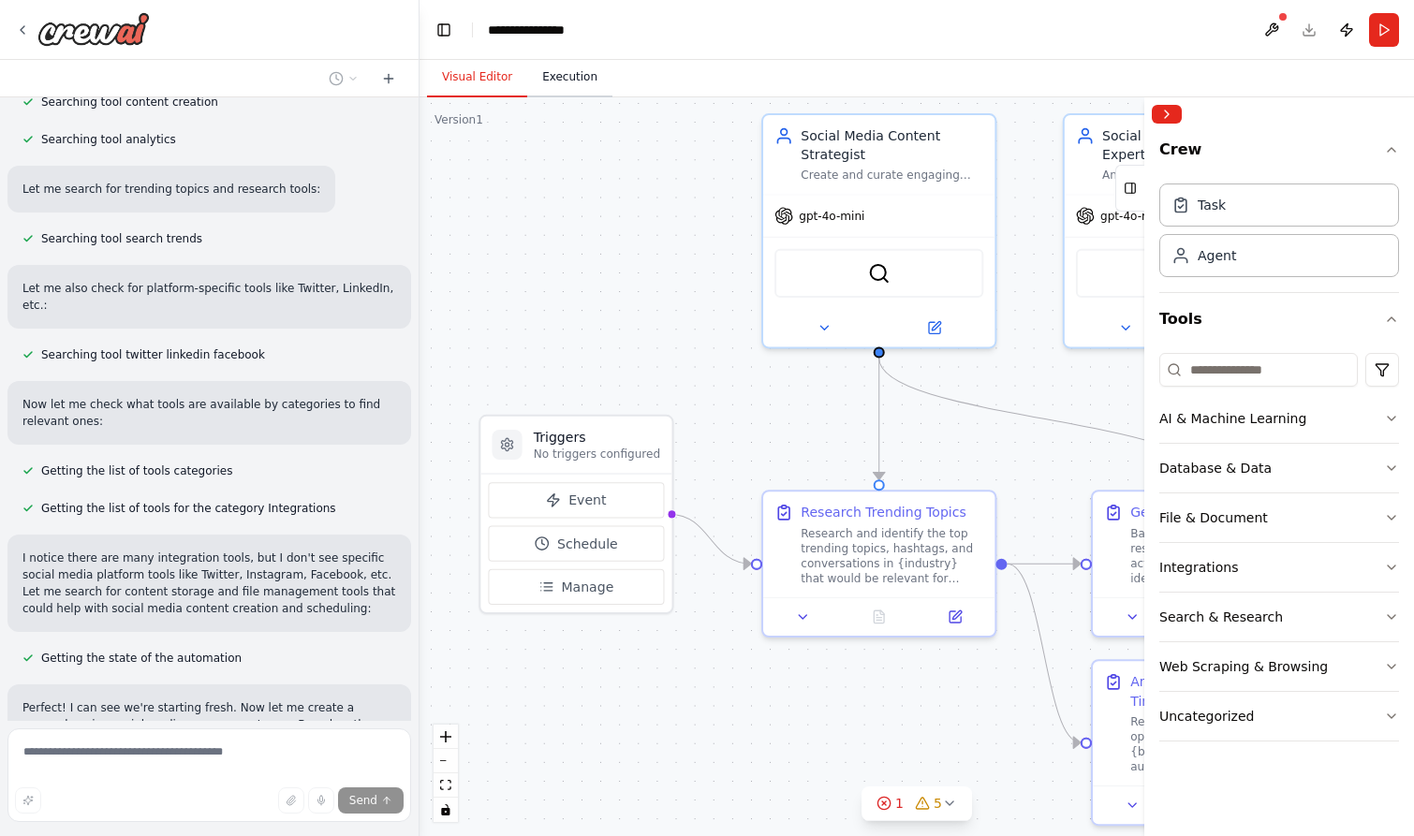
click at [584, 69] on button "Execution" at bounding box center [569, 77] width 85 height 39
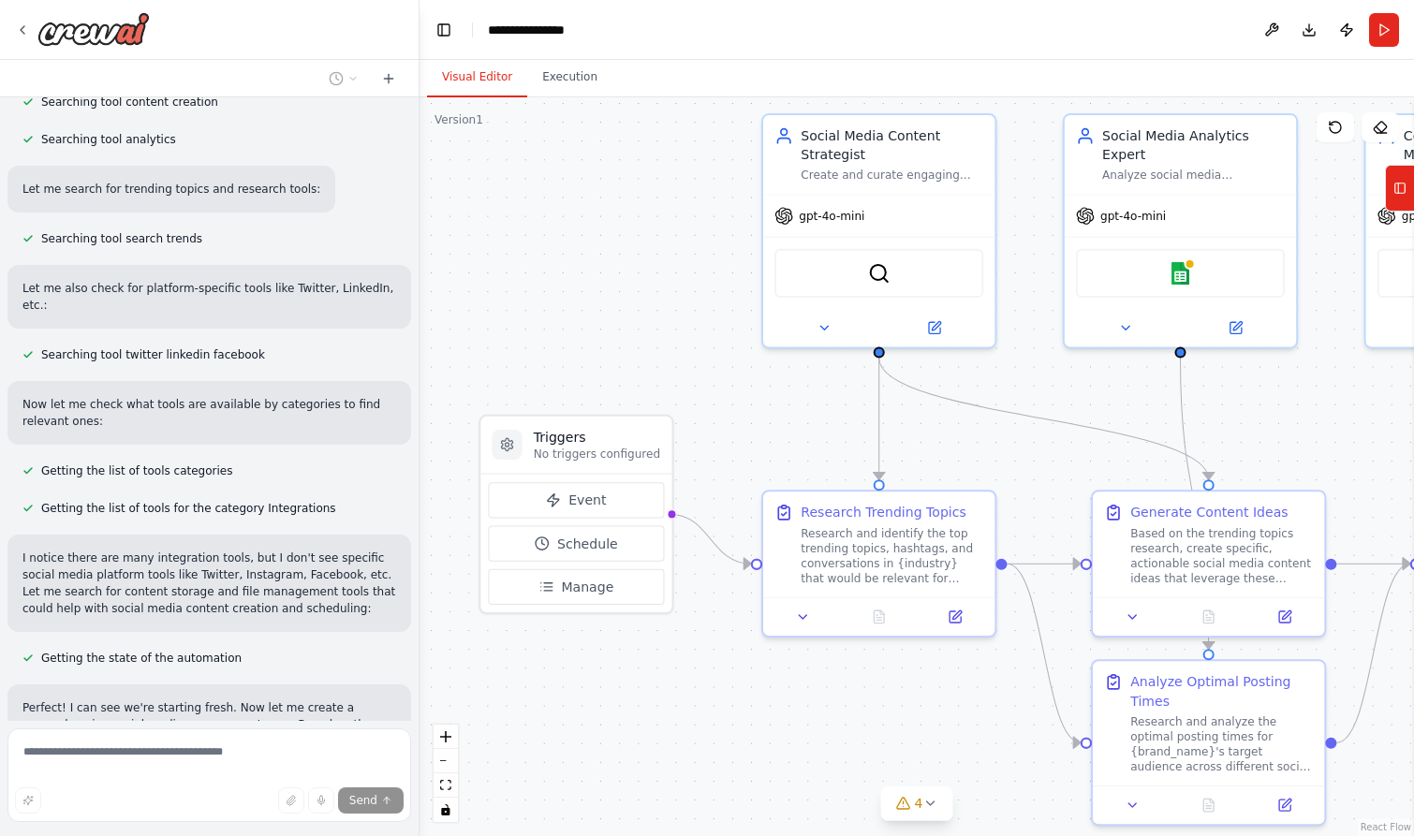
click at [467, 82] on button "Visual Editor" at bounding box center [477, 77] width 100 height 39
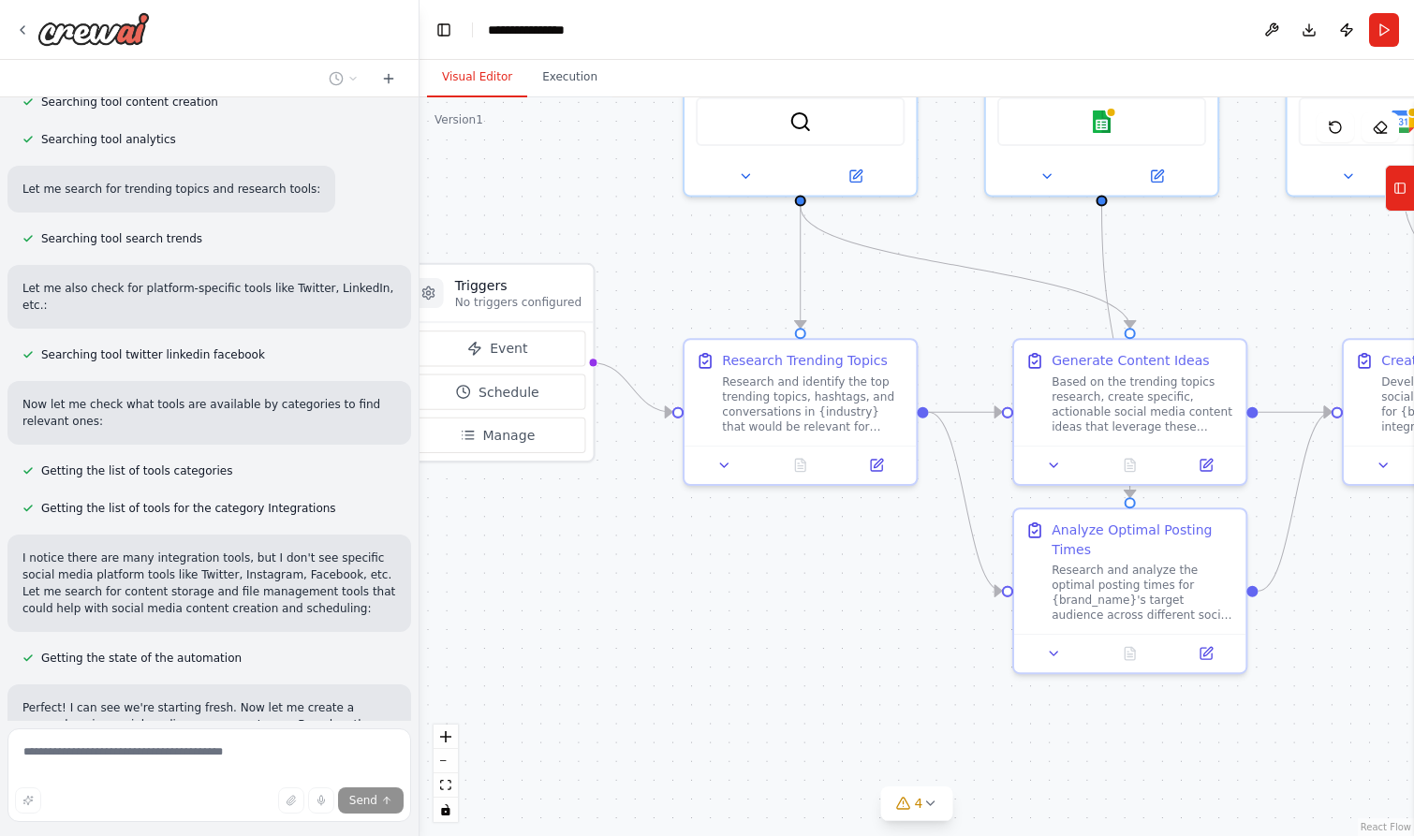
drag, startPoint x: 643, startPoint y: 300, endPoint x: 564, endPoint y: 142, distance: 176.7
click at [564, 148] on div ".deletable-edge-delete-btn { width: 20px; height: 20px; border: 0px solid #ffff…" at bounding box center [916, 466] width 994 height 739
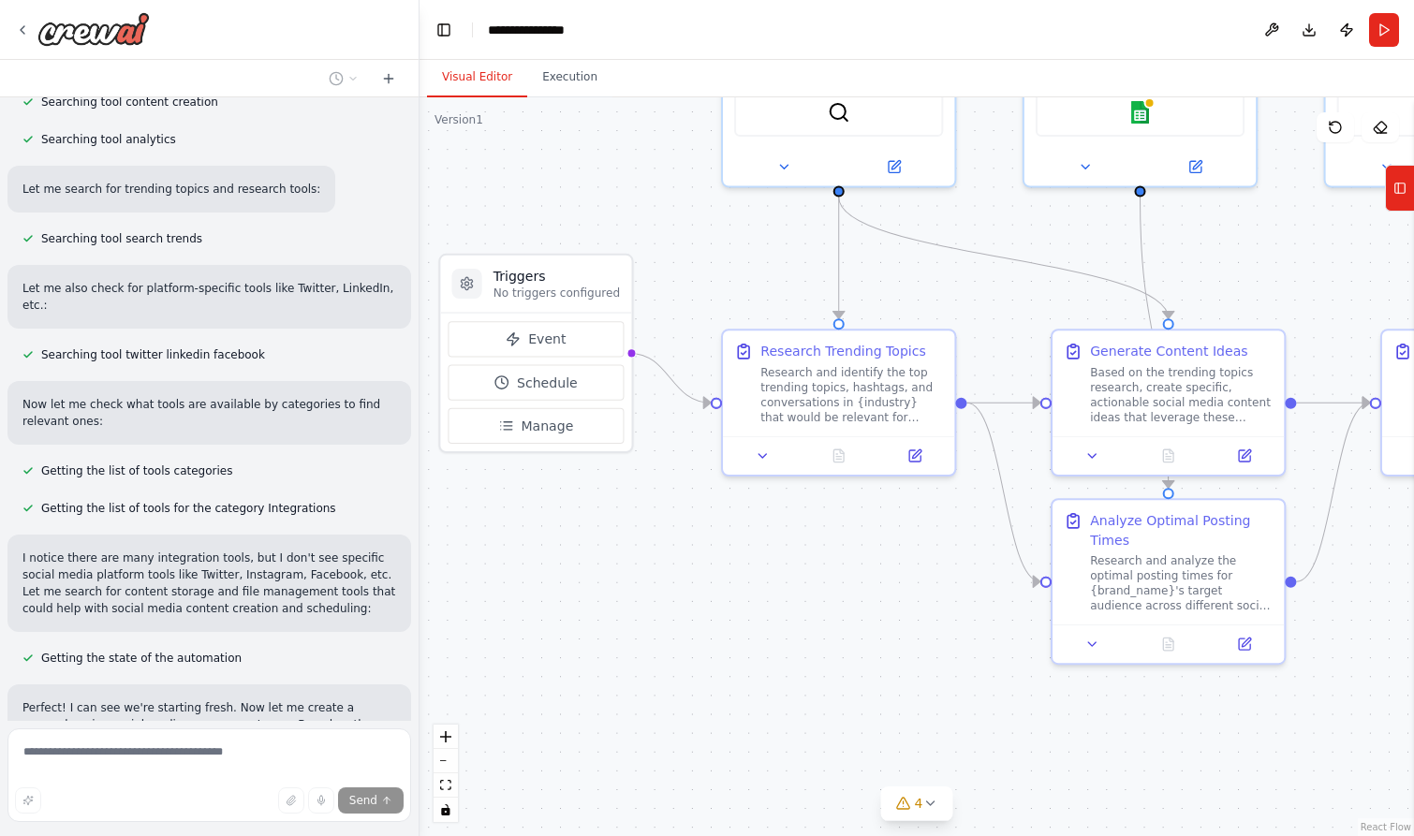
drag, startPoint x: 559, startPoint y: 170, endPoint x: 590, endPoint y: 156, distance: 33.9
click at [590, 156] on div ".deletable-edge-delete-btn { width: 20px; height: 20px; border: 0px solid #ffff…" at bounding box center [916, 466] width 994 height 739
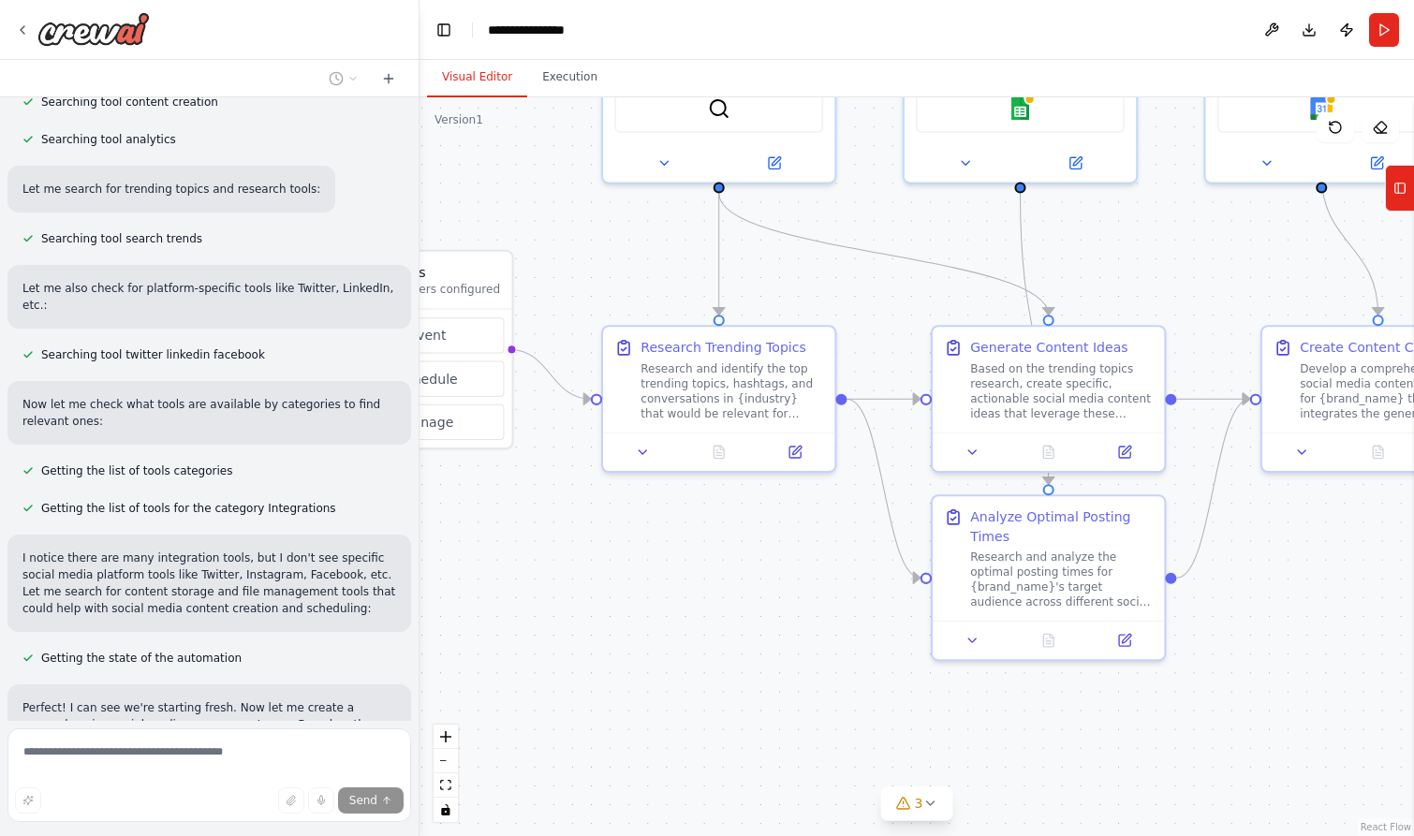
drag, startPoint x: 874, startPoint y: 681, endPoint x: 762, endPoint y: 683, distance: 112.3
click at [762, 683] on div ".deletable-edge-delete-btn { width: 20px; height: 20px; border: 0px solid #ffff…" at bounding box center [916, 466] width 994 height 739
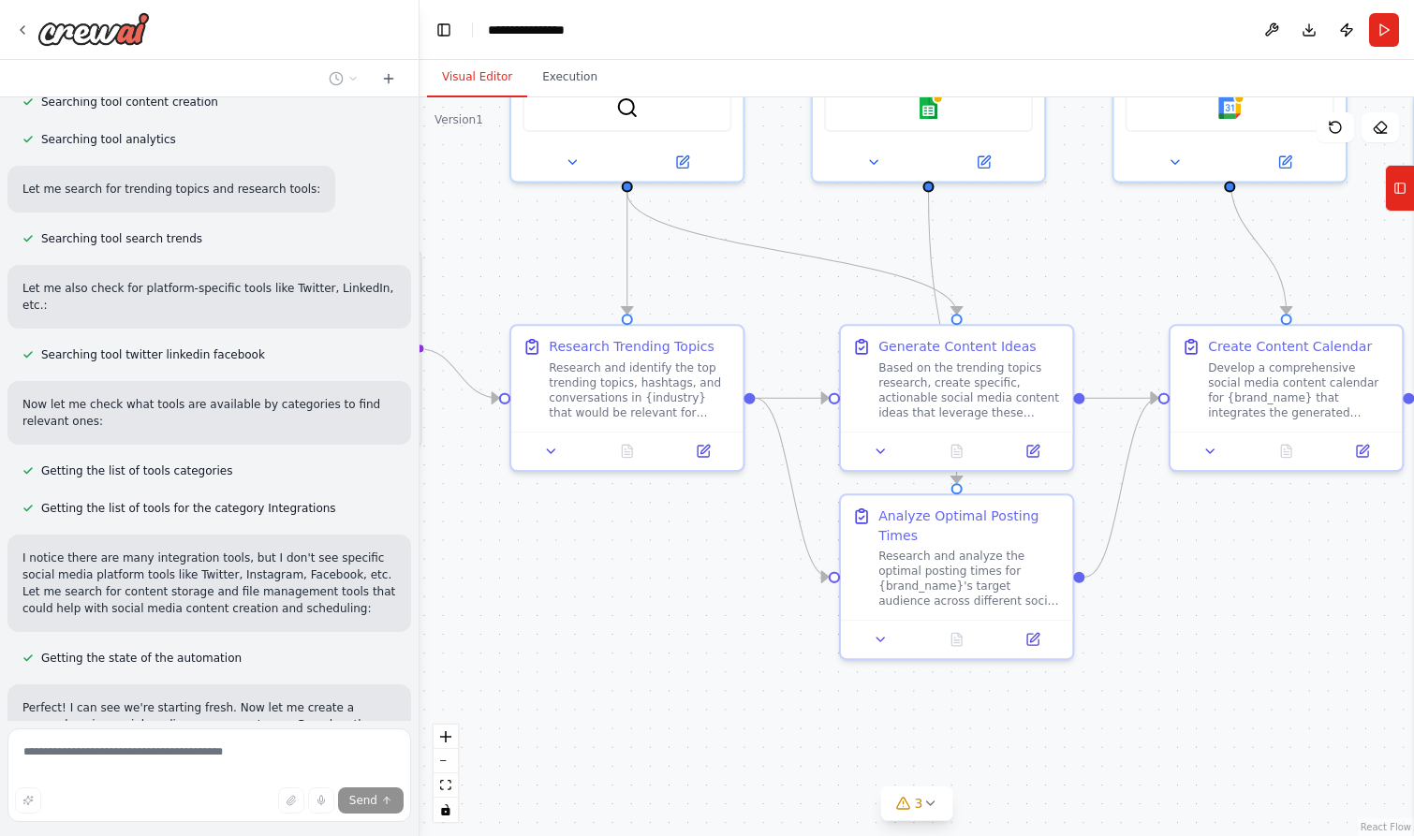
drag, startPoint x: 895, startPoint y: 625, endPoint x: 803, endPoint y: 624, distance: 91.7
click at [803, 624] on div ".deletable-edge-delete-btn { width: 20px; height: 20px; border: 0px solid #ffff…" at bounding box center [916, 466] width 994 height 739
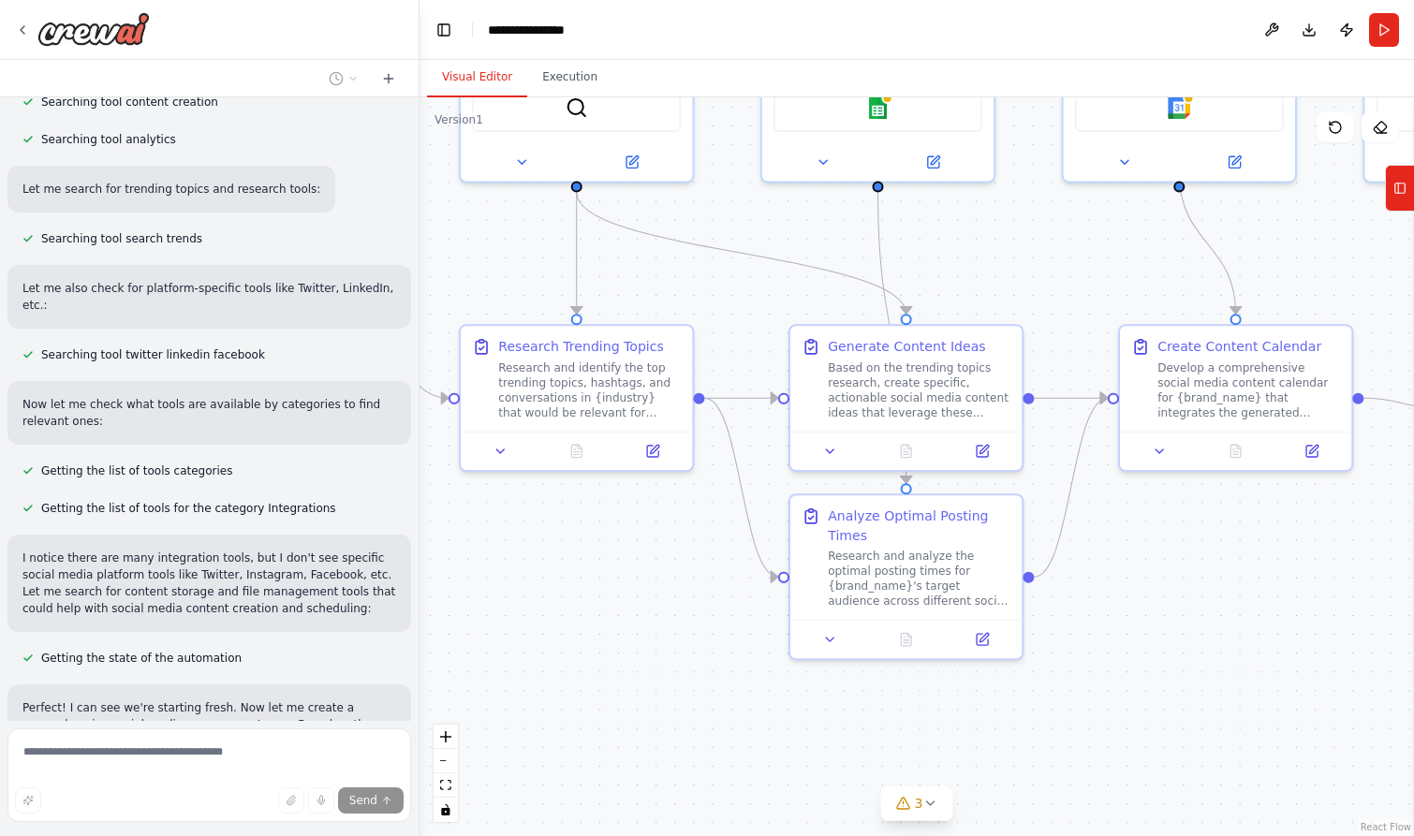
drag, startPoint x: 803, startPoint y: 621, endPoint x: 737, endPoint y: 617, distance: 66.6
click at [737, 618] on div ".deletable-edge-delete-btn { width: 20px; height: 20px; border: 0px solid #ffff…" at bounding box center [916, 466] width 994 height 739
